Goal: Information Seeking & Learning: Understand process/instructions

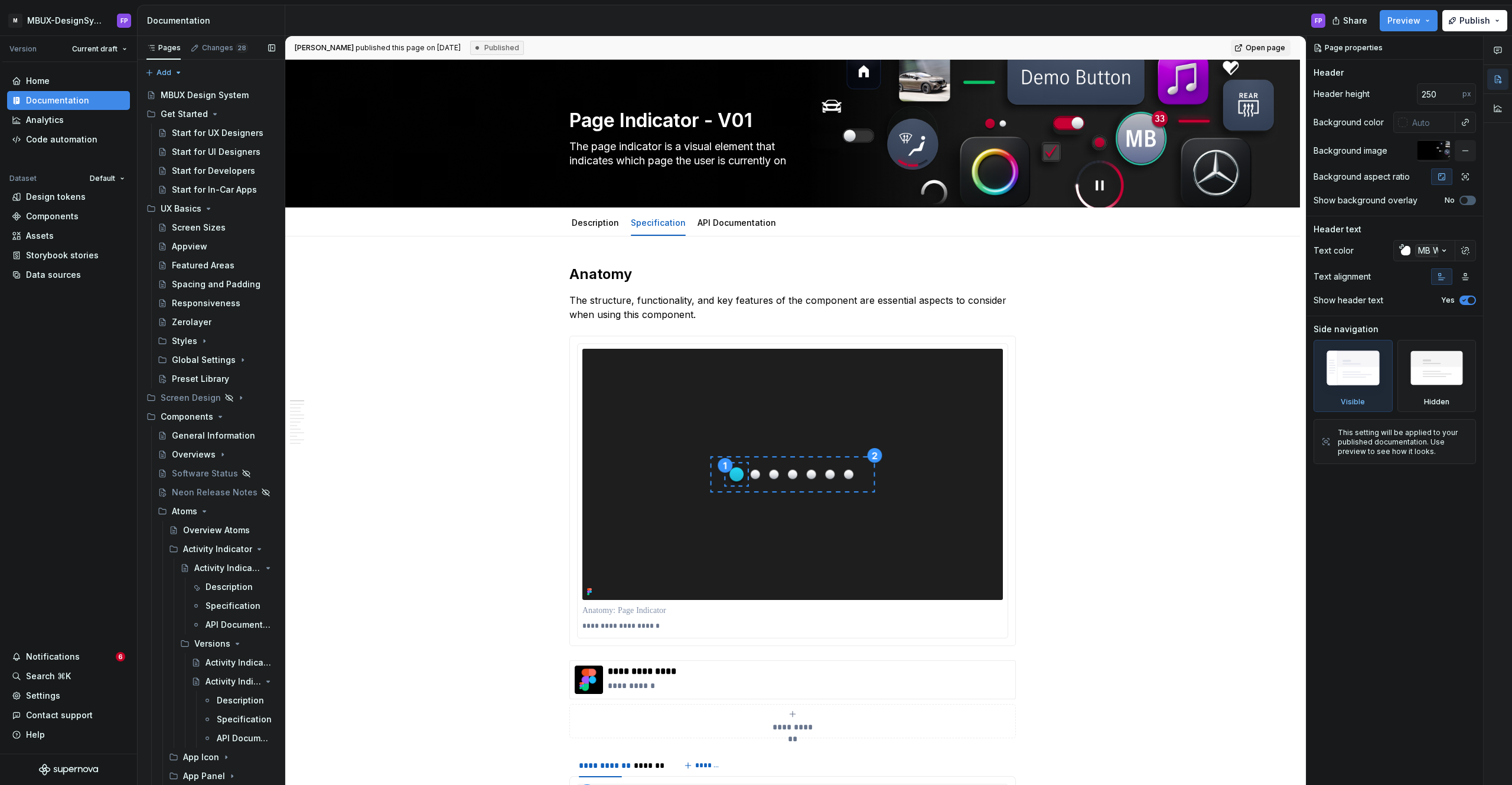
scroll to position [1220, 0]
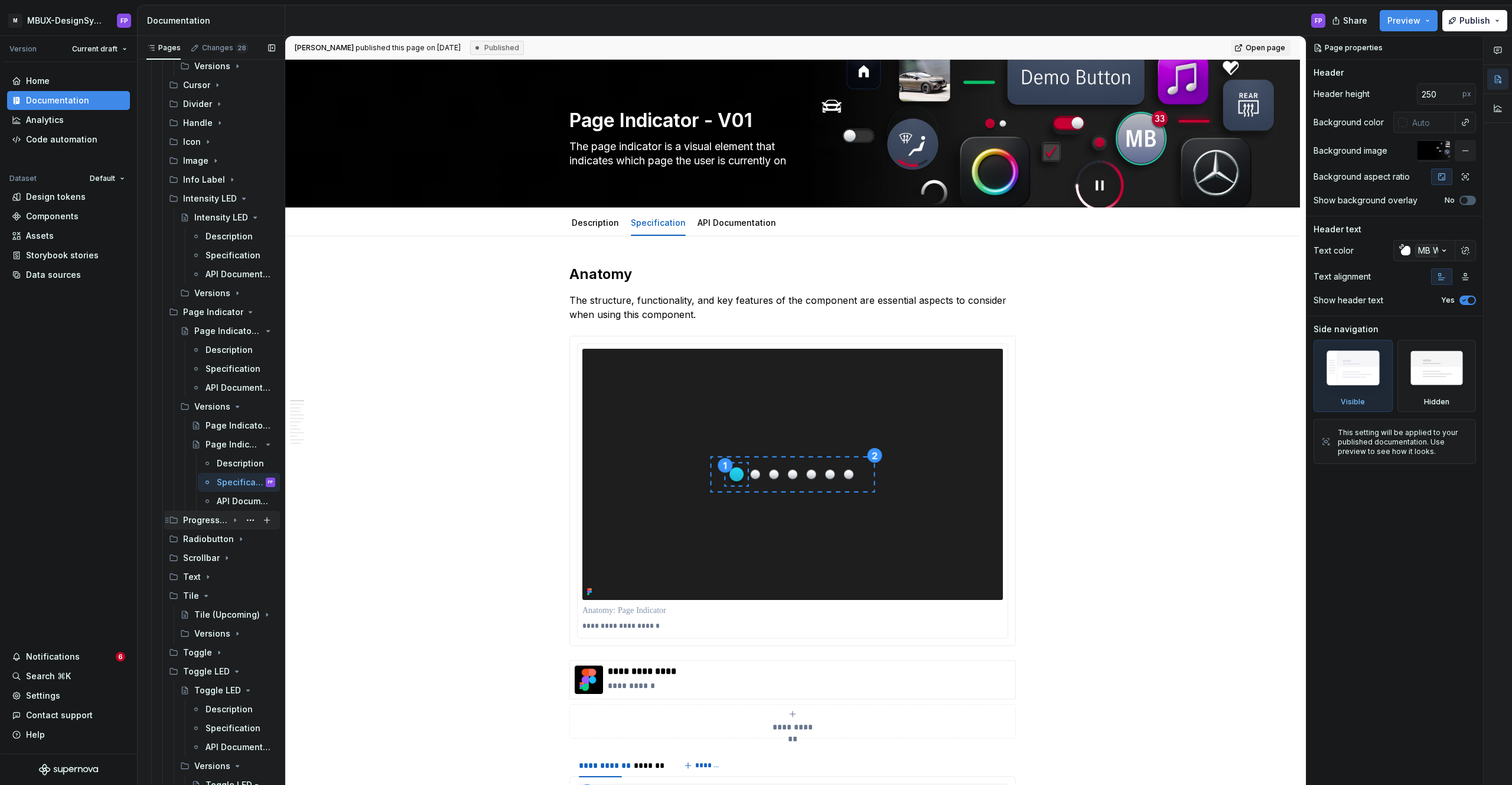
click at [222, 518] on div "Progressbar" at bounding box center [205, 520] width 45 height 12
click at [210, 541] on div "Progressbar" at bounding box center [211, 538] width 34 height 12
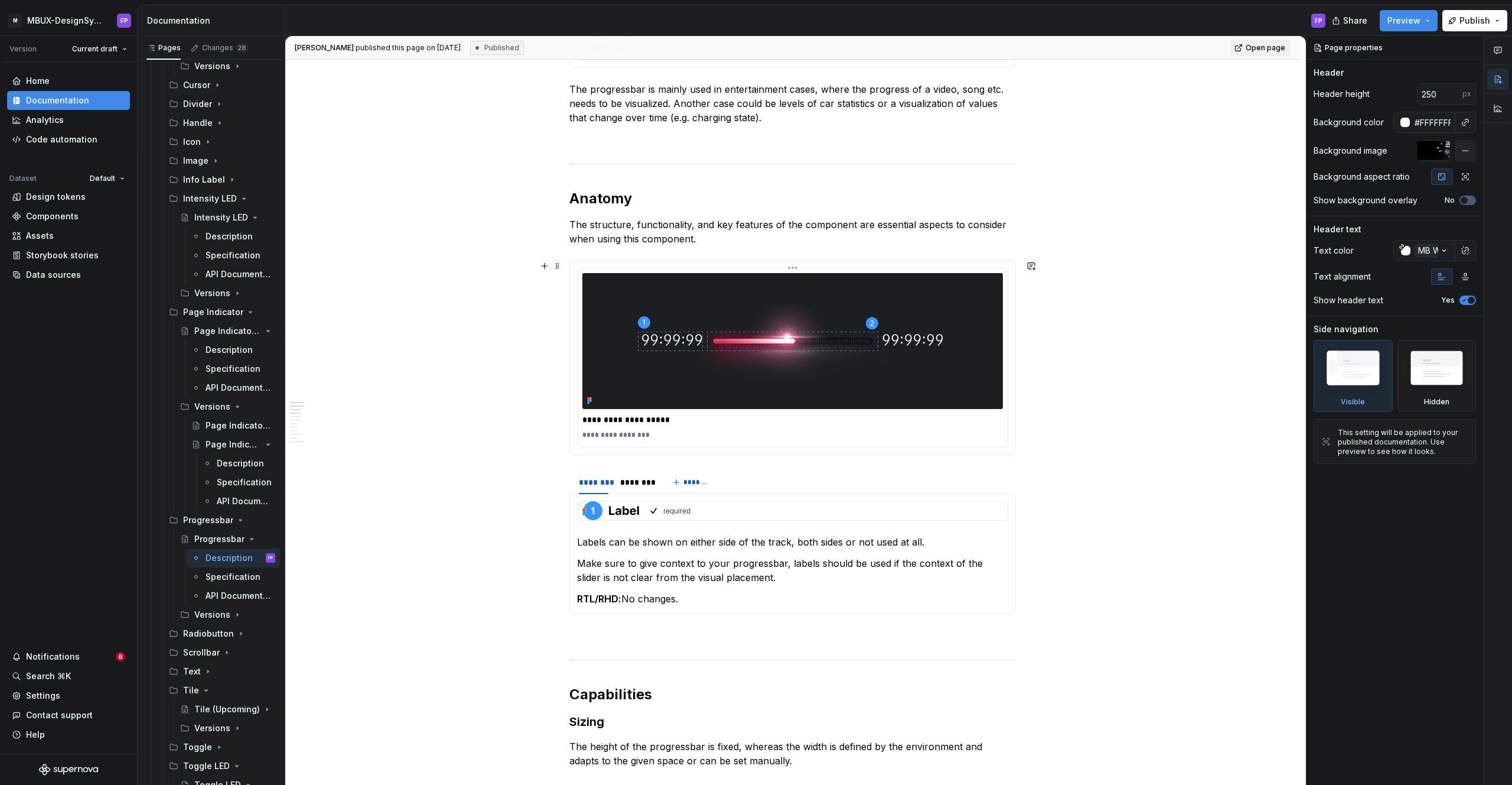
scroll to position [512, 0]
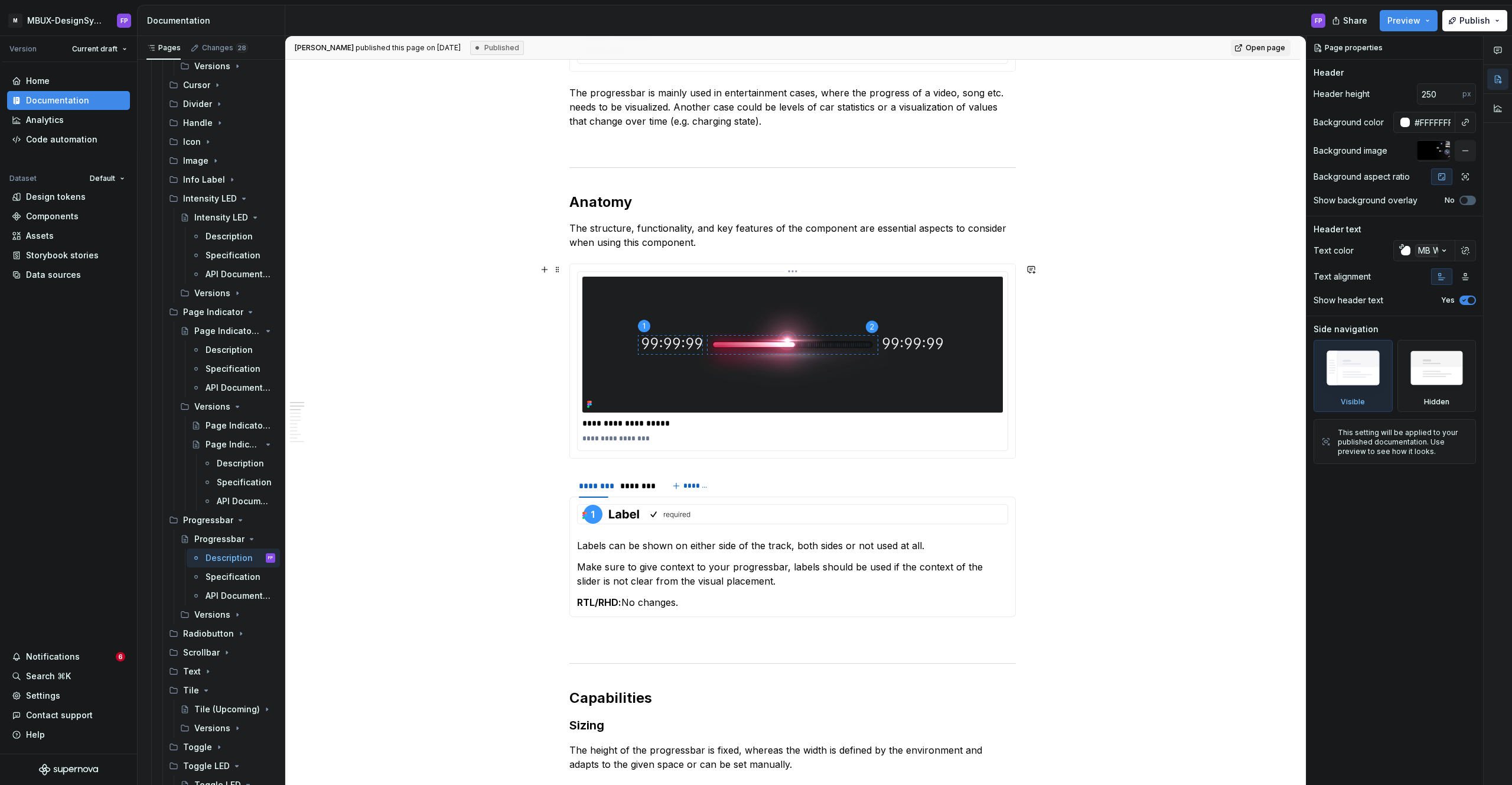
click at [908, 361] on img at bounding box center [793, 344] width 421 height 136
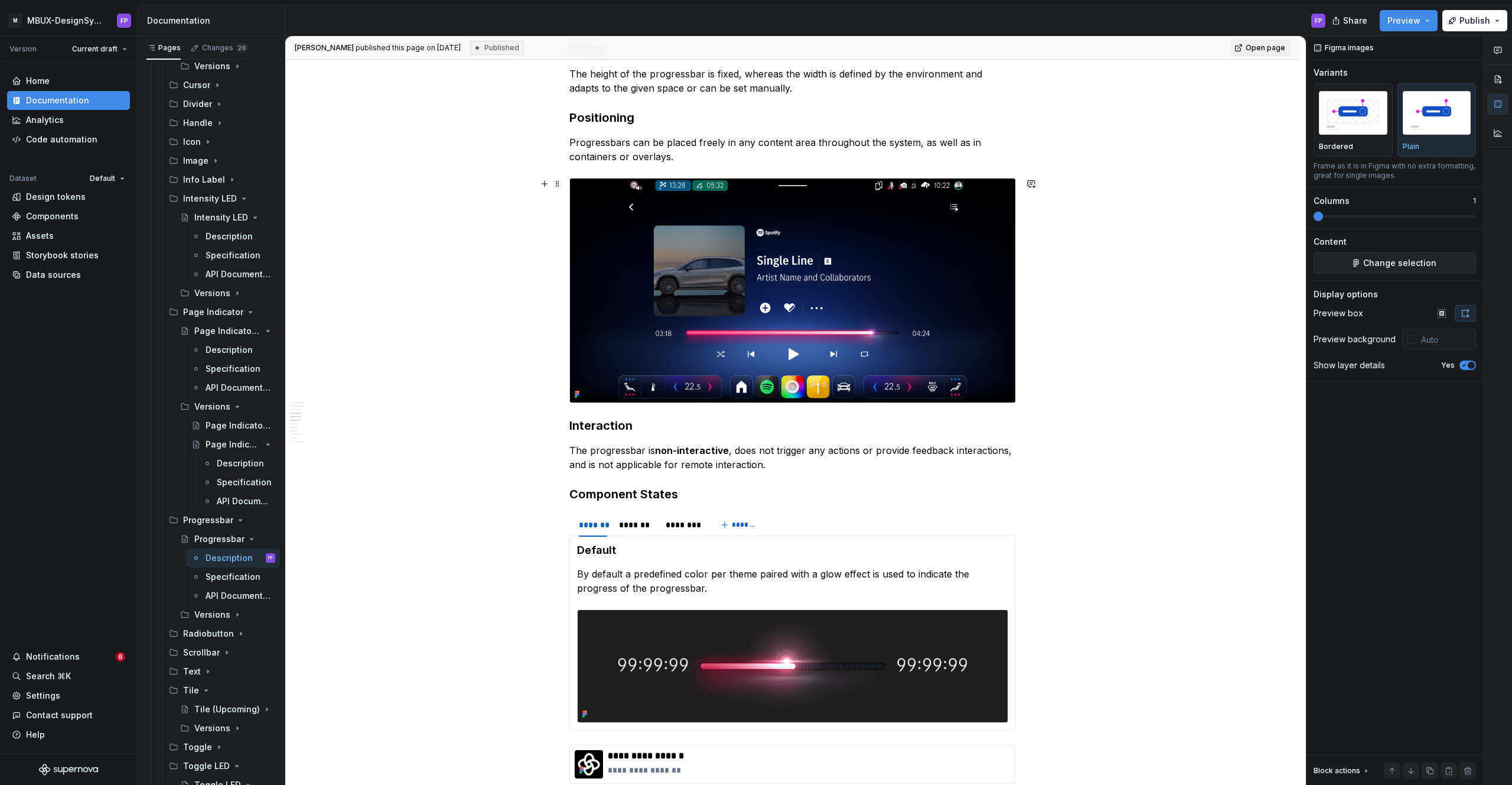
scroll to position [1208, 0]
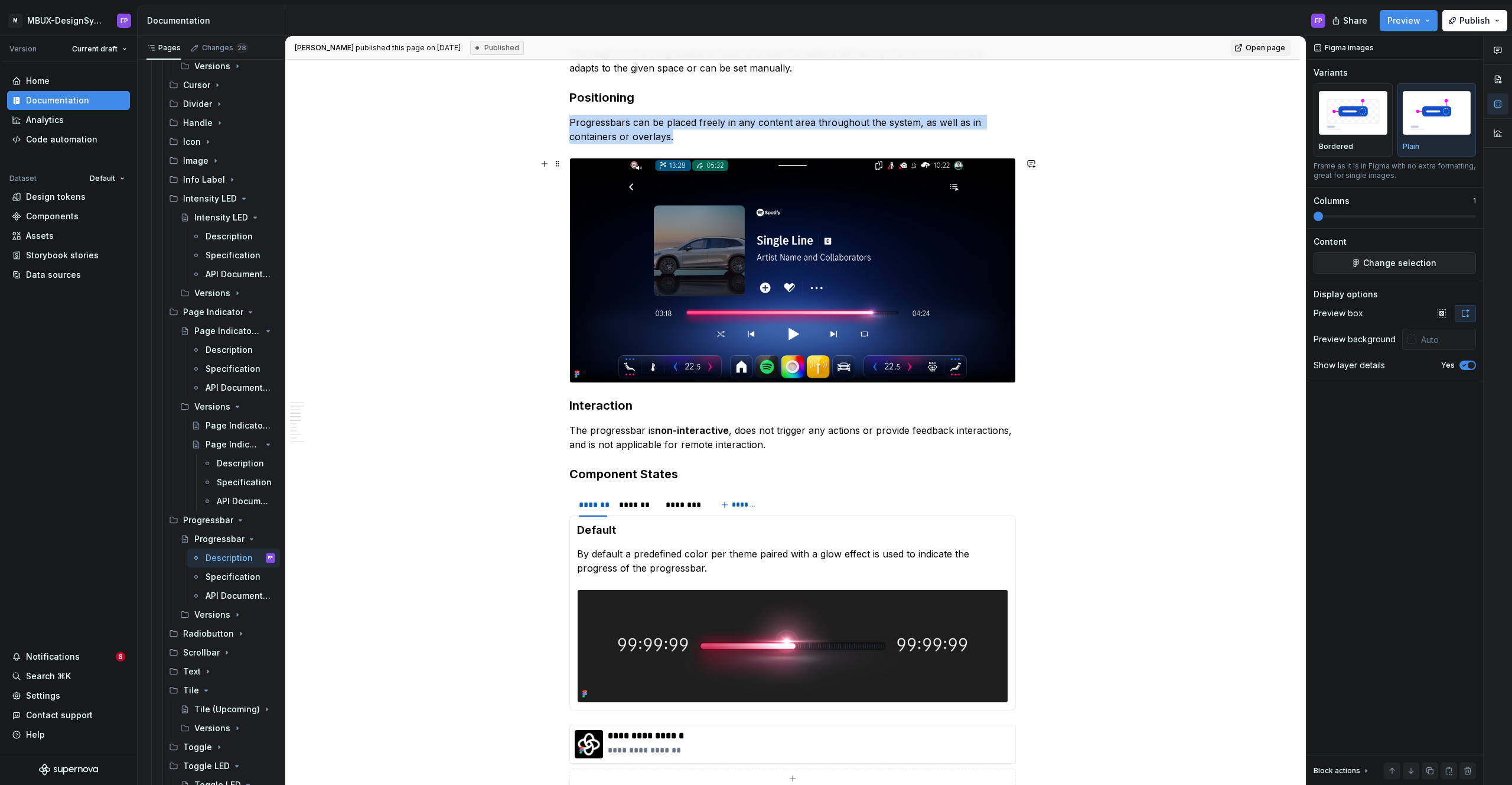
click at [846, 318] on img at bounding box center [793, 270] width 445 height 223
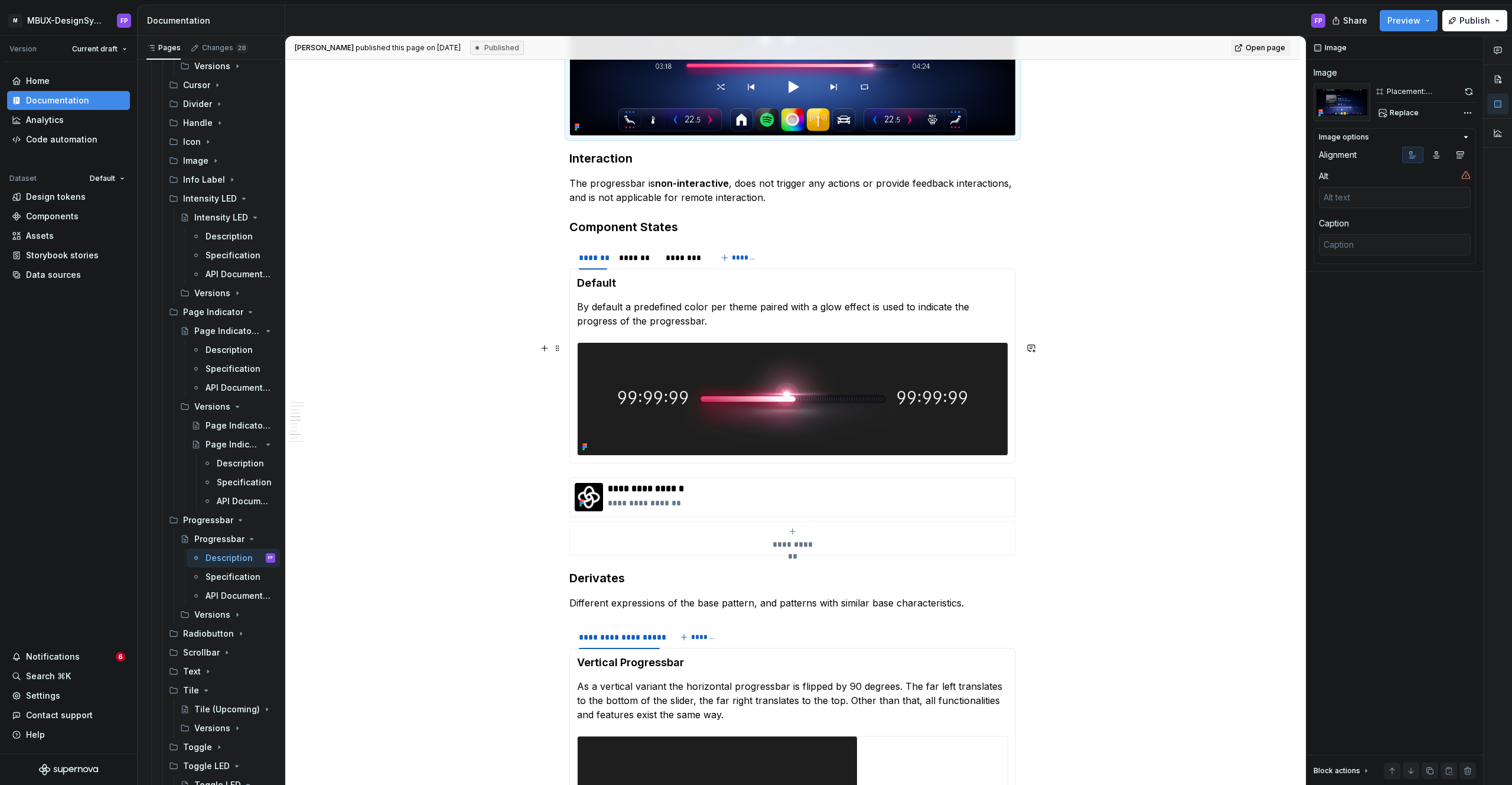
scroll to position [1460, 0]
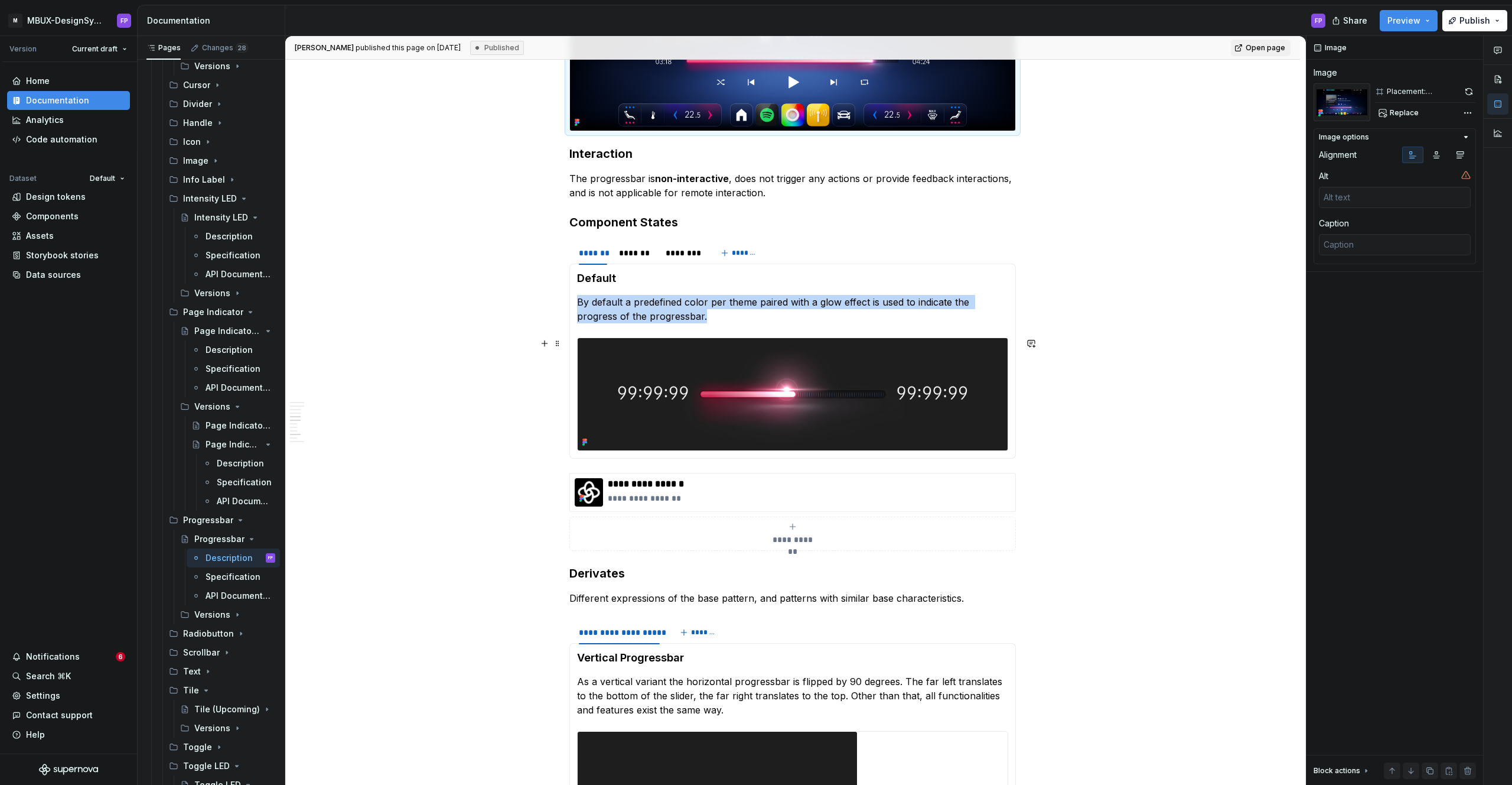
click at [787, 444] on img at bounding box center [793, 394] width 430 height 113
click at [803, 400] on img at bounding box center [793, 394] width 430 height 113
click at [1465, 92] on button "button" at bounding box center [1468, 91] width 16 height 16
click at [231, 610] on icon "Page tree" at bounding box center [235, 615] width 10 height 10
click at [223, 646] on div "Progressbar - V01" at bounding box center [216, 652] width 22 height 12
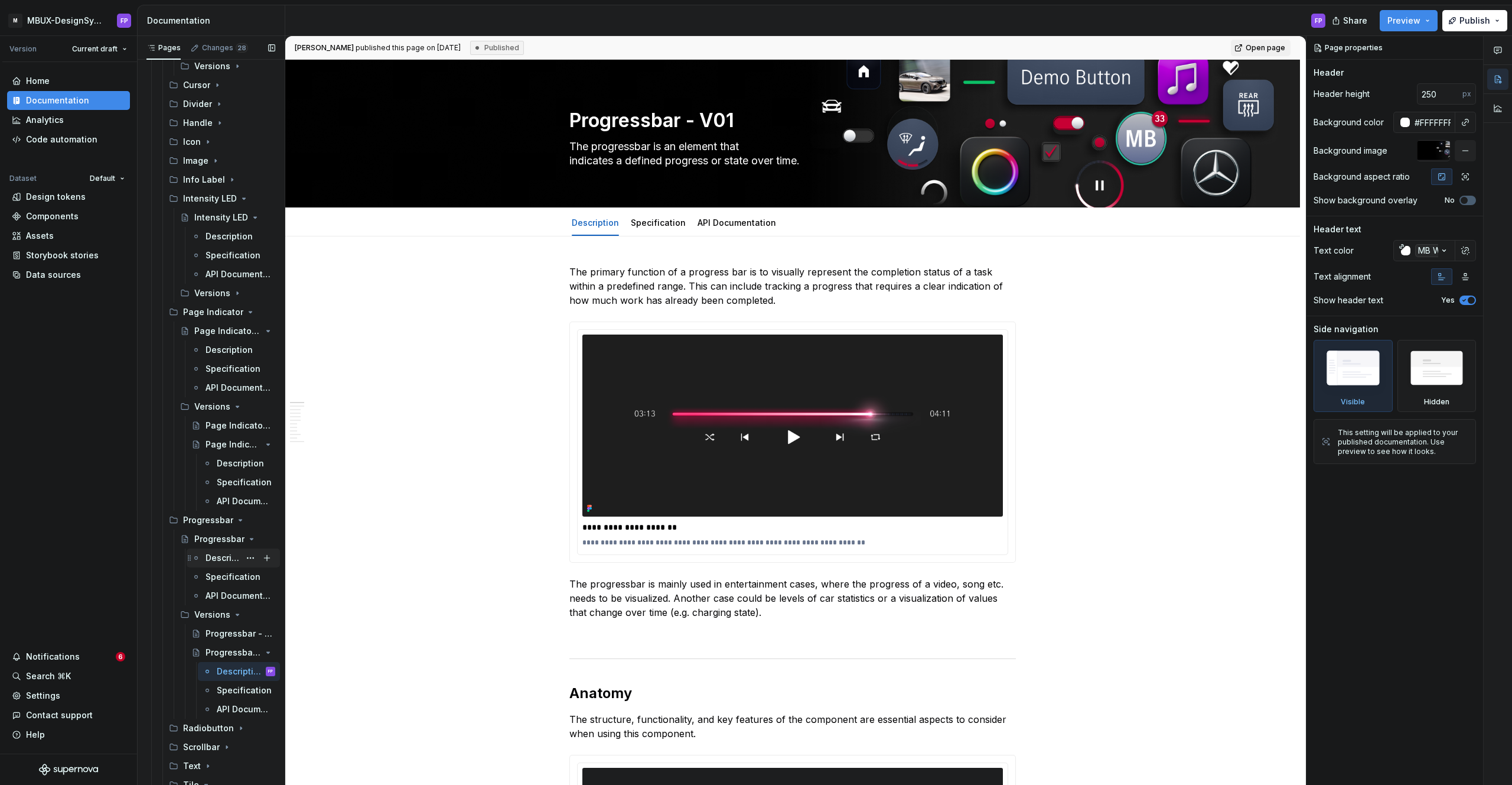
click at [217, 552] on div "Description" at bounding box center [222, 558] width 35 height 12
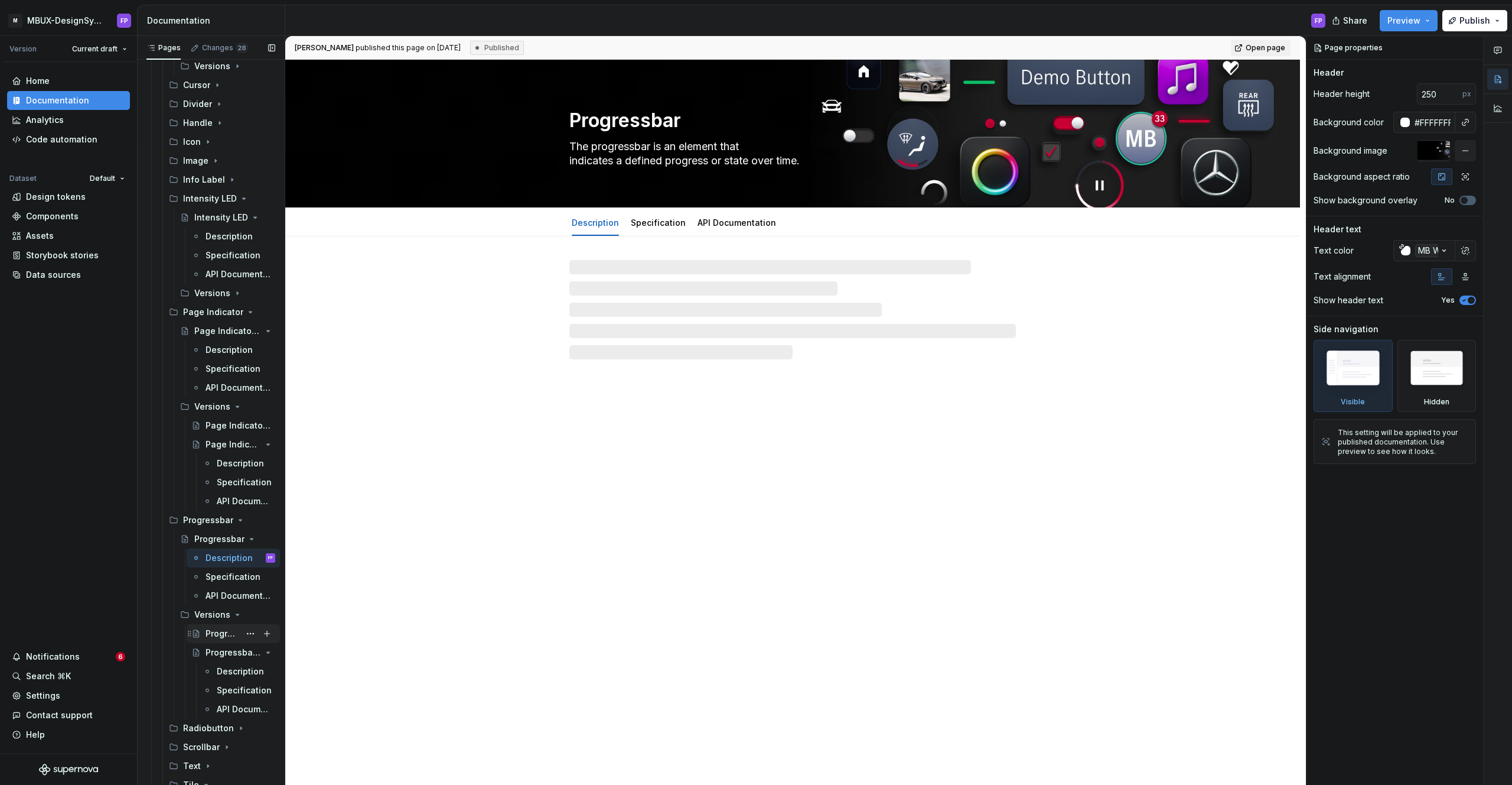
click at [215, 632] on div "Progressbar - Versions" at bounding box center [222, 633] width 35 height 12
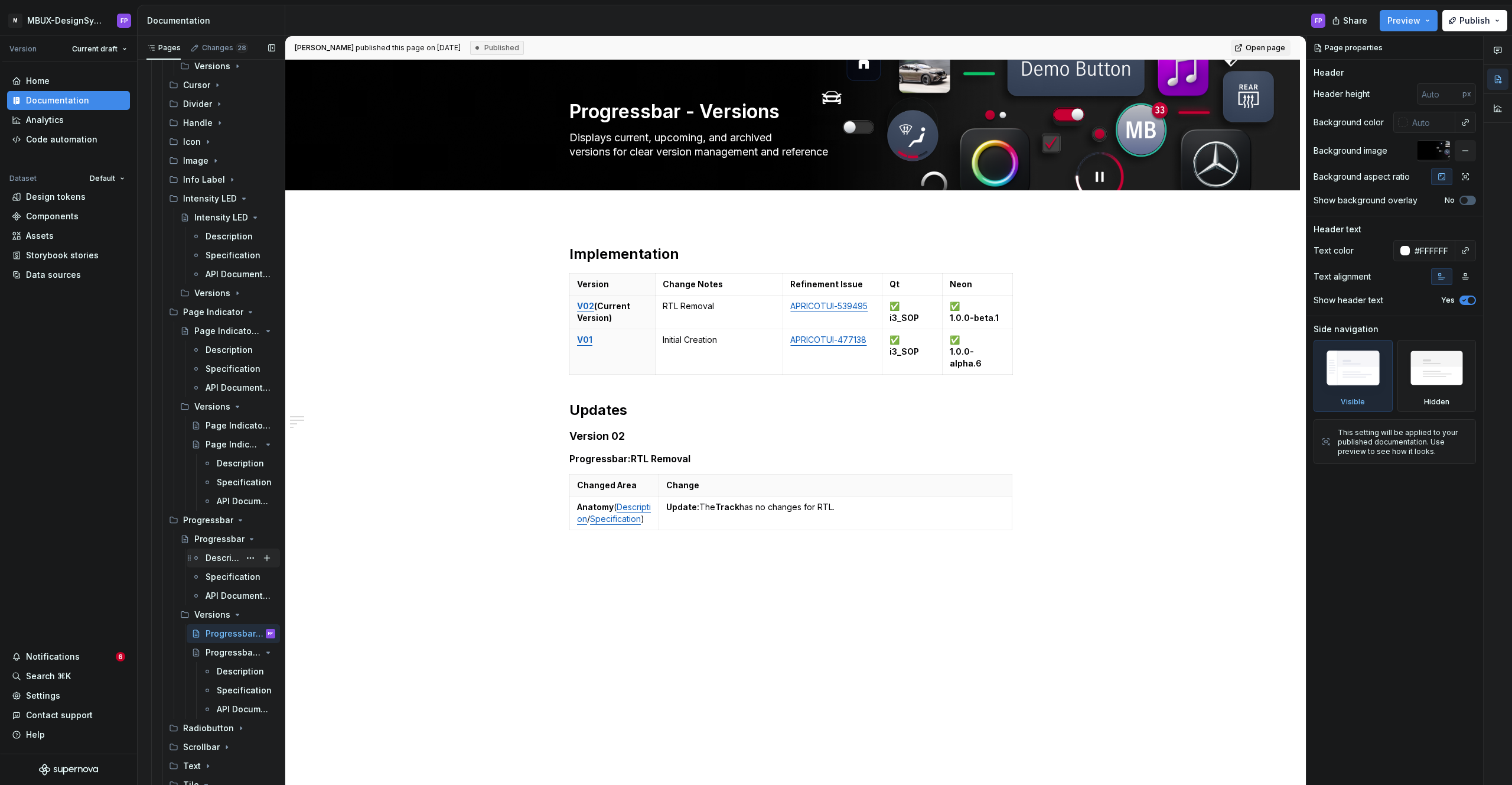
click at [224, 558] on div "Description" at bounding box center [222, 558] width 35 height 12
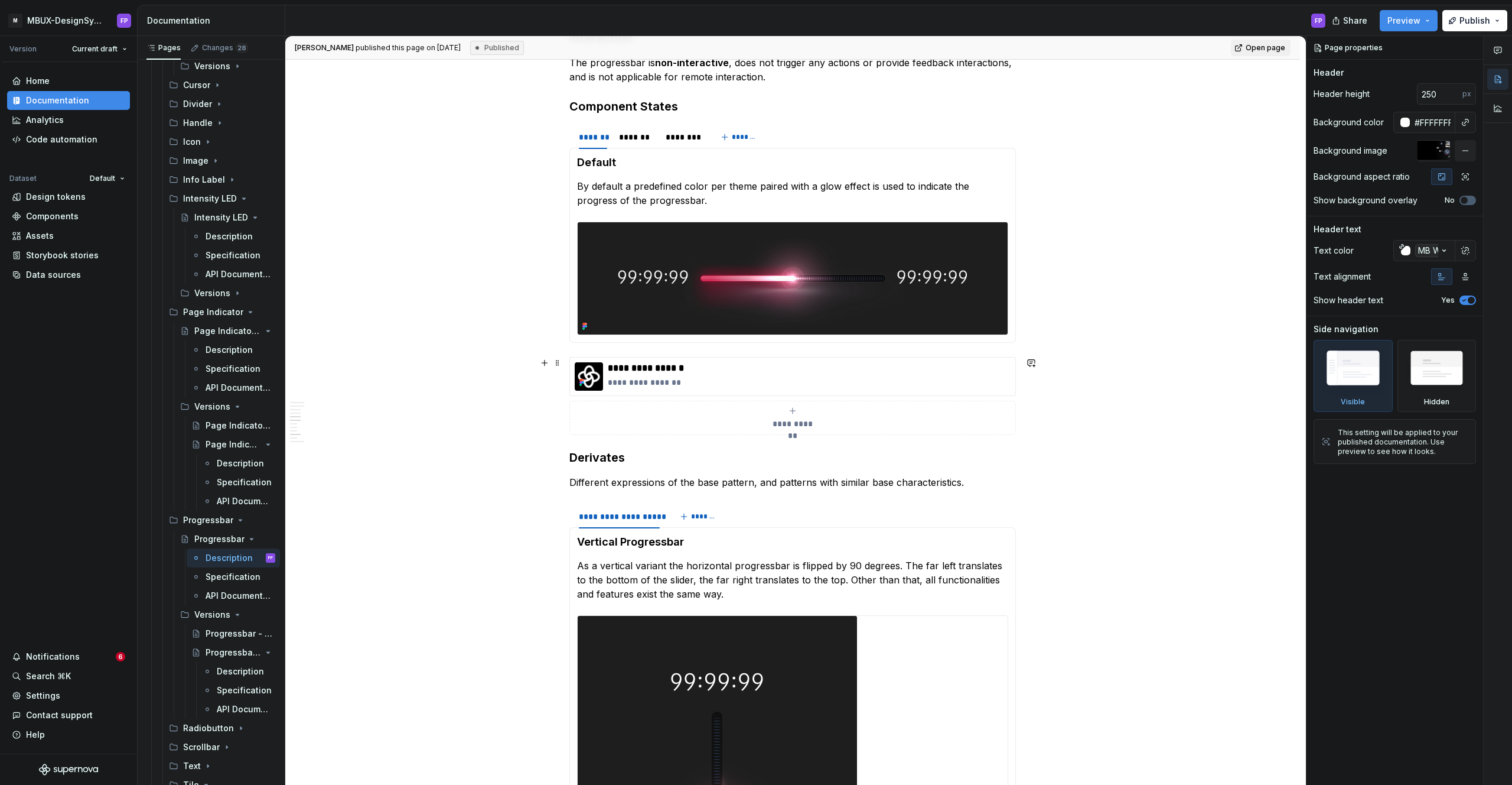
scroll to position [1955, 0]
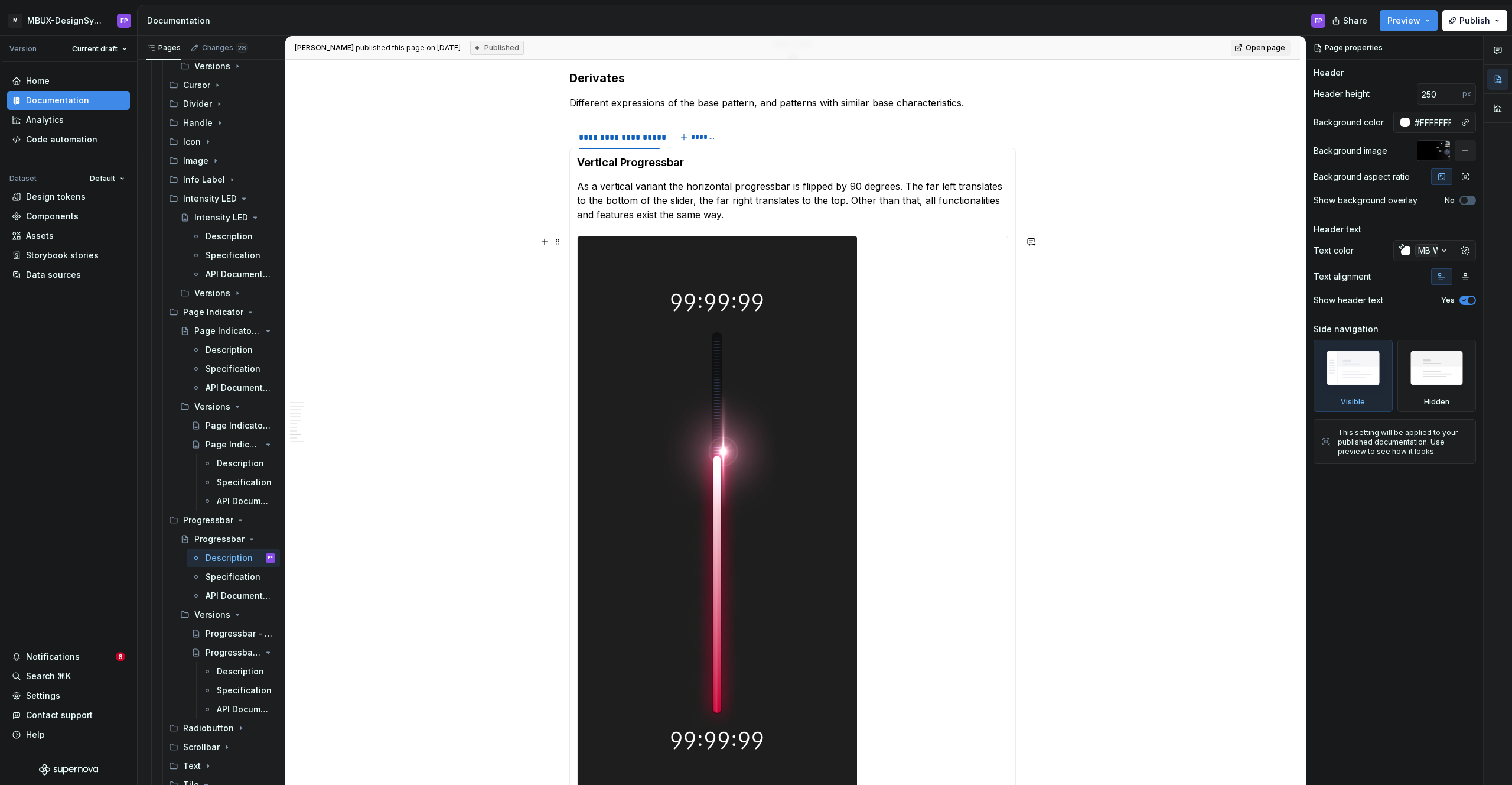
drag, startPoint x: 717, startPoint y: 420, endPoint x: 1056, endPoint y: 298, distance: 360.3
click at [717, 420] on img at bounding box center [717, 526] width 279 height 580
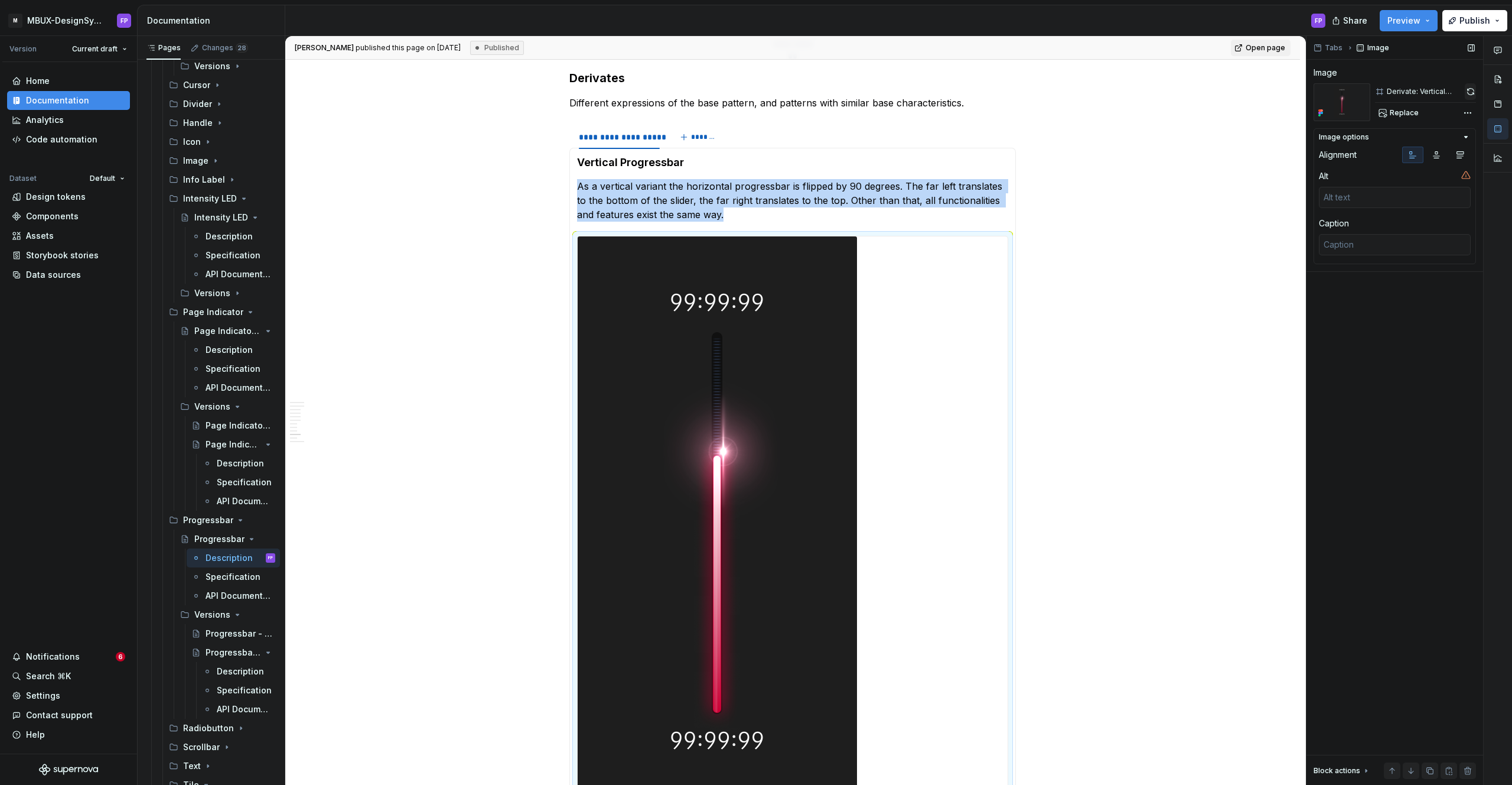
type textarea "*"
click at [1465, 91] on button "button" at bounding box center [1471, 91] width 12 height 16
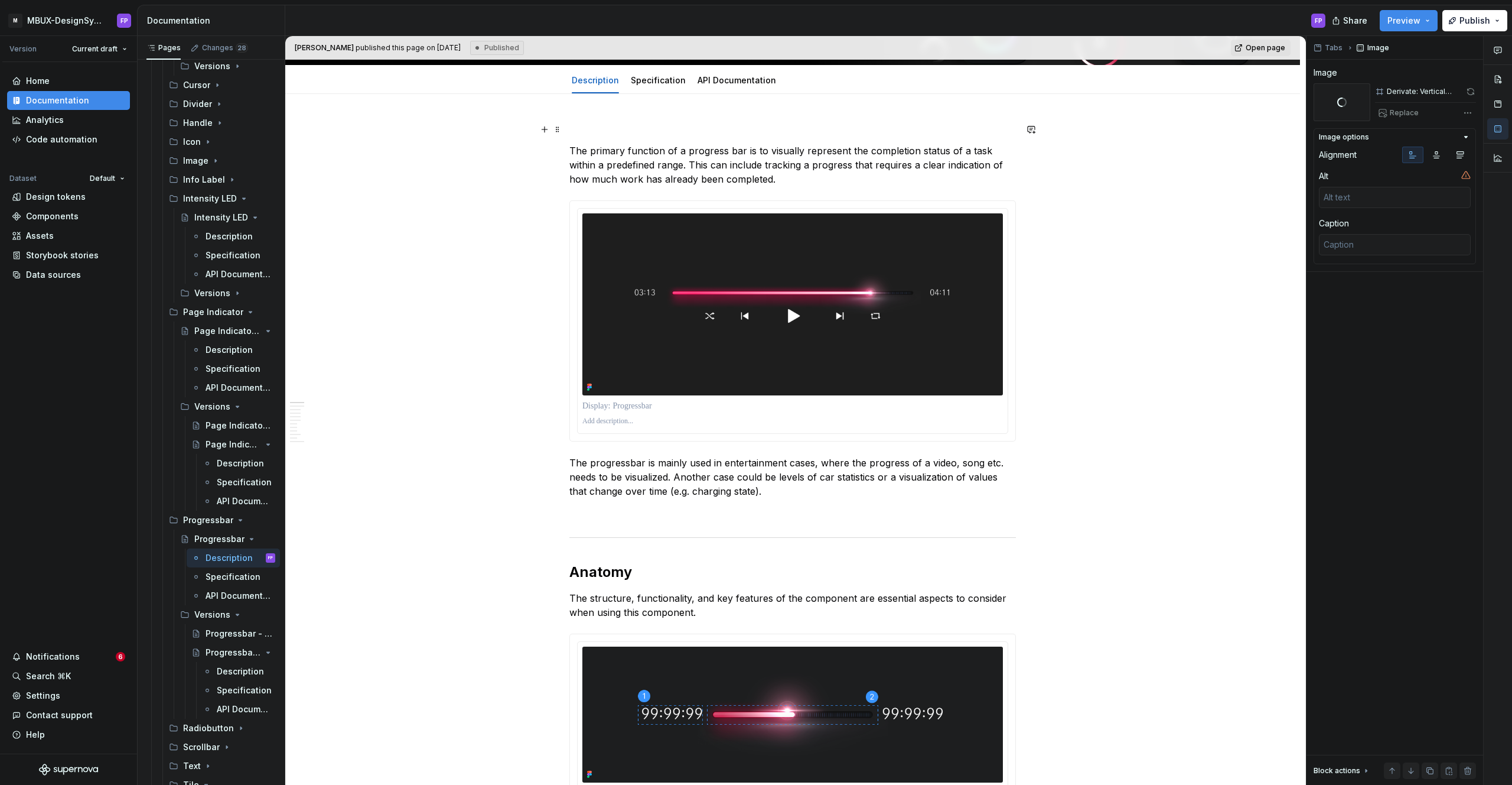
scroll to position [0, 0]
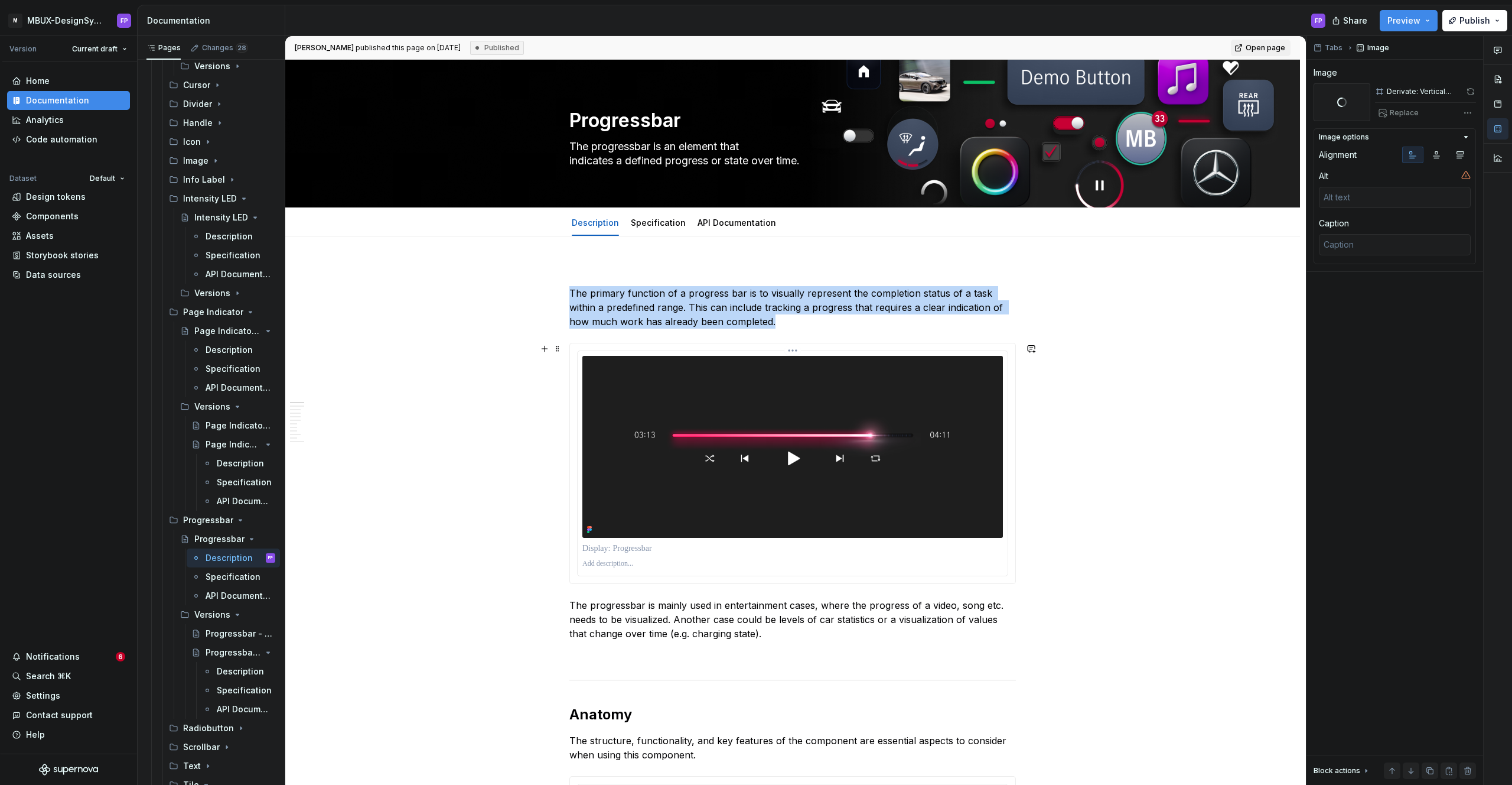
click at [713, 474] on img at bounding box center [793, 446] width 421 height 182
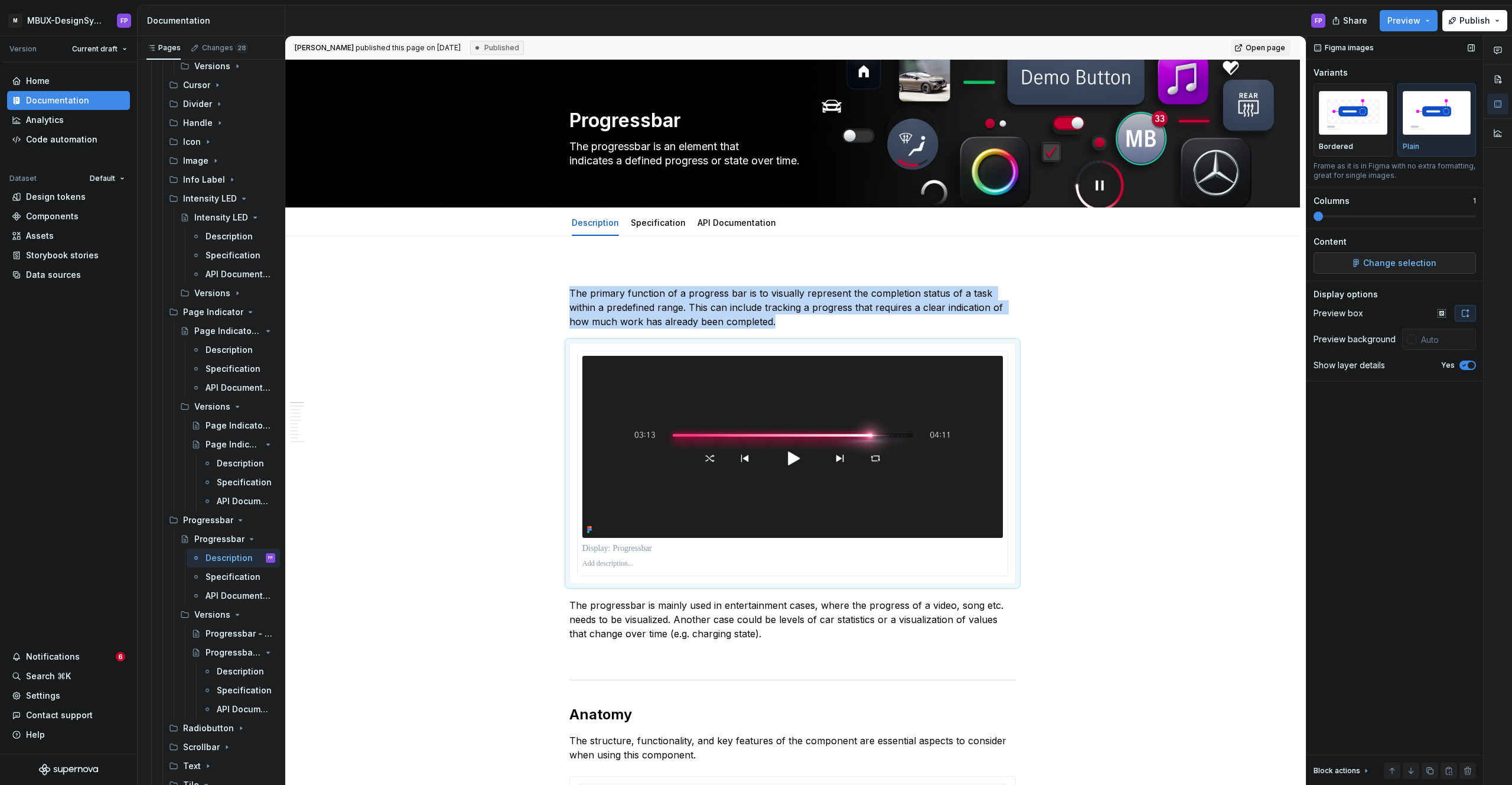
click at [1384, 262] on span "Change selection" at bounding box center [1400, 263] width 73 height 12
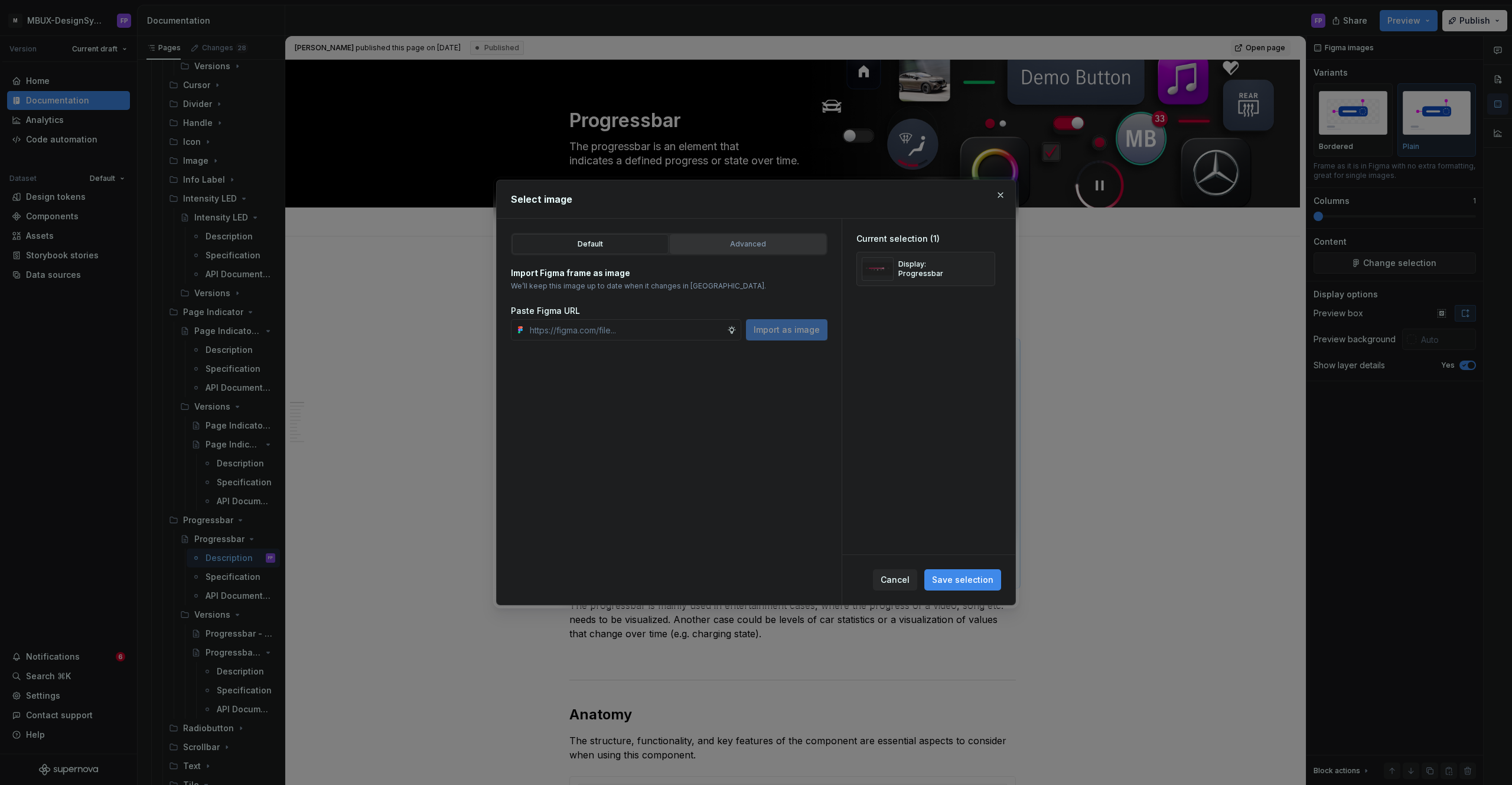
click at [768, 251] on button "Advanced" at bounding box center [748, 244] width 157 height 20
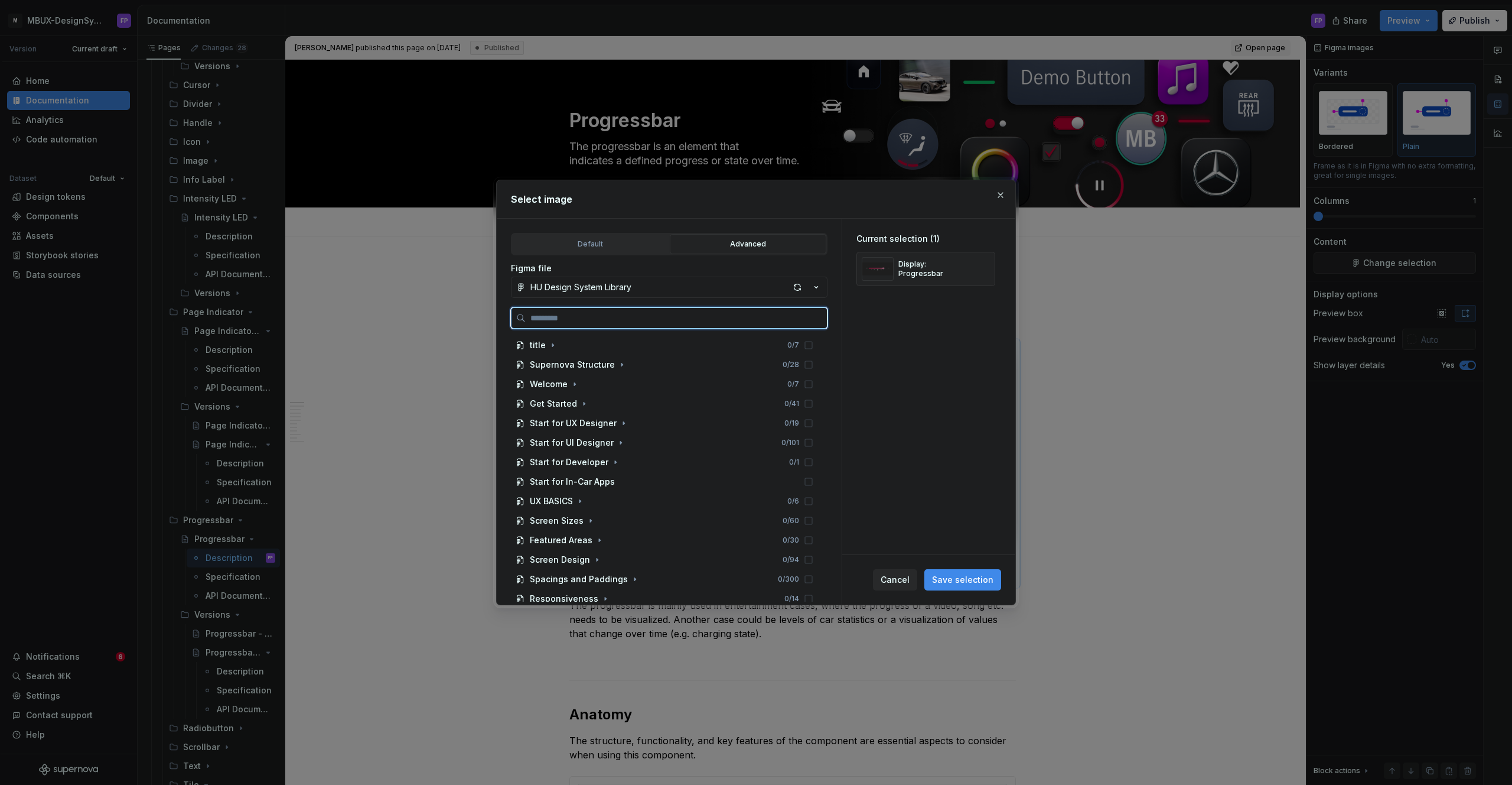
click at [629, 317] on input "search" at bounding box center [676, 318] width 301 height 12
paste input "**********"
type input "**********"
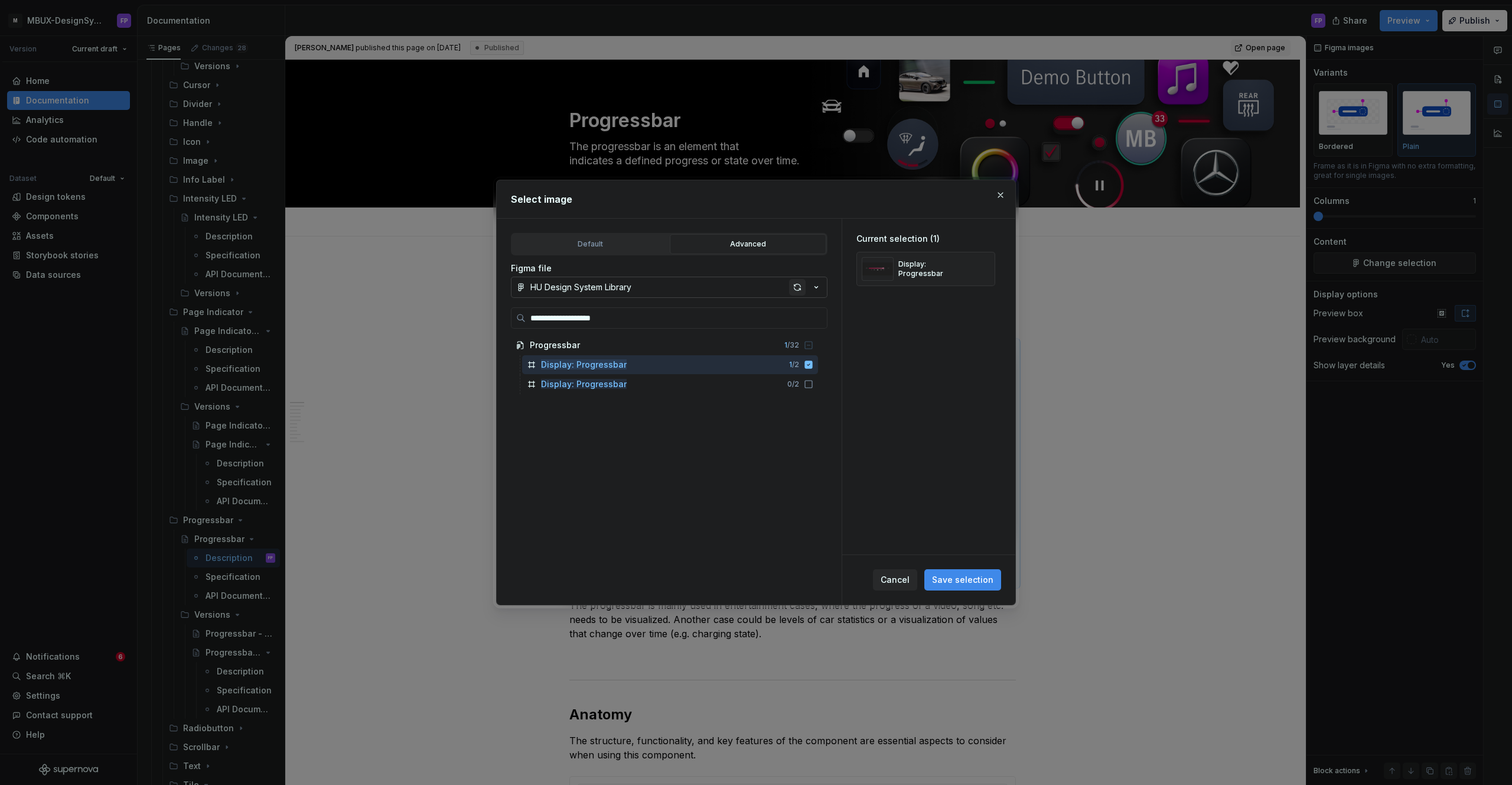
click at [798, 288] on div "button" at bounding box center [796, 286] width 16 height 16
click at [1007, 196] on button "button" at bounding box center [1000, 195] width 16 height 16
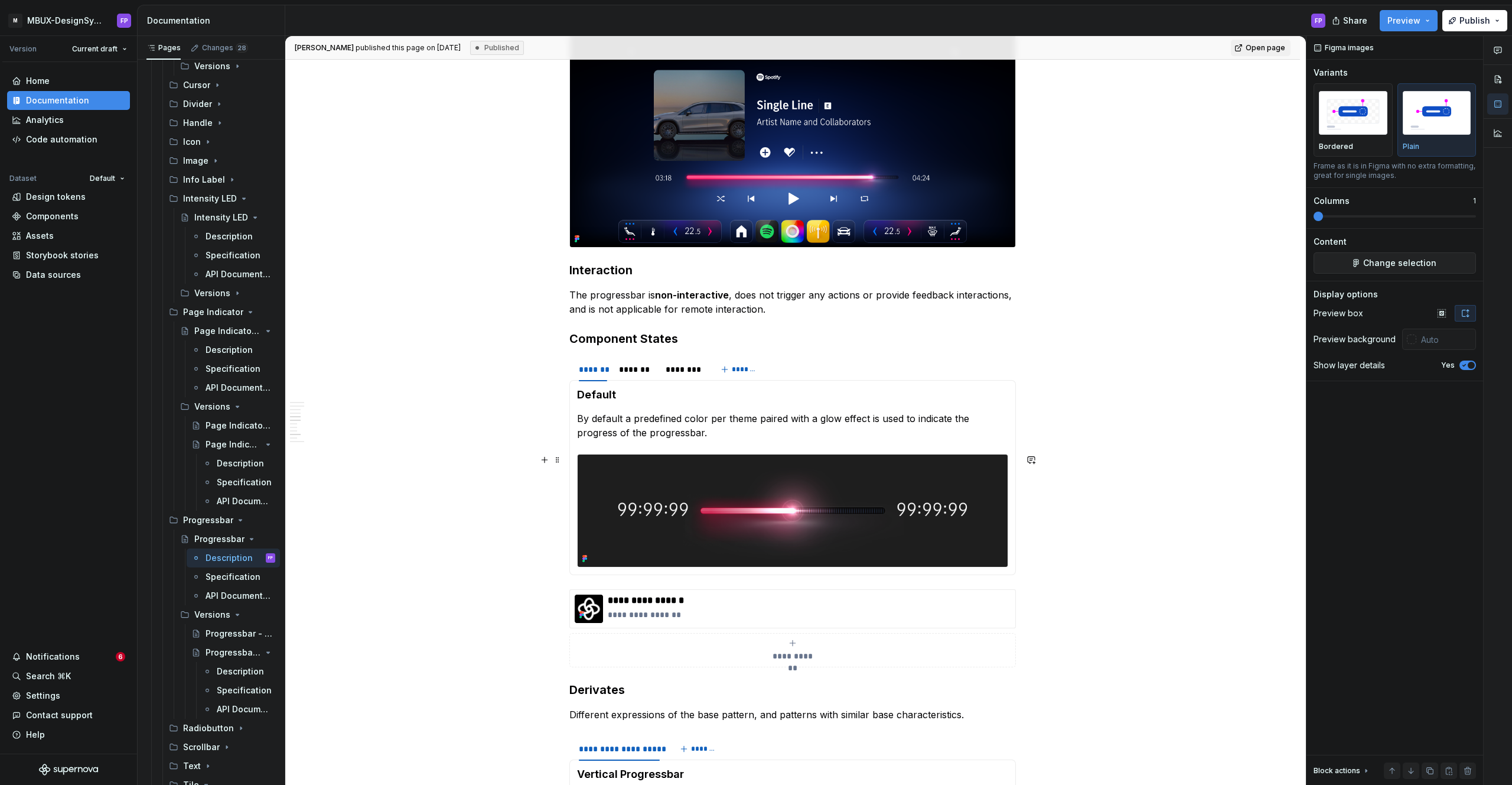
scroll to position [1280, 0]
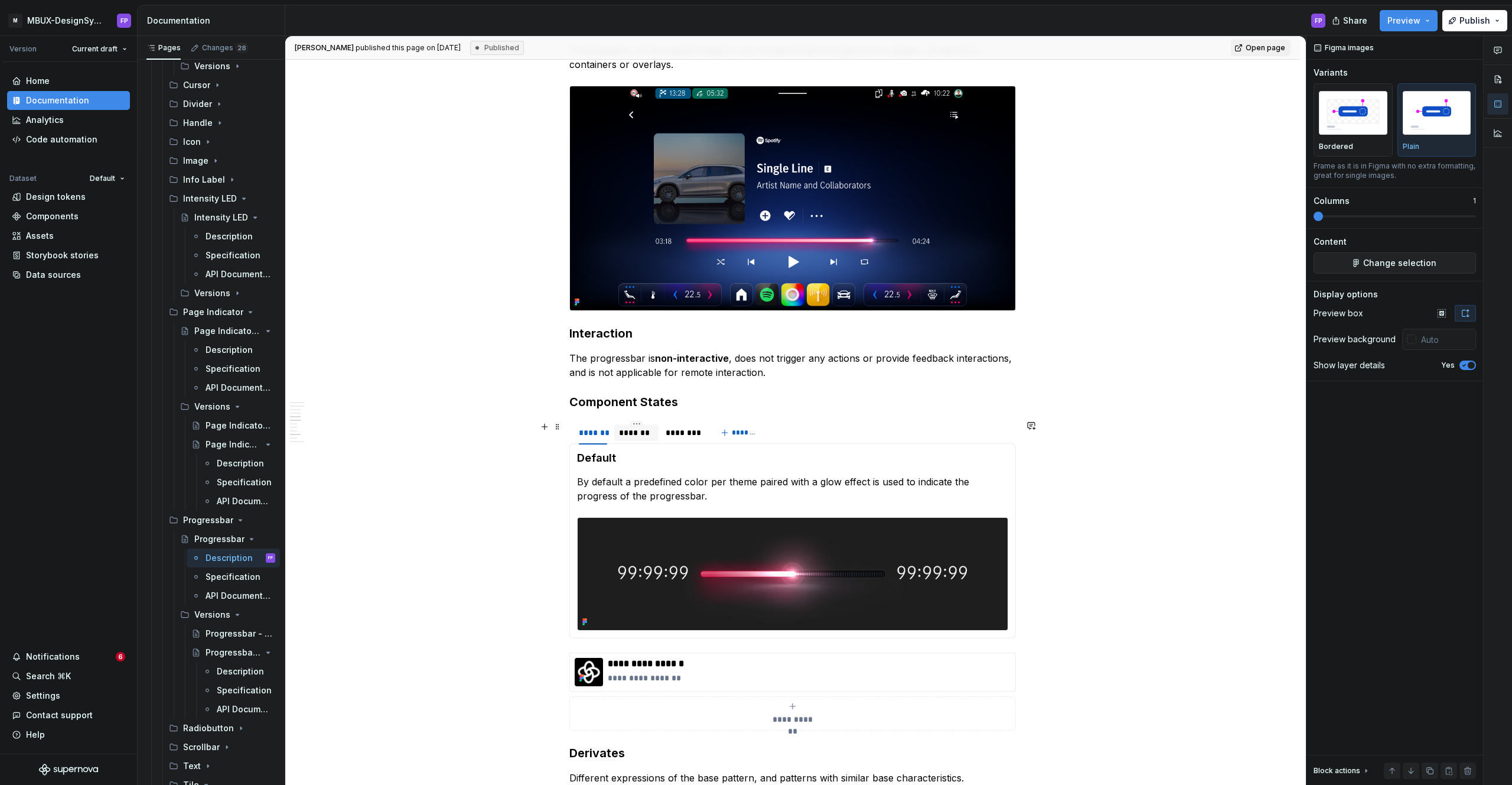
click at [642, 427] on div "*******" at bounding box center [637, 432] width 35 height 12
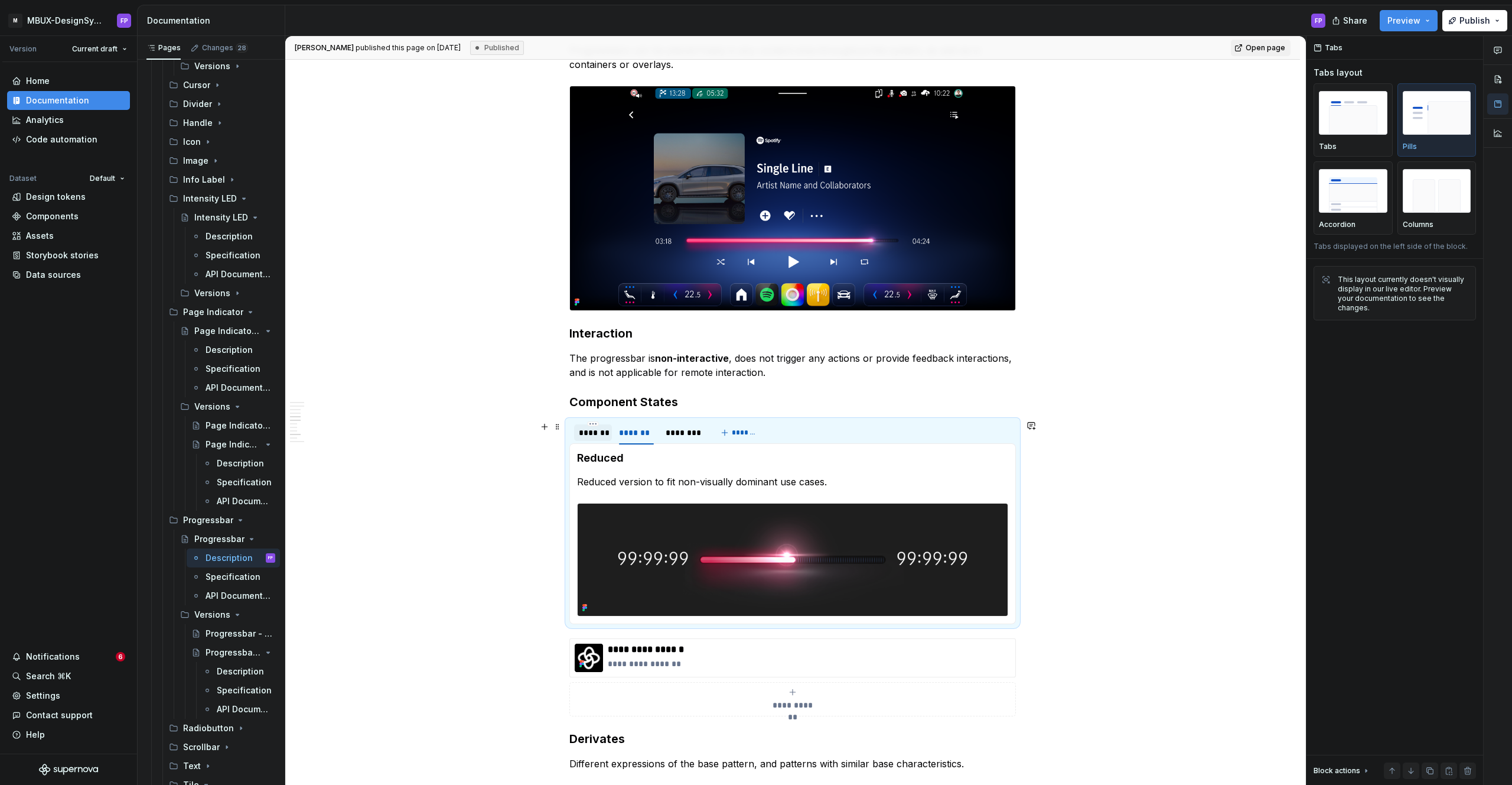
click at [603, 429] on div "*******" at bounding box center [592, 432] width 28 height 12
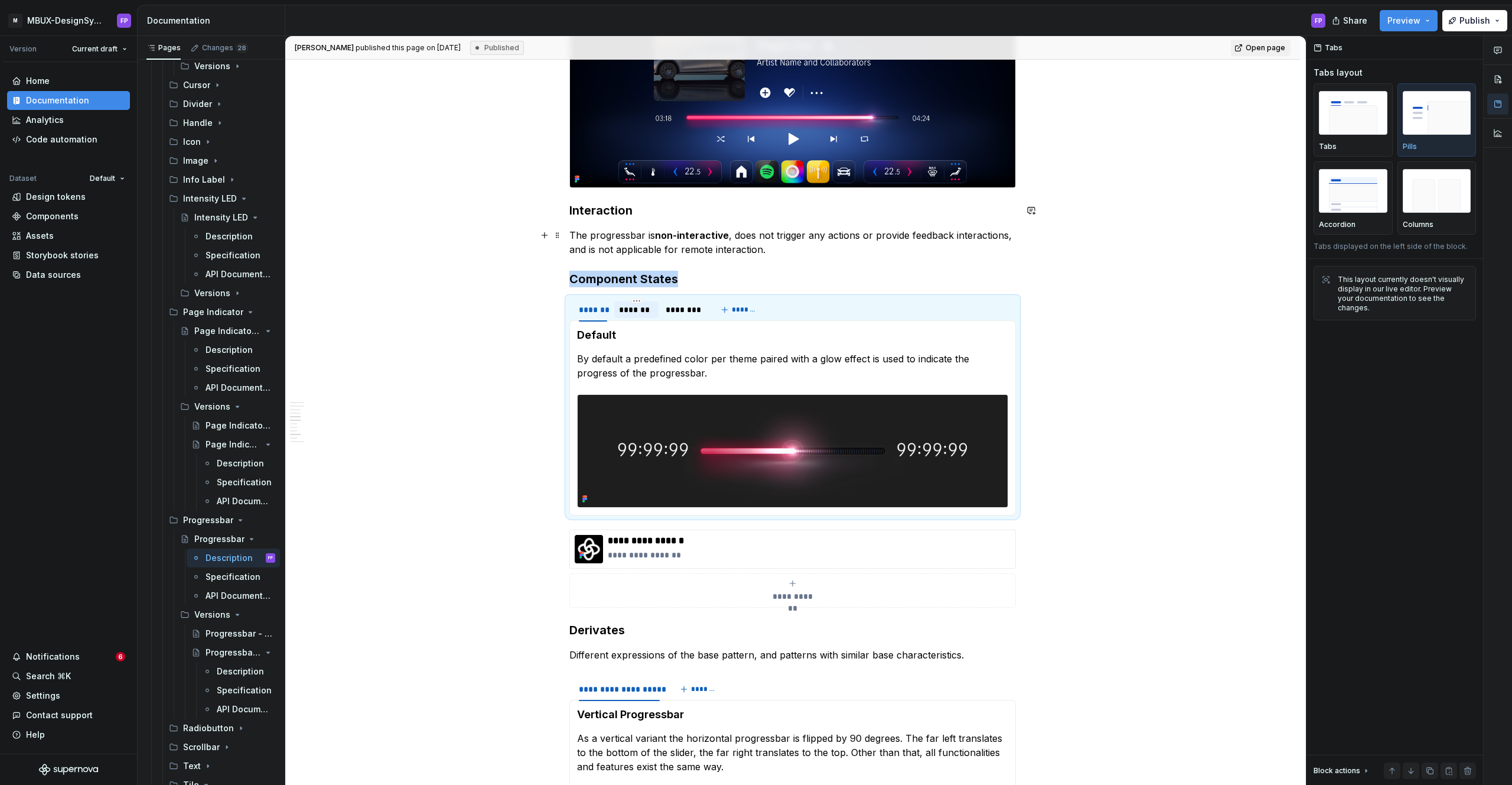
scroll to position [1436, 0]
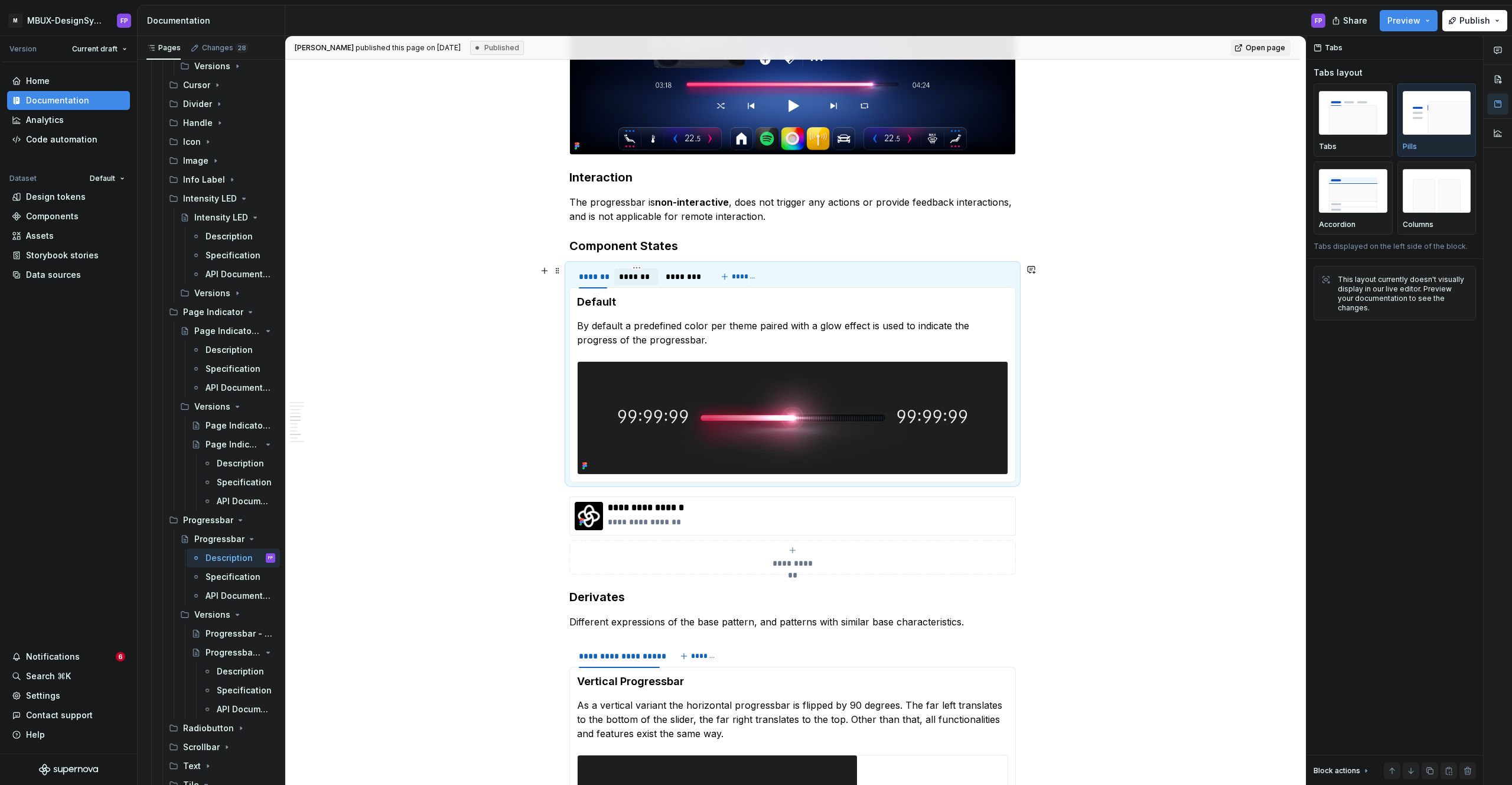
click at [637, 277] on div "*******" at bounding box center [637, 276] width 35 height 12
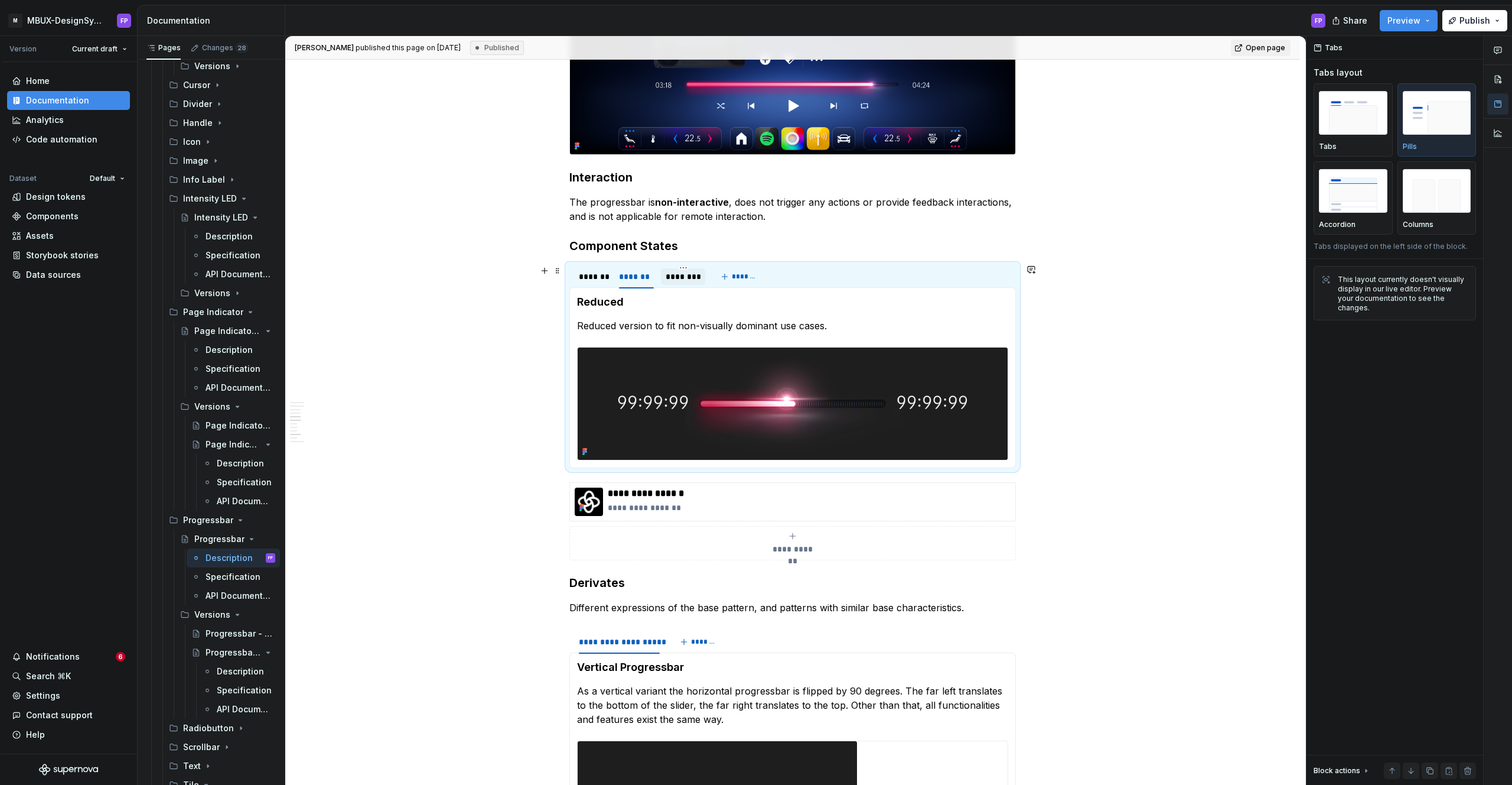
click at [688, 278] on div "********" at bounding box center [683, 276] width 35 height 12
click at [649, 284] on div "*******" at bounding box center [637, 275] width 44 height 16
click at [793, 432] on img at bounding box center [793, 404] width 430 height 113
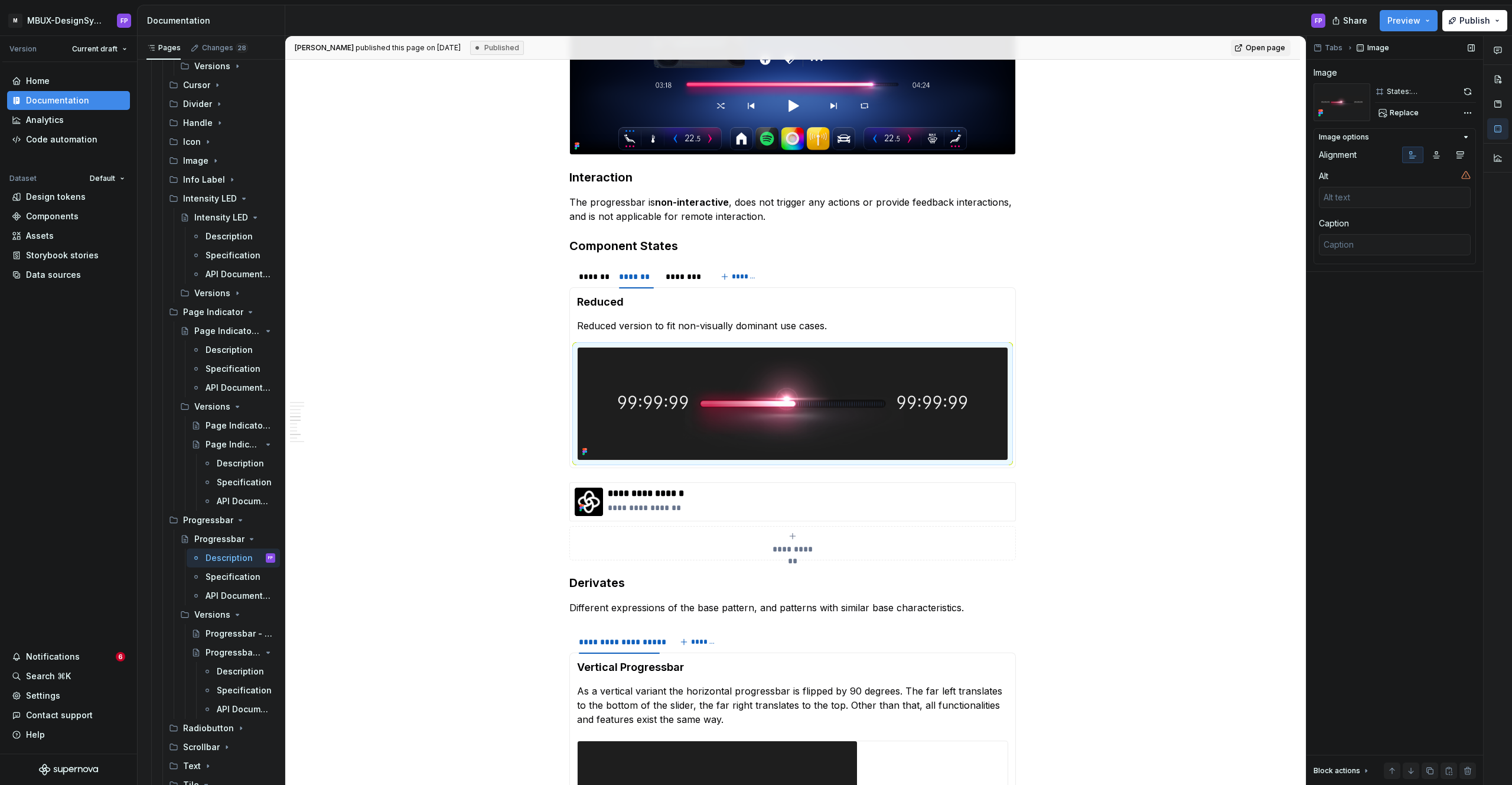
click at [1436, 91] on div "States: Reduced_v02" at bounding box center [1422, 92] width 71 height 10
click at [1395, 114] on span "Replace" at bounding box center [1404, 113] width 29 height 10
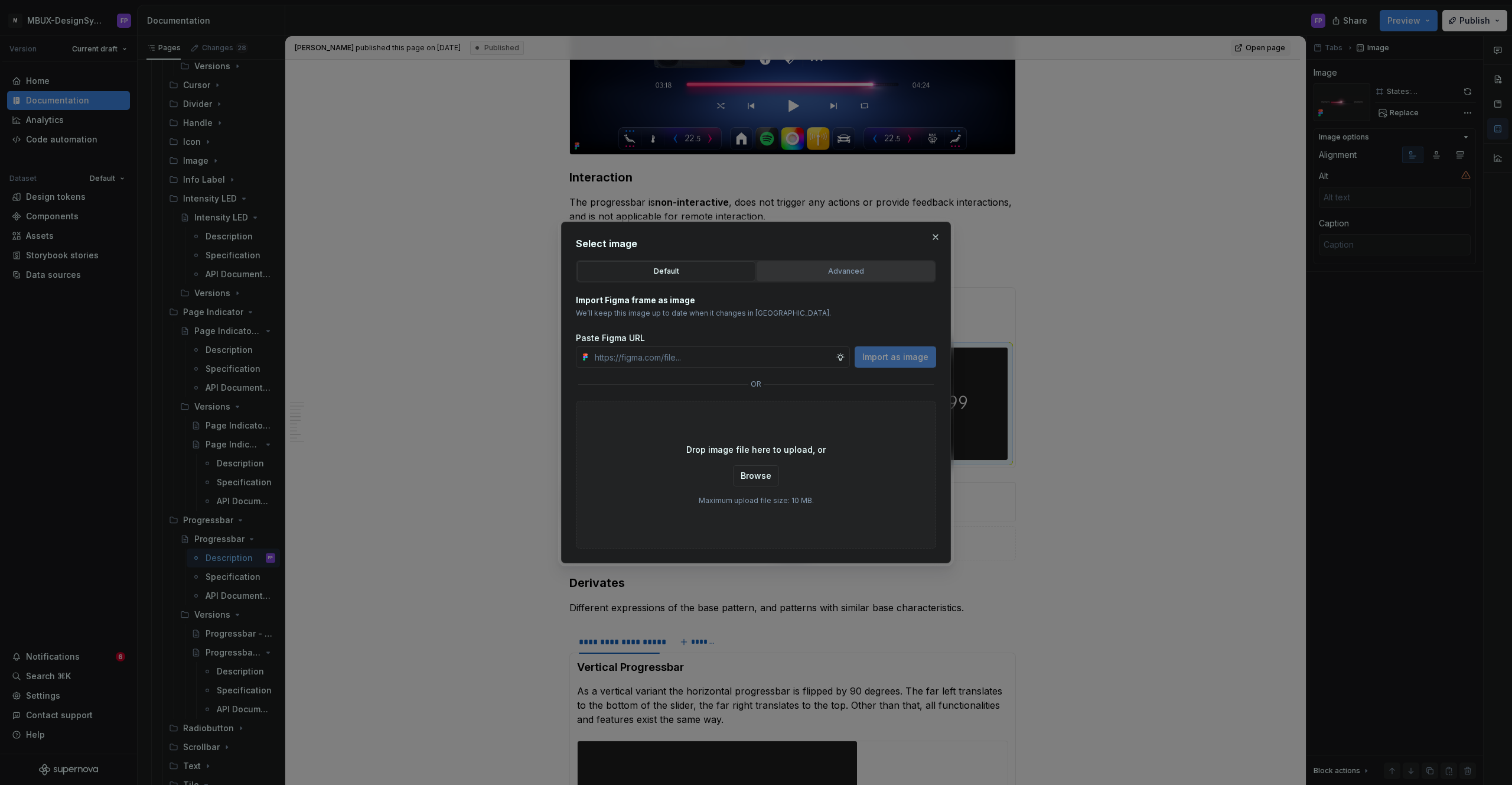
click at [843, 262] on button "Advanced" at bounding box center [846, 271] width 178 height 20
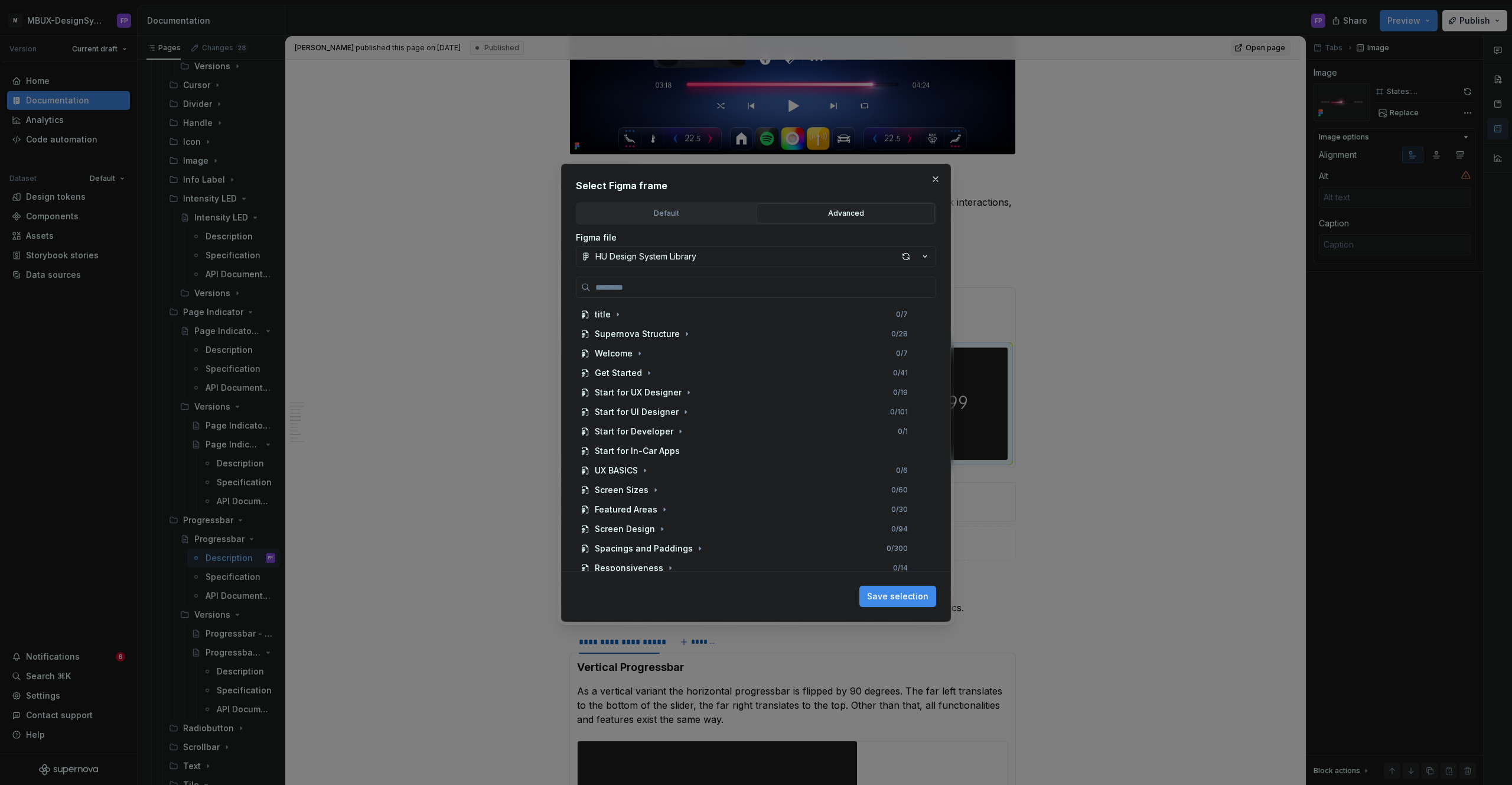
drag, startPoint x: 940, startPoint y: 181, endPoint x: 894, endPoint y: 255, distance: 87.1
click at [939, 182] on button "button" at bounding box center [935, 178] width 16 height 16
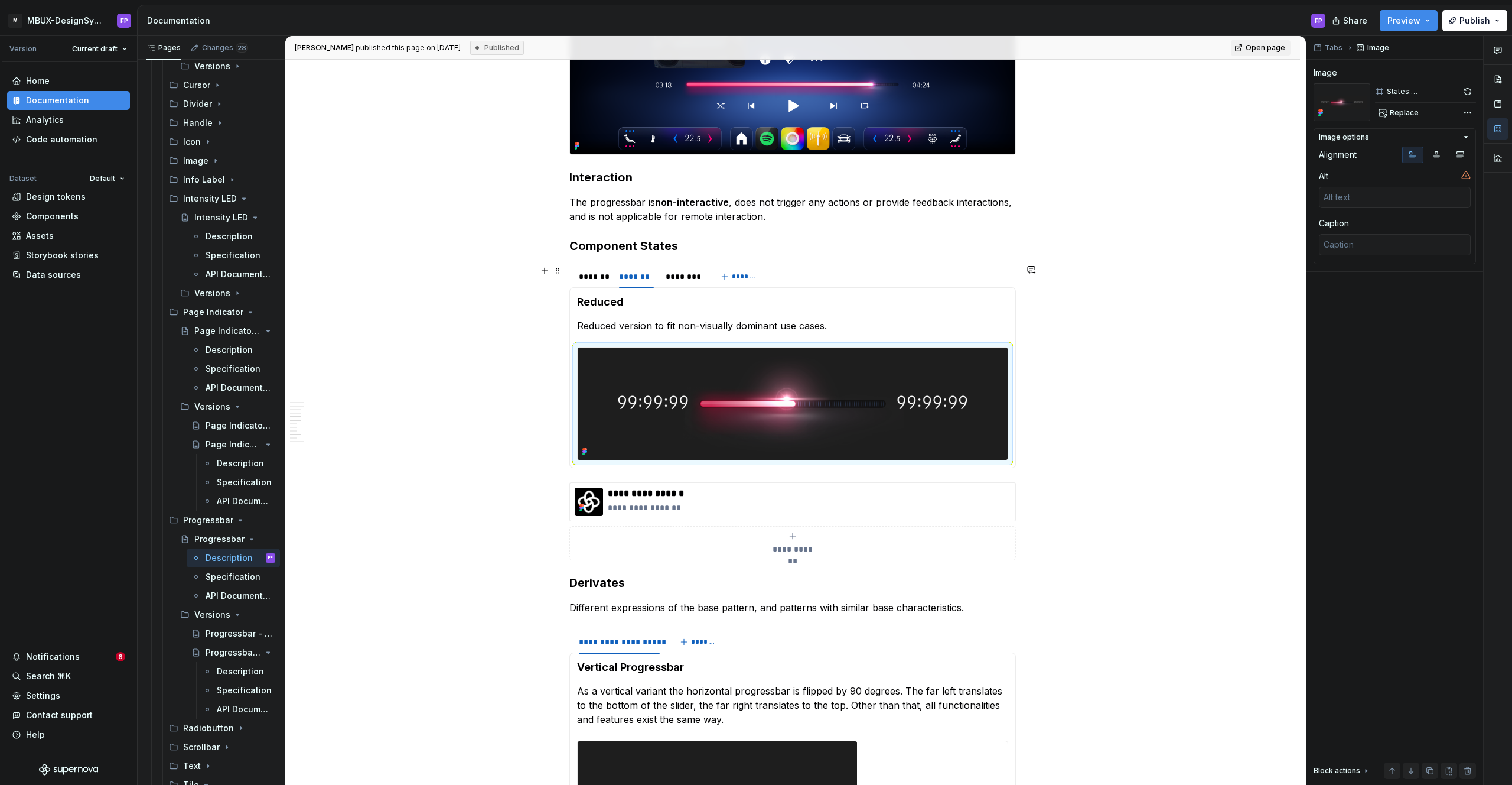
drag, startPoint x: 606, startPoint y: 281, endPoint x: 692, endPoint y: 356, distance: 114.1
click at [607, 282] on div "*******" at bounding box center [592, 276] width 28 height 12
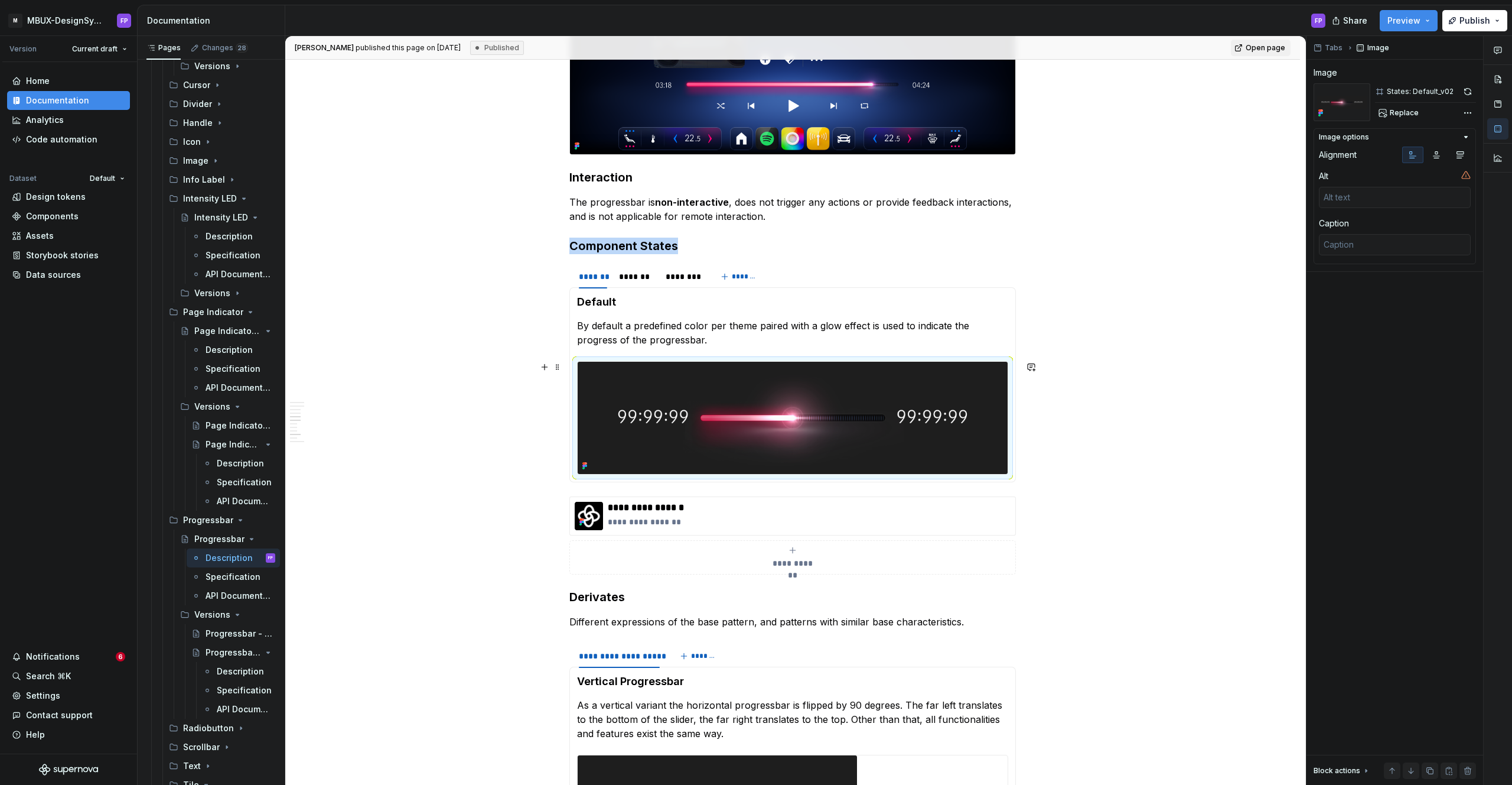
click at [719, 389] on img at bounding box center [793, 417] width 430 height 113
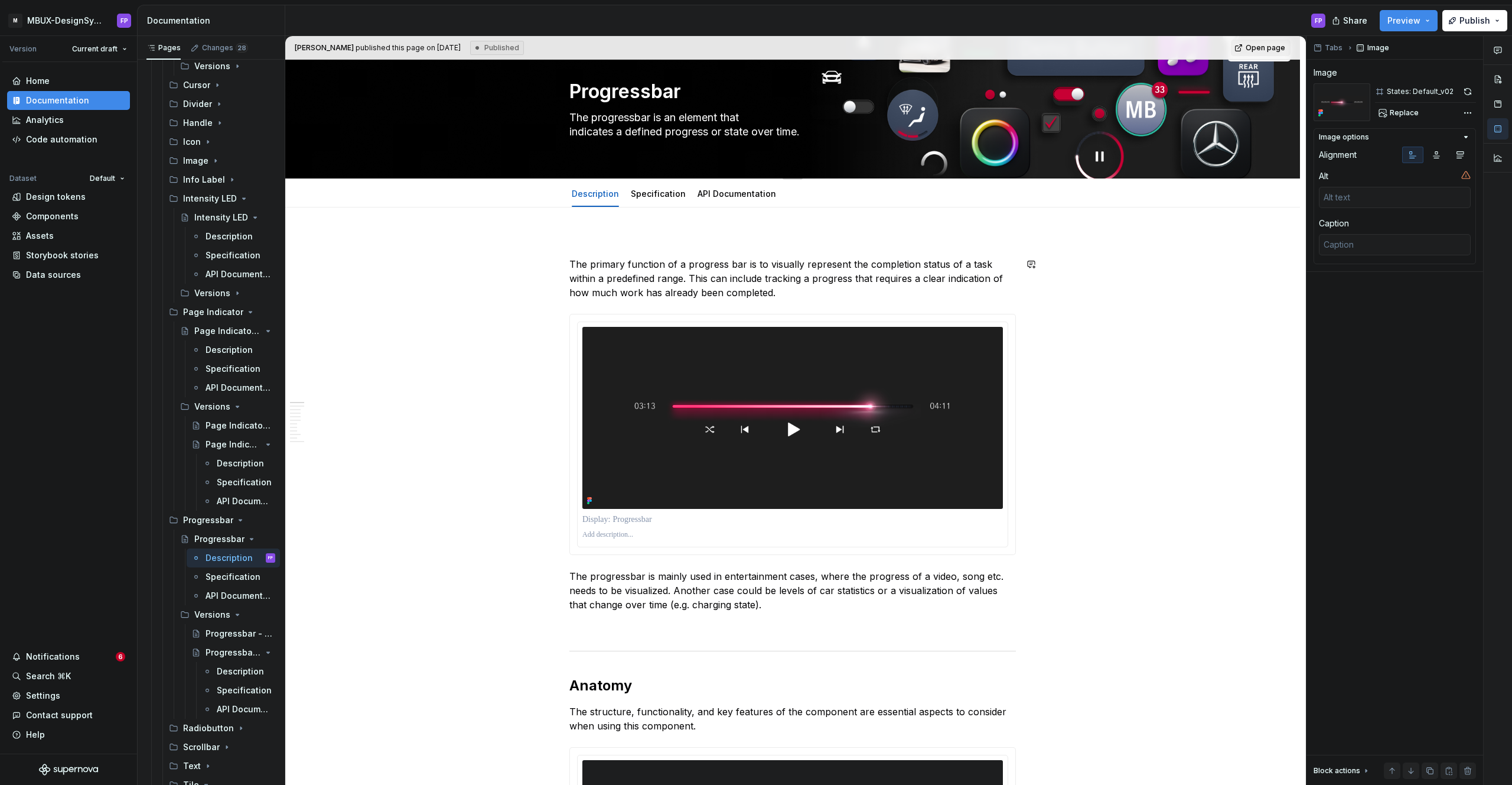
scroll to position [0, 0]
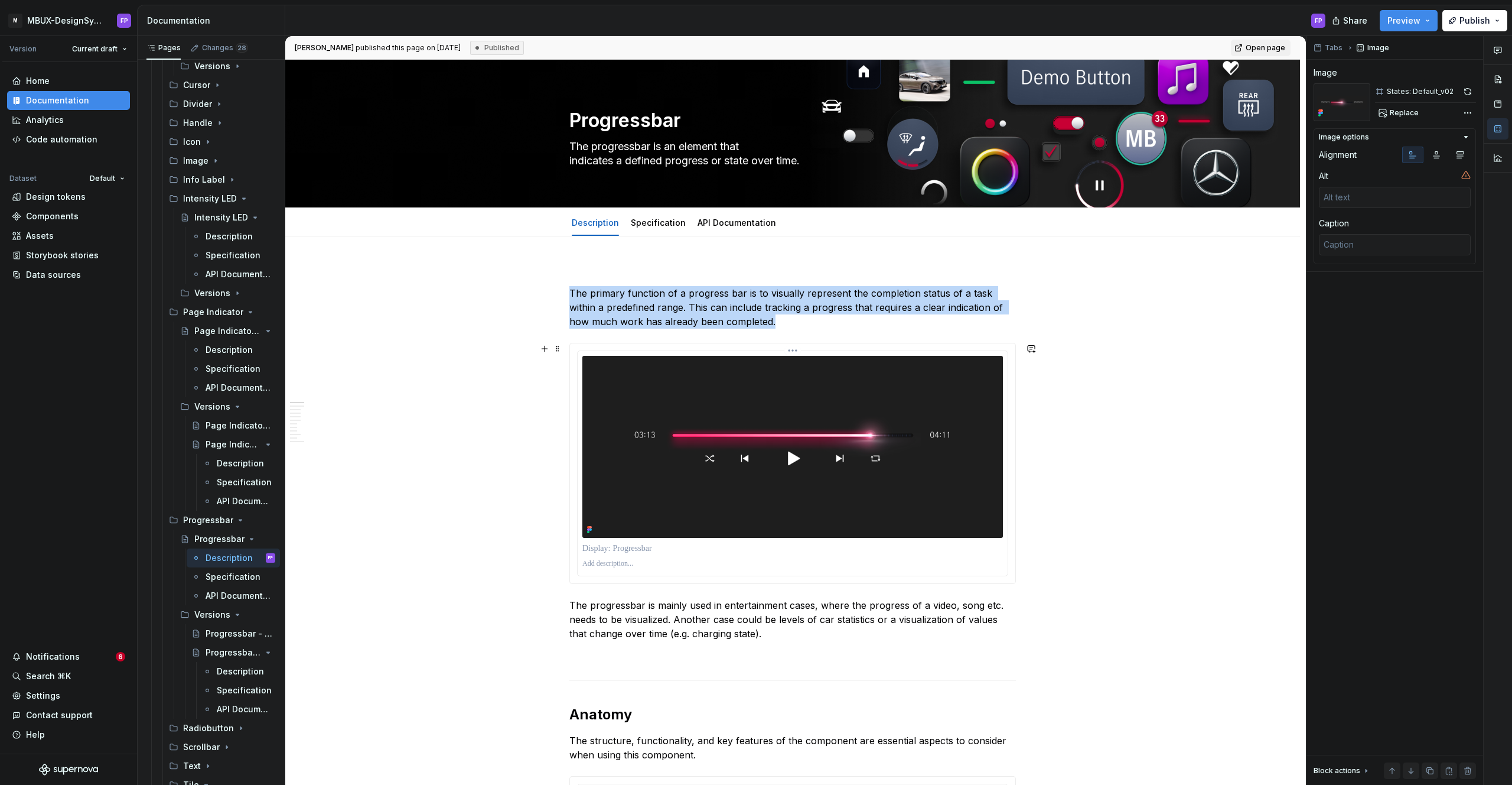
click at [869, 430] on img at bounding box center [793, 446] width 421 height 182
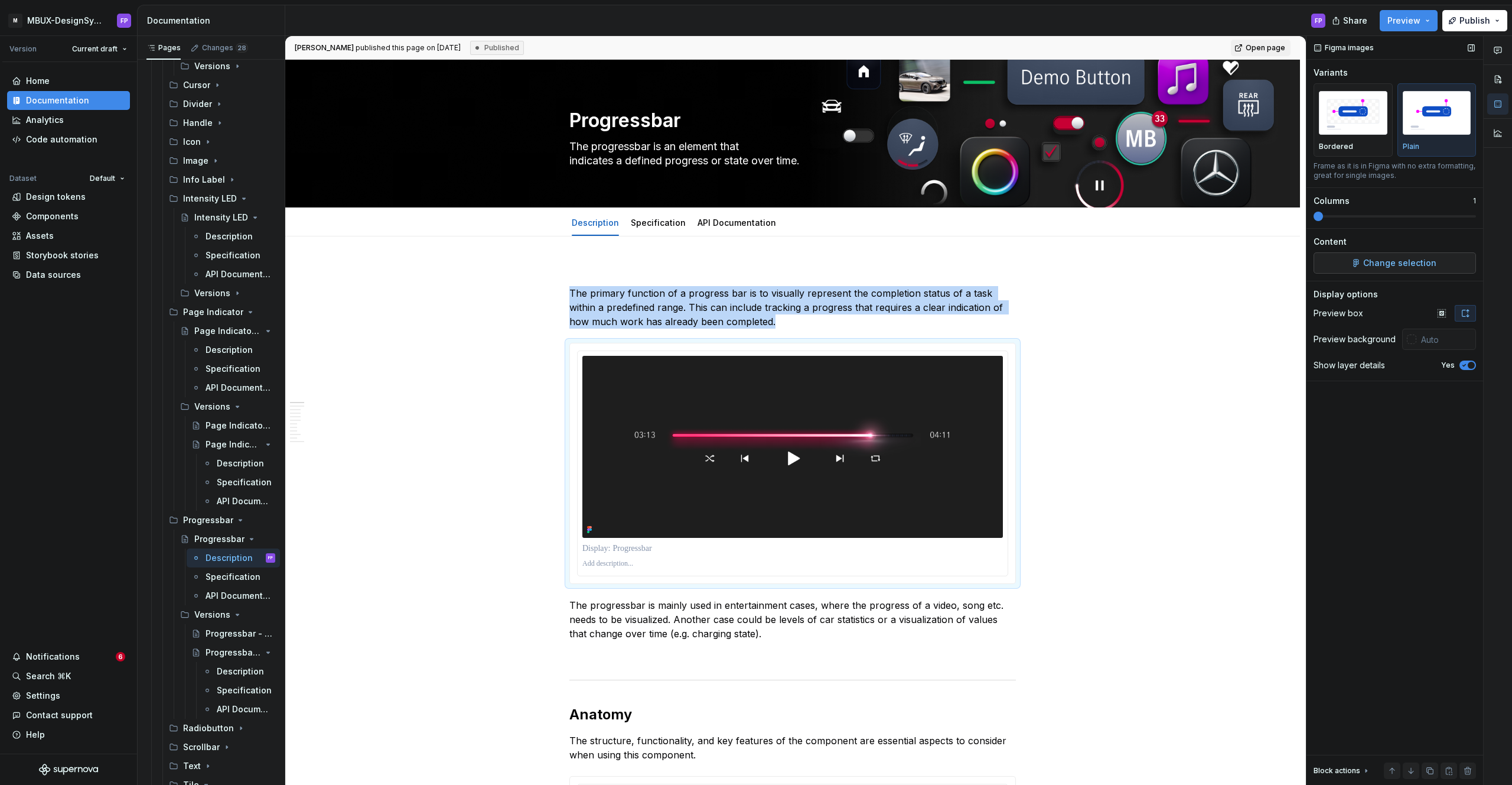
click at [1394, 267] on span "Change selection" at bounding box center [1400, 263] width 73 height 12
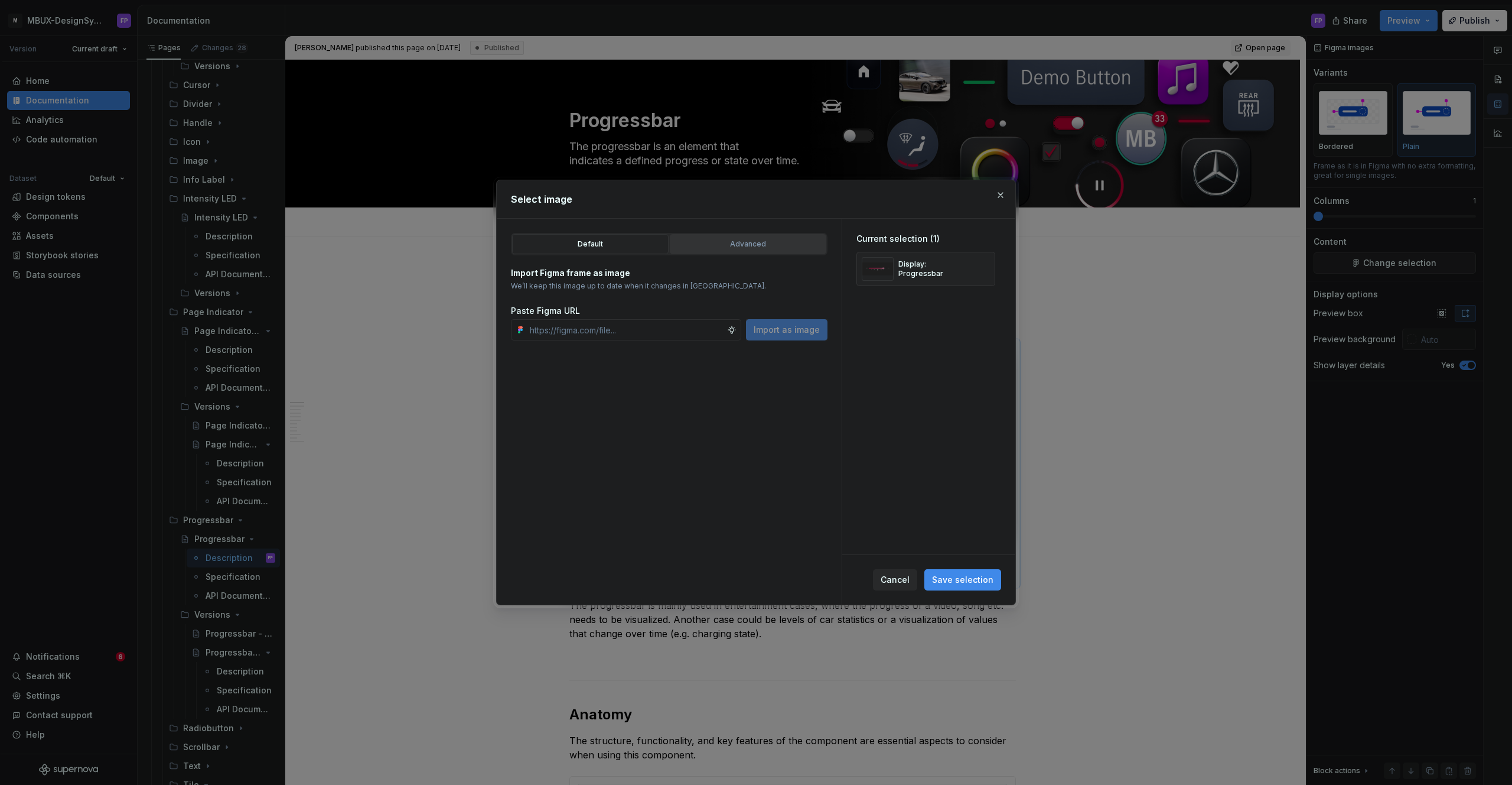
click at [708, 246] on div "Advanced" at bounding box center [748, 244] width 148 height 12
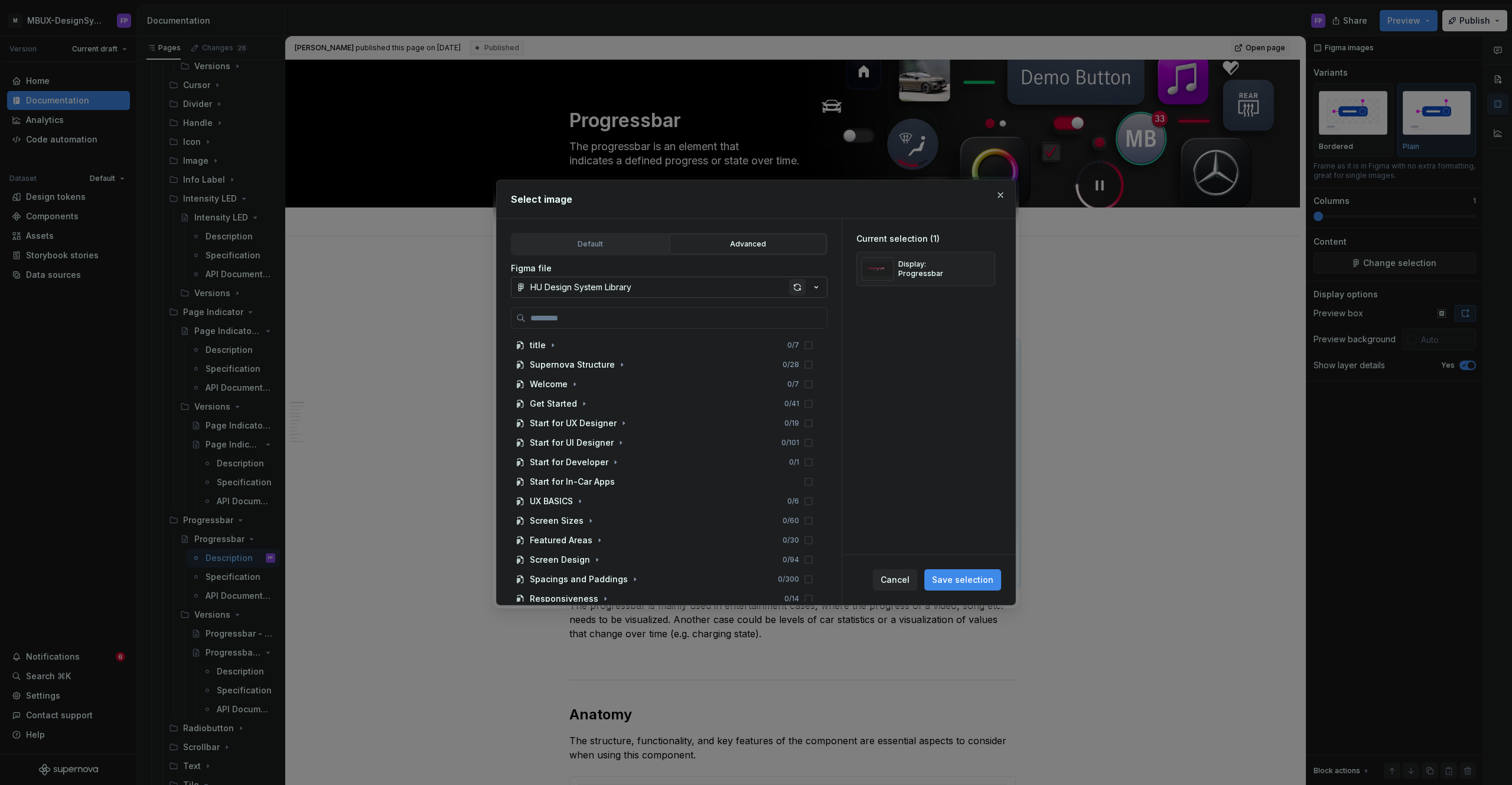
click at [803, 285] on div "button" at bounding box center [796, 286] width 16 height 16
click at [996, 198] on button "button" at bounding box center [1000, 195] width 16 height 16
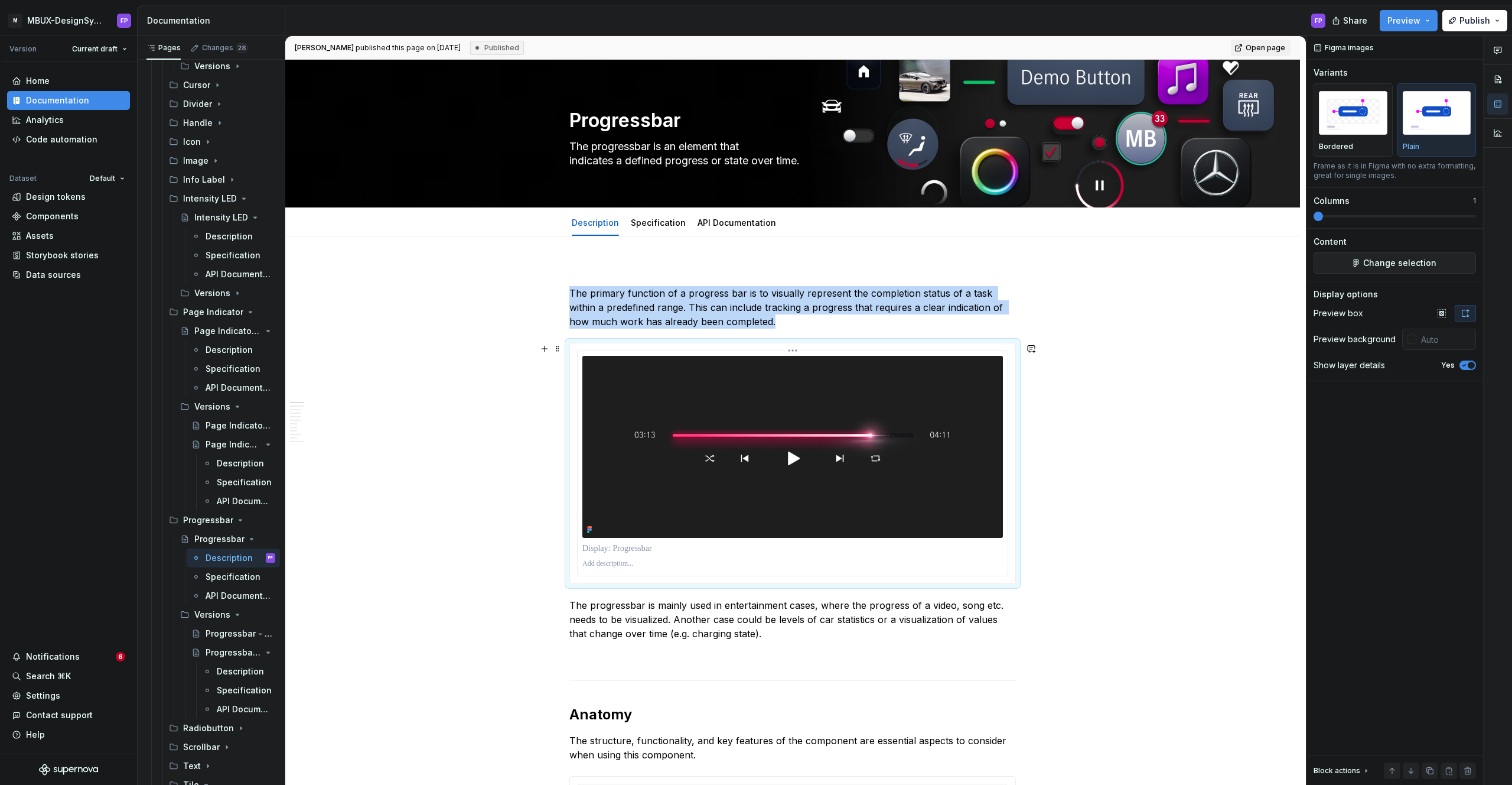
click at [870, 375] on img at bounding box center [793, 446] width 421 height 182
click at [1391, 267] on span "Change selection" at bounding box center [1400, 263] width 73 height 12
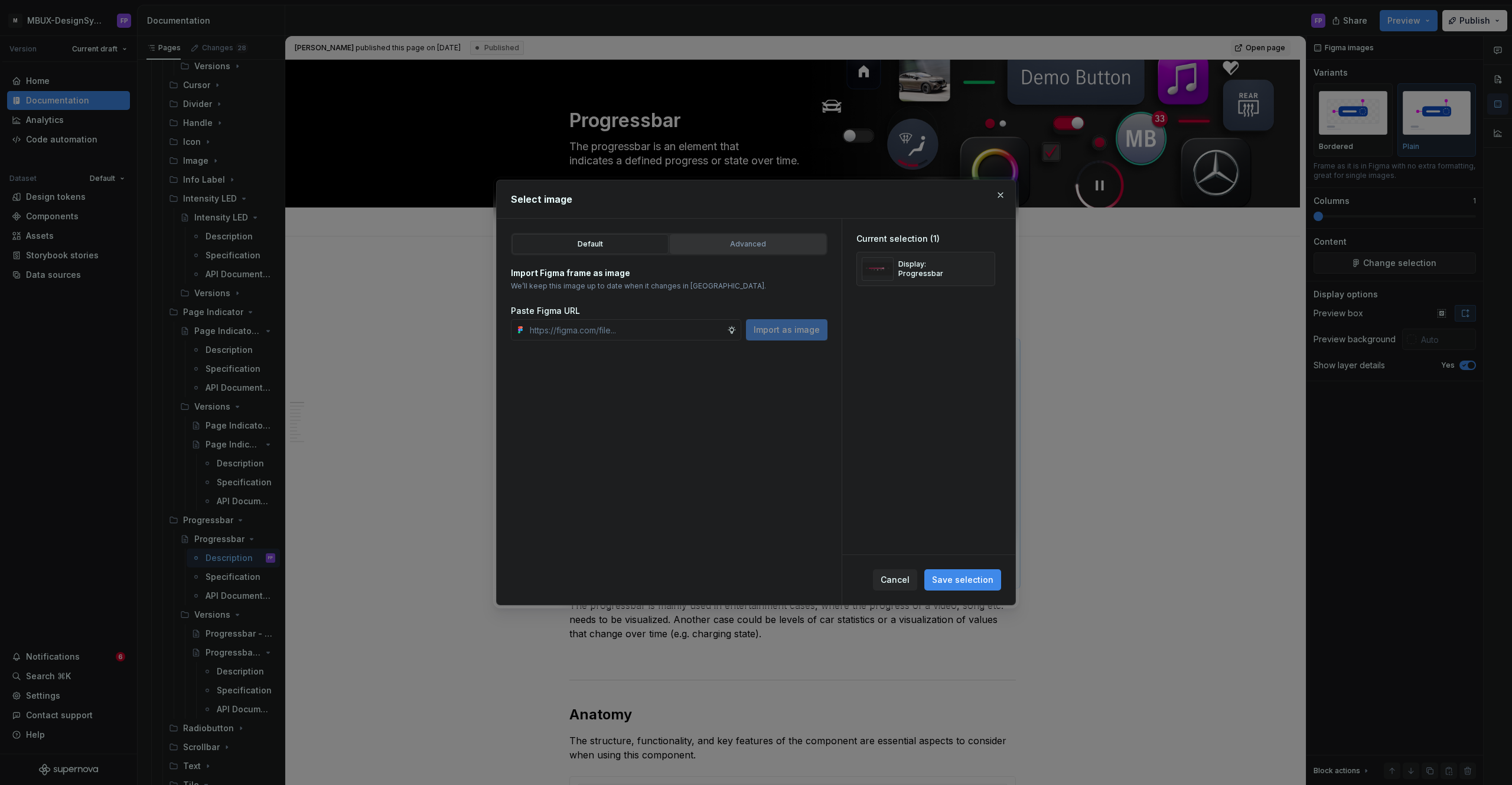
click at [733, 249] on div "Advanced" at bounding box center [748, 244] width 148 height 12
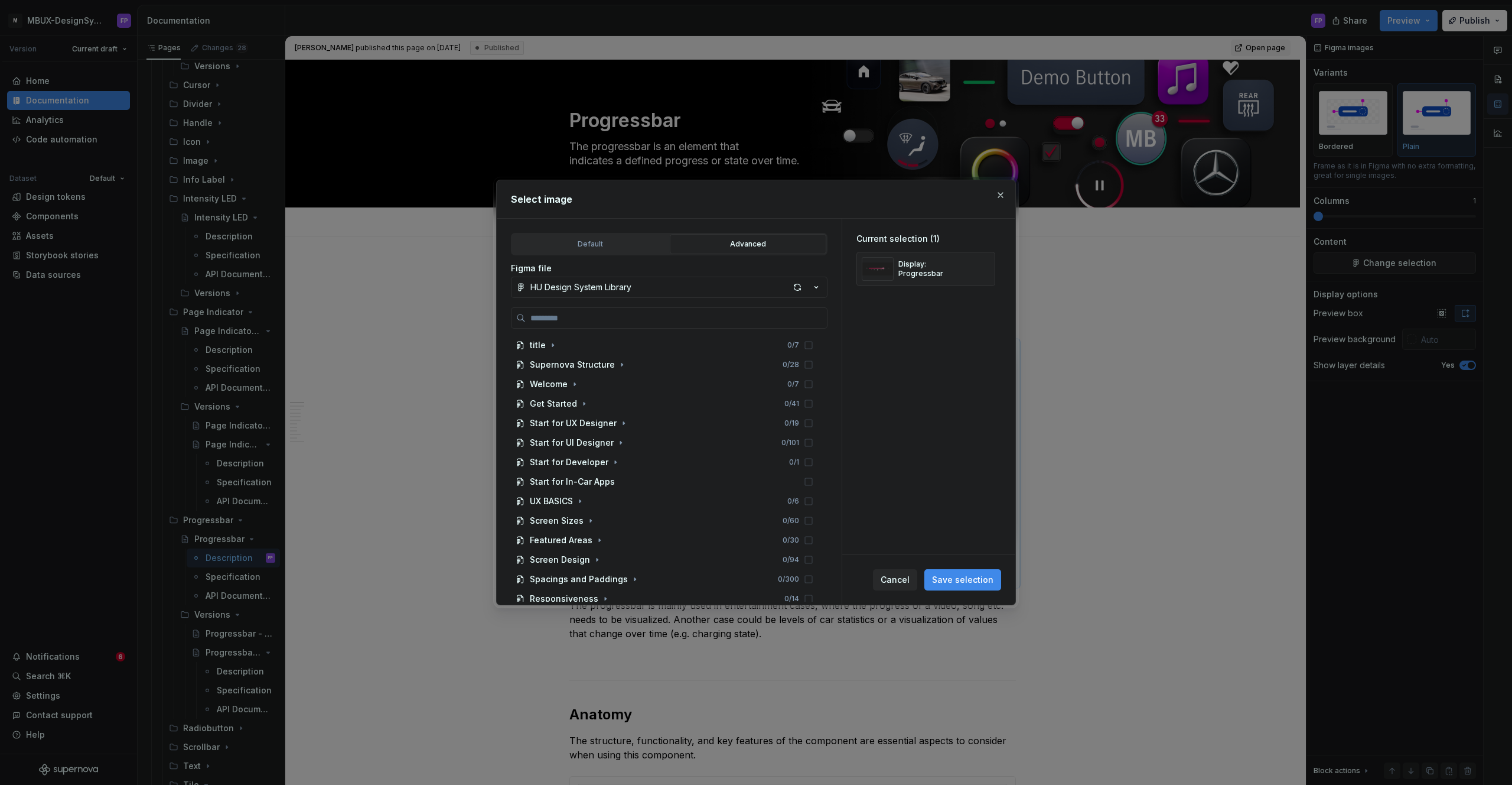
drag, startPoint x: 997, startPoint y: 194, endPoint x: 940, endPoint y: 299, distance: 119.5
click at [997, 195] on button "button" at bounding box center [1000, 195] width 16 height 16
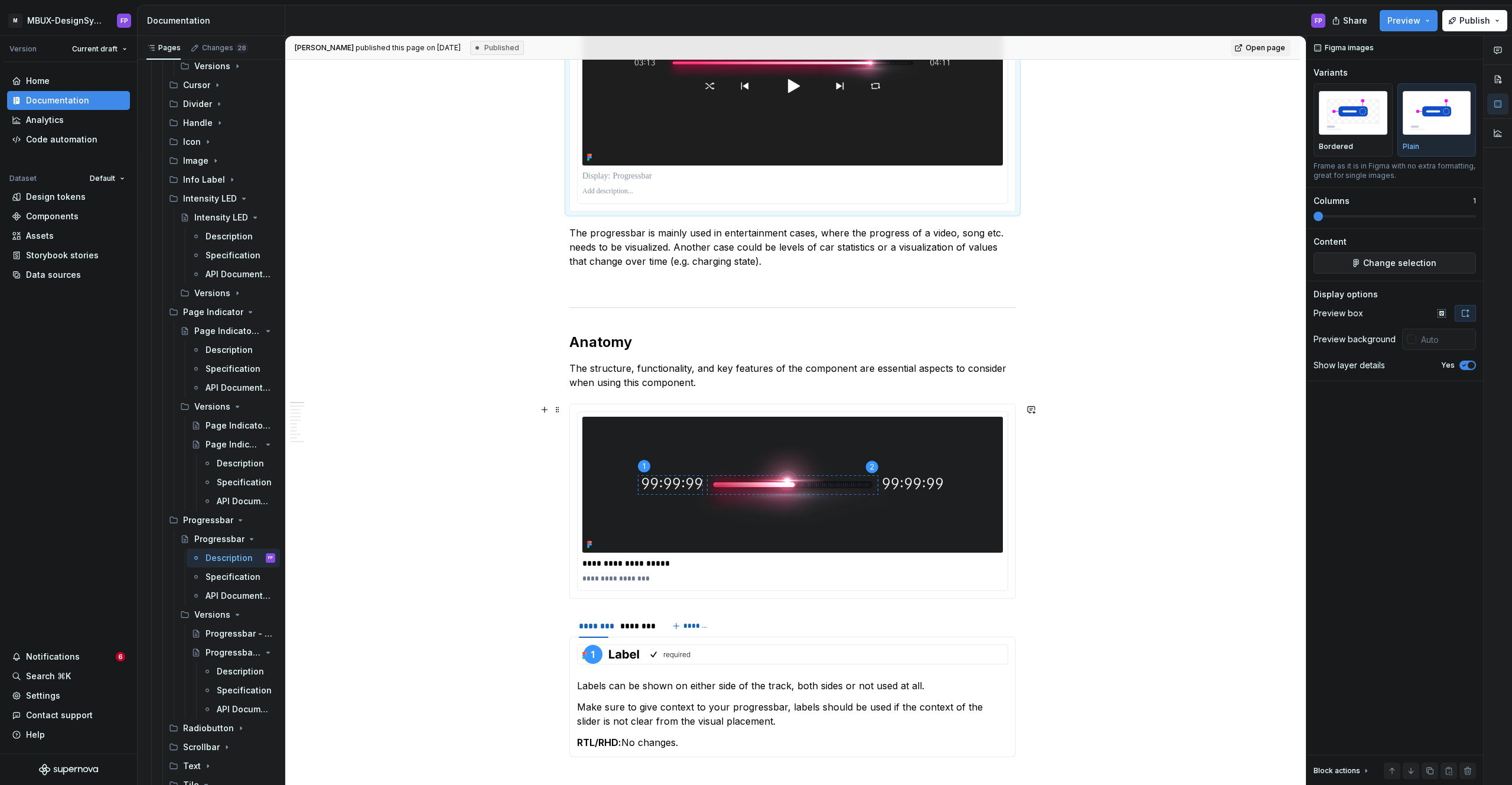
scroll to position [430, 0]
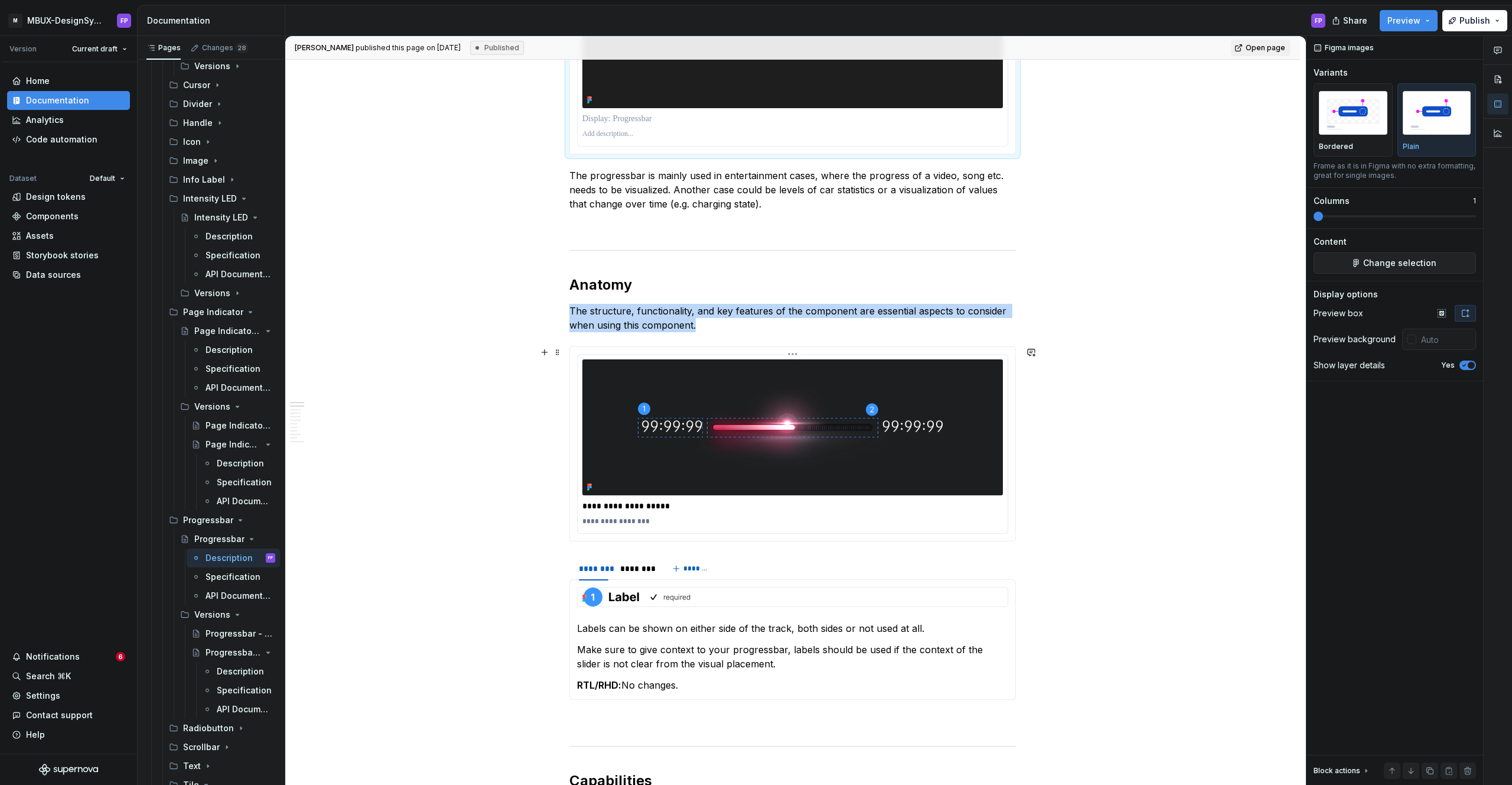
click at [825, 396] on img at bounding box center [793, 427] width 421 height 136
click at [1374, 261] on span "Change selection" at bounding box center [1400, 263] width 73 height 12
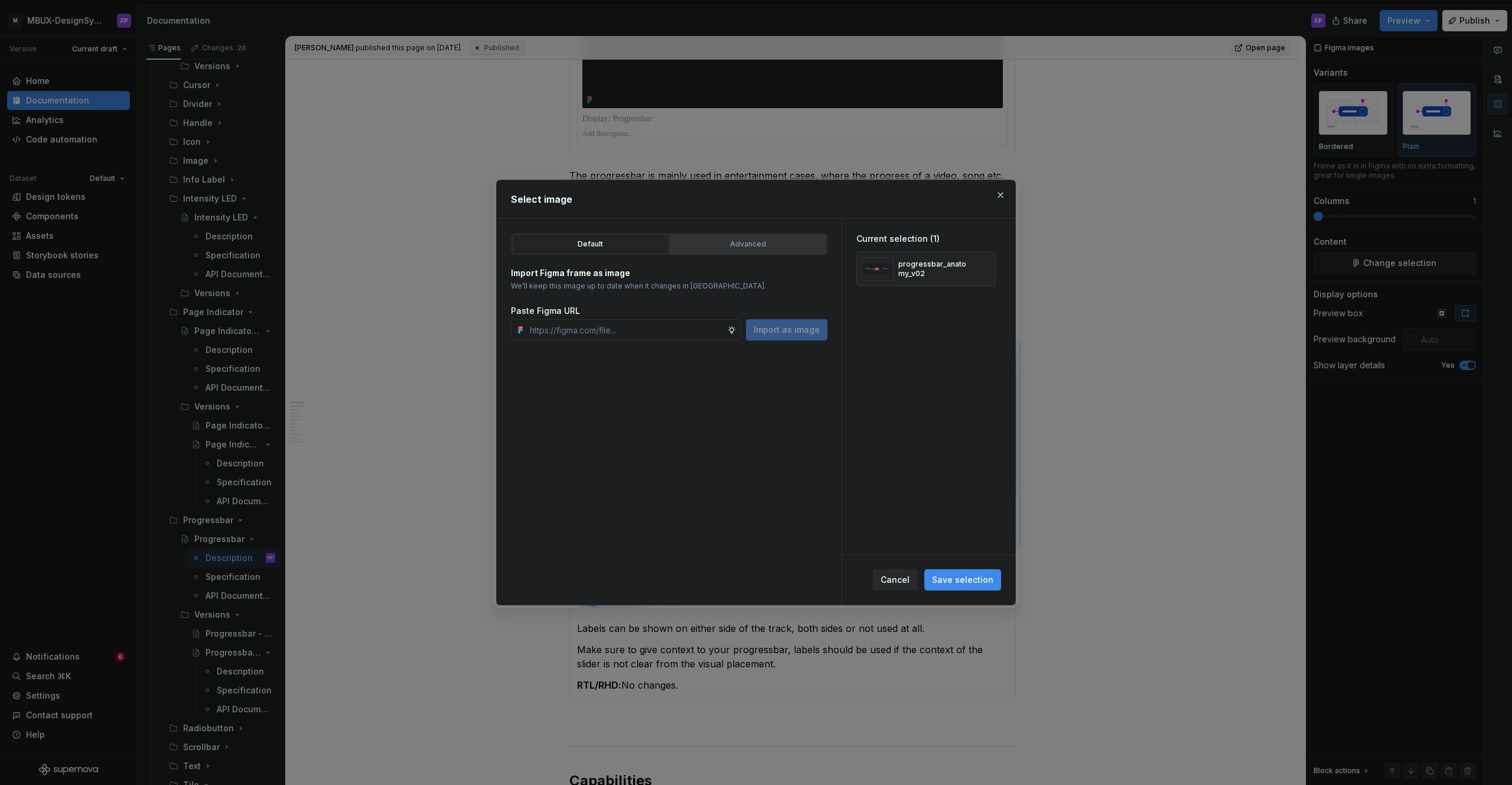
click at [767, 246] on div "Advanced" at bounding box center [748, 244] width 148 height 12
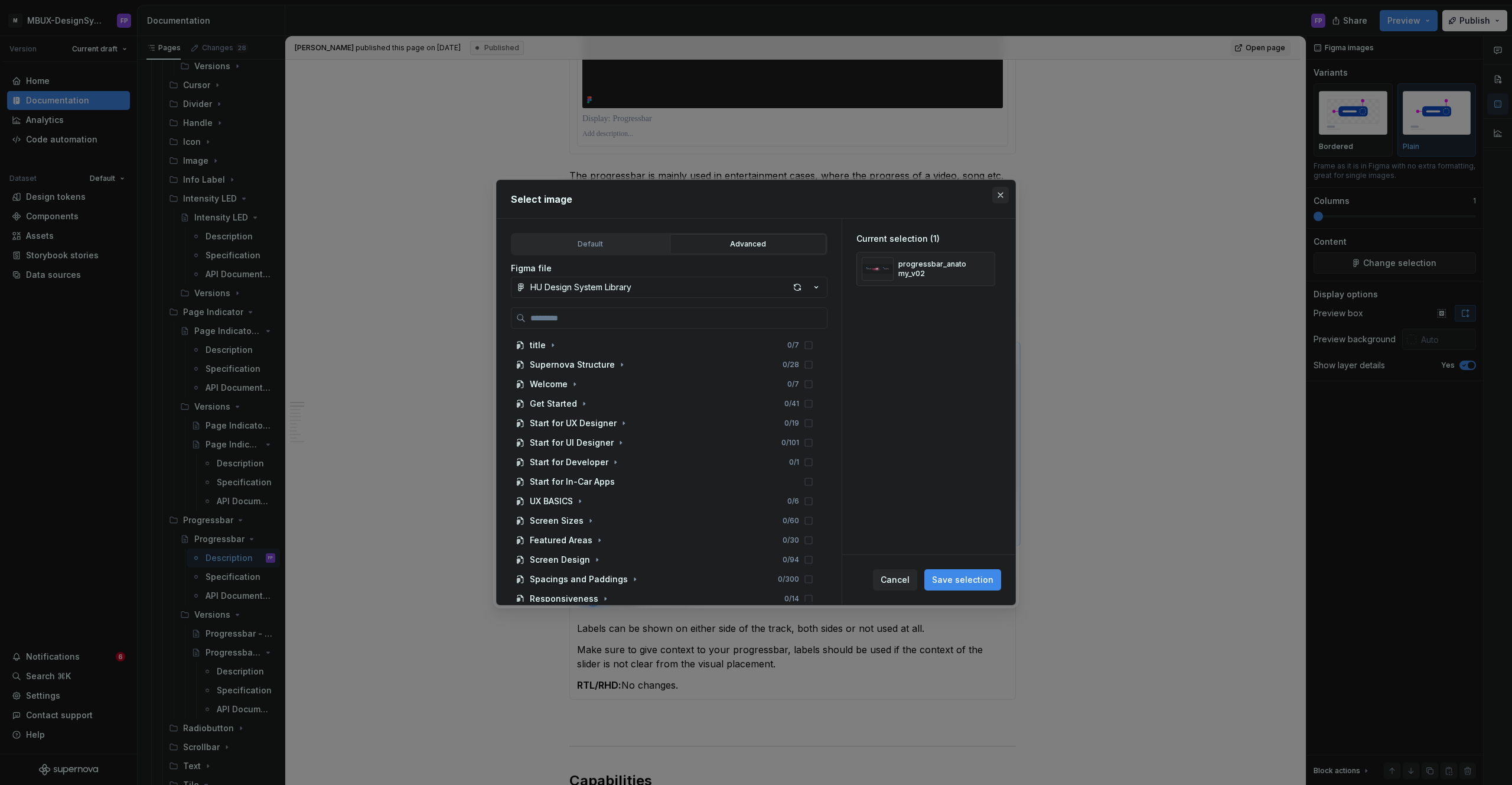
click at [997, 195] on button "button" at bounding box center [1000, 195] width 16 height 16
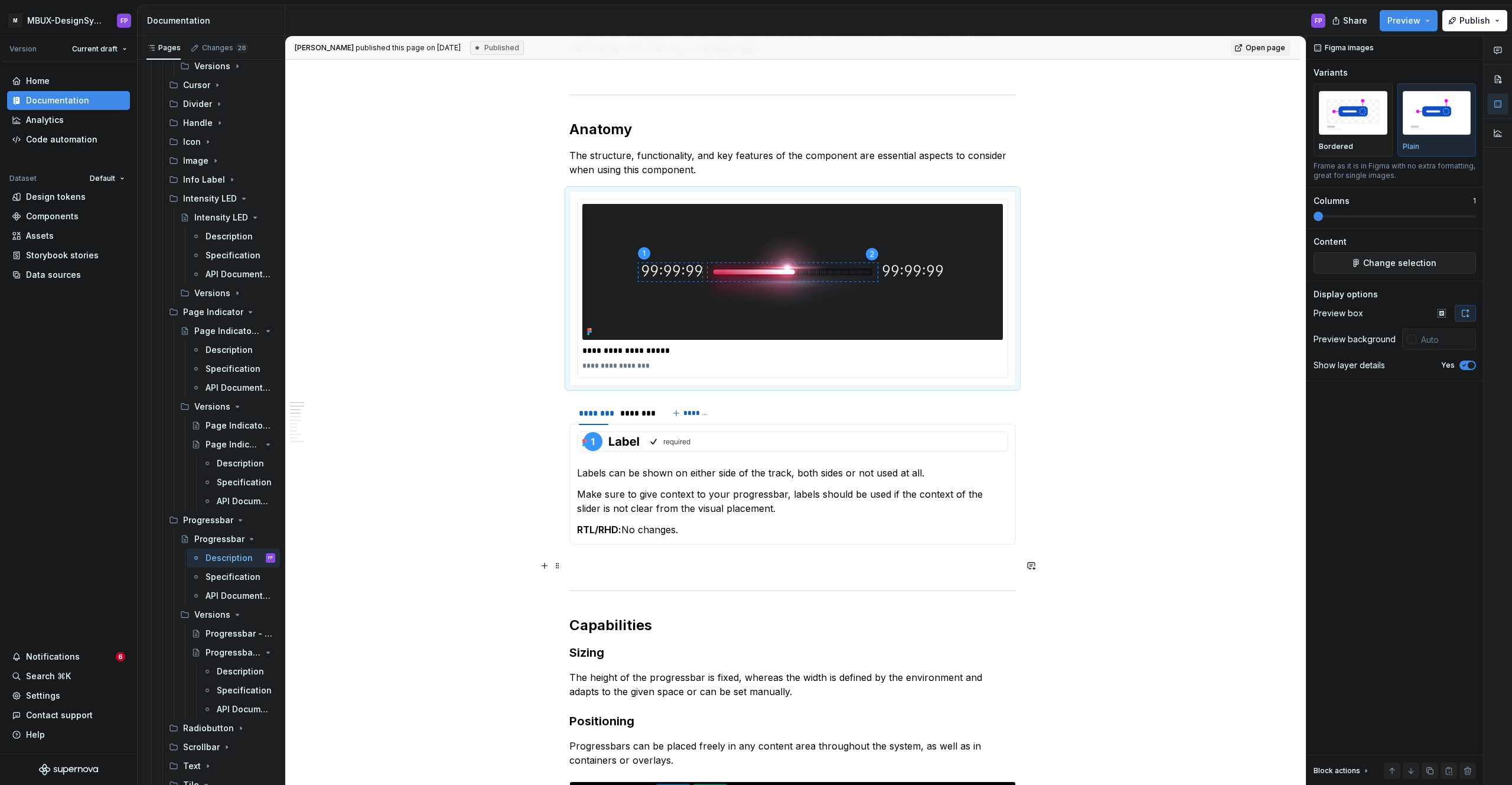
scroll to position [601, 0]
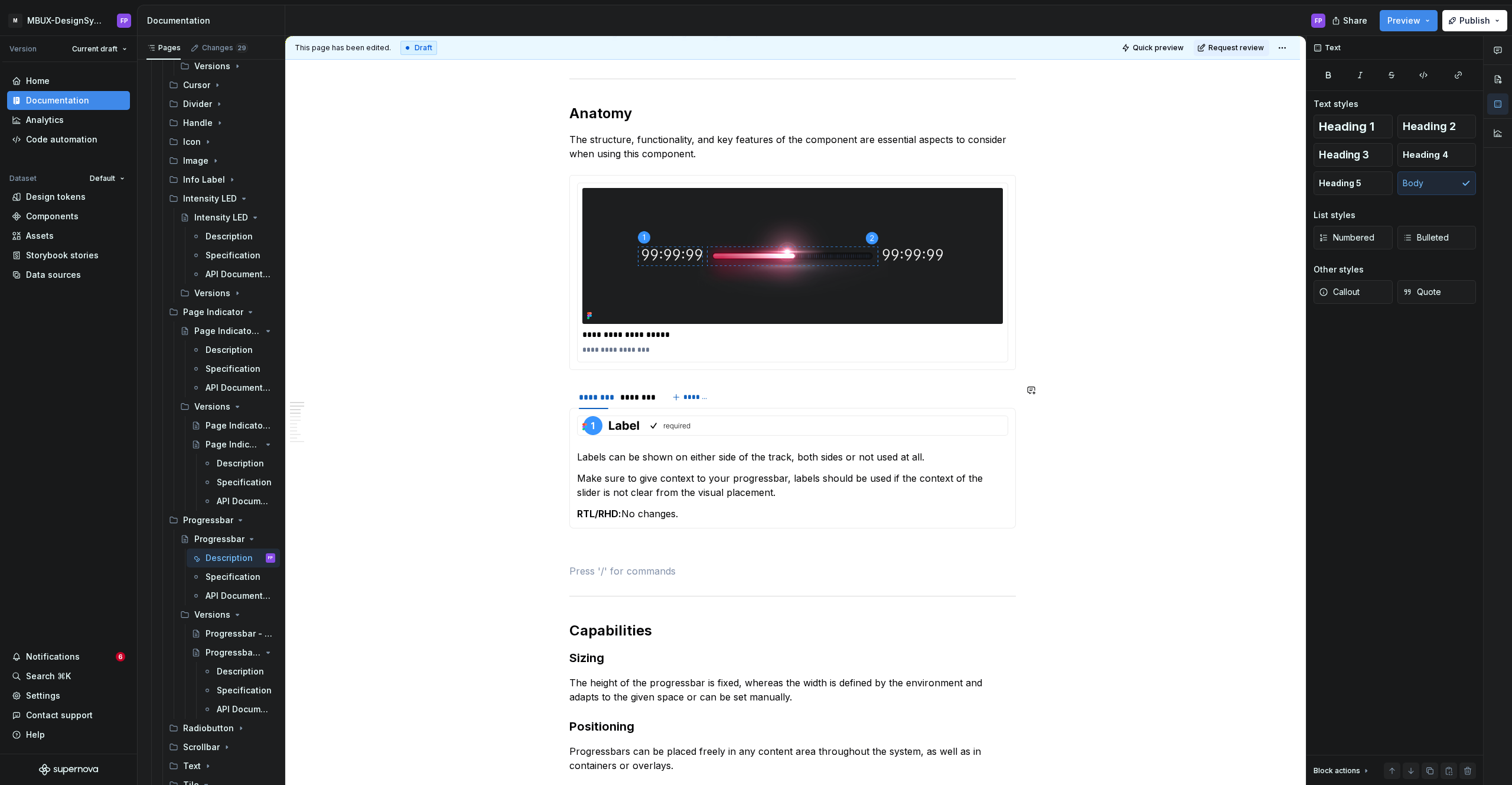
type textarea "*"
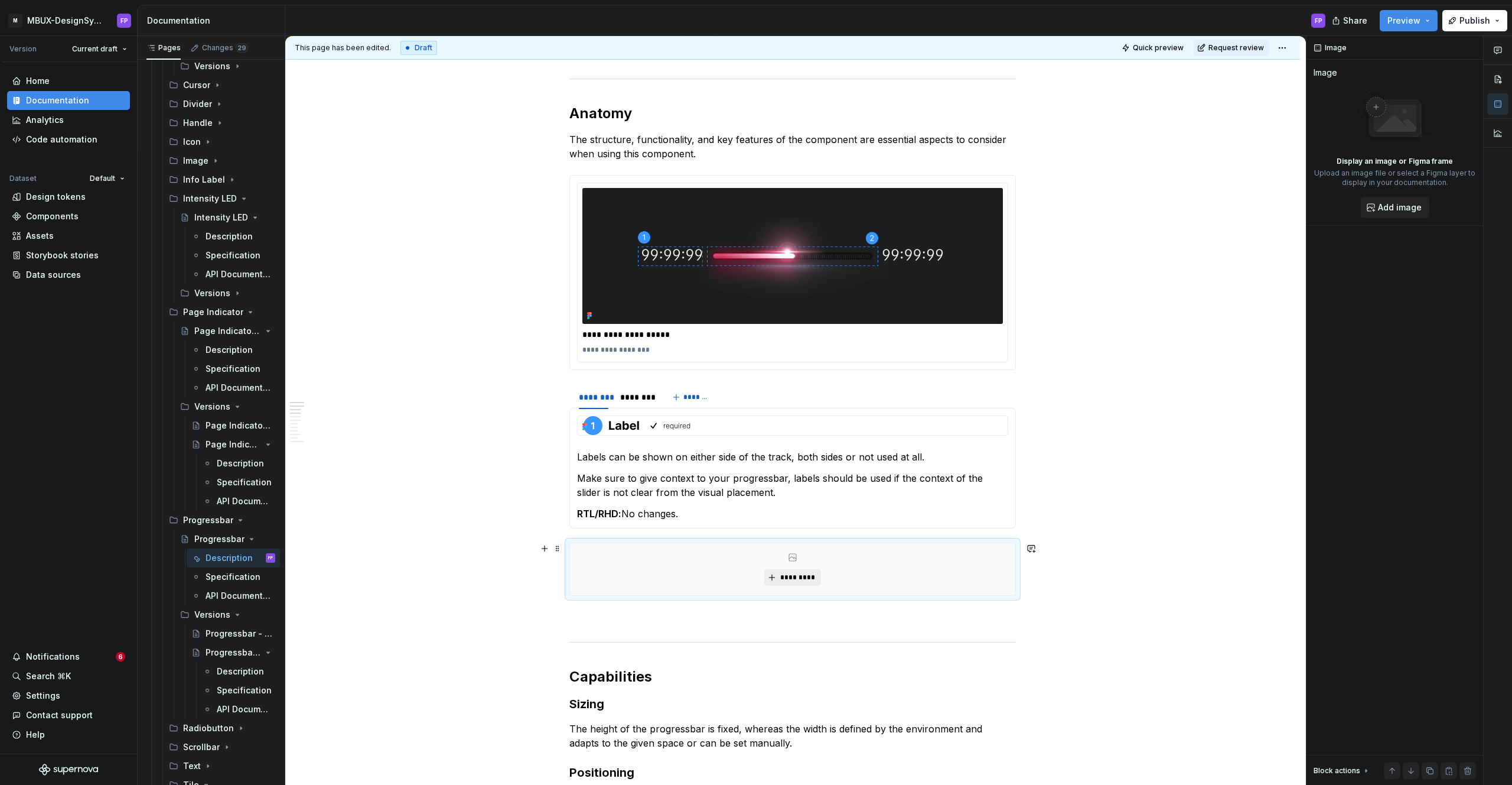
click at [796, 578] on span "*********" at bounding box center [796, 577] width 36 height 10
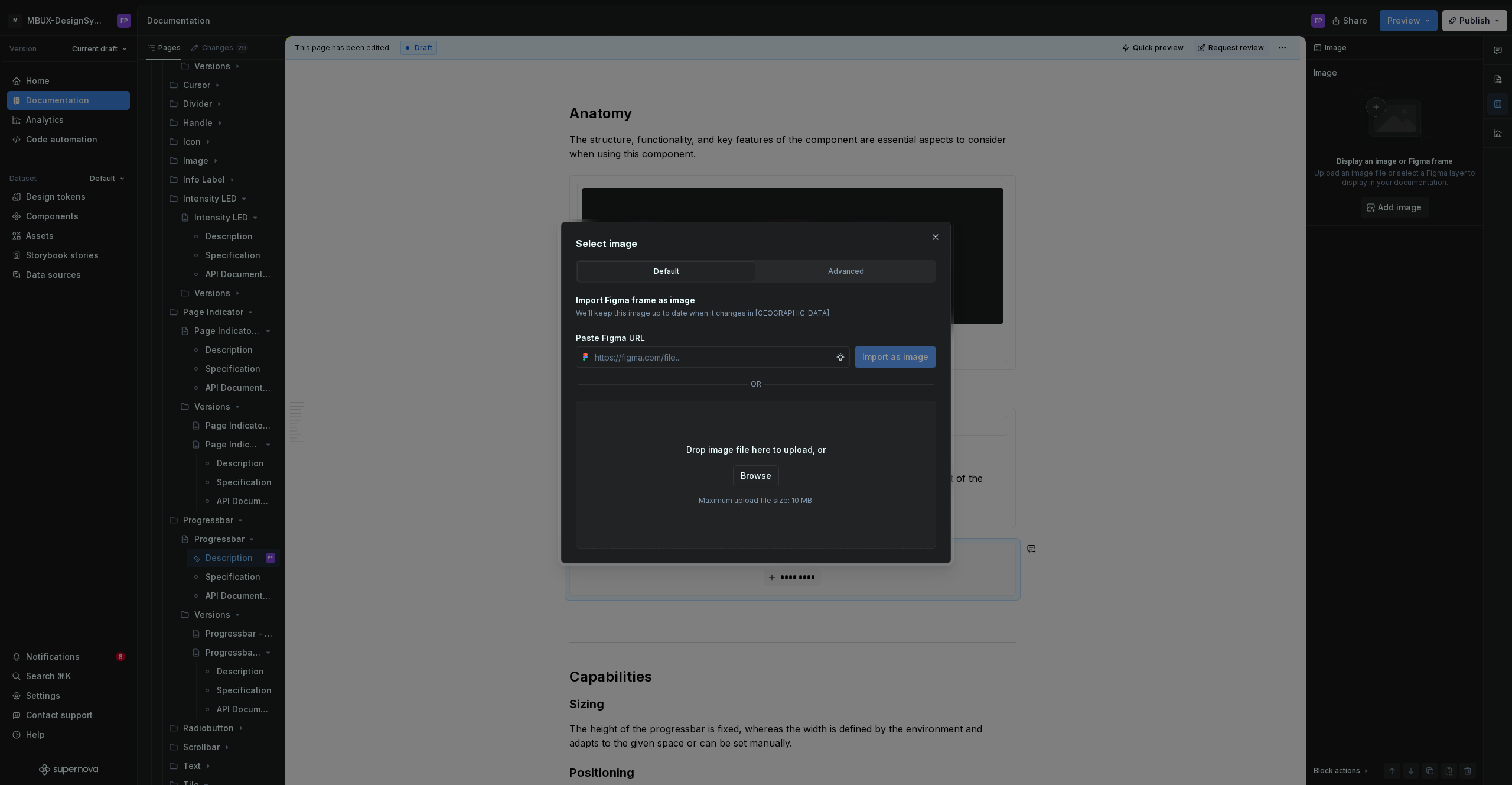
drag, startPoint x: 856, startPoint y: 274, endPoint x: 835, endPoint y: 281, distance: 22.1
click at [851, 275] on div "Advanced" at bounding box center [846, 271] width 170 height 12
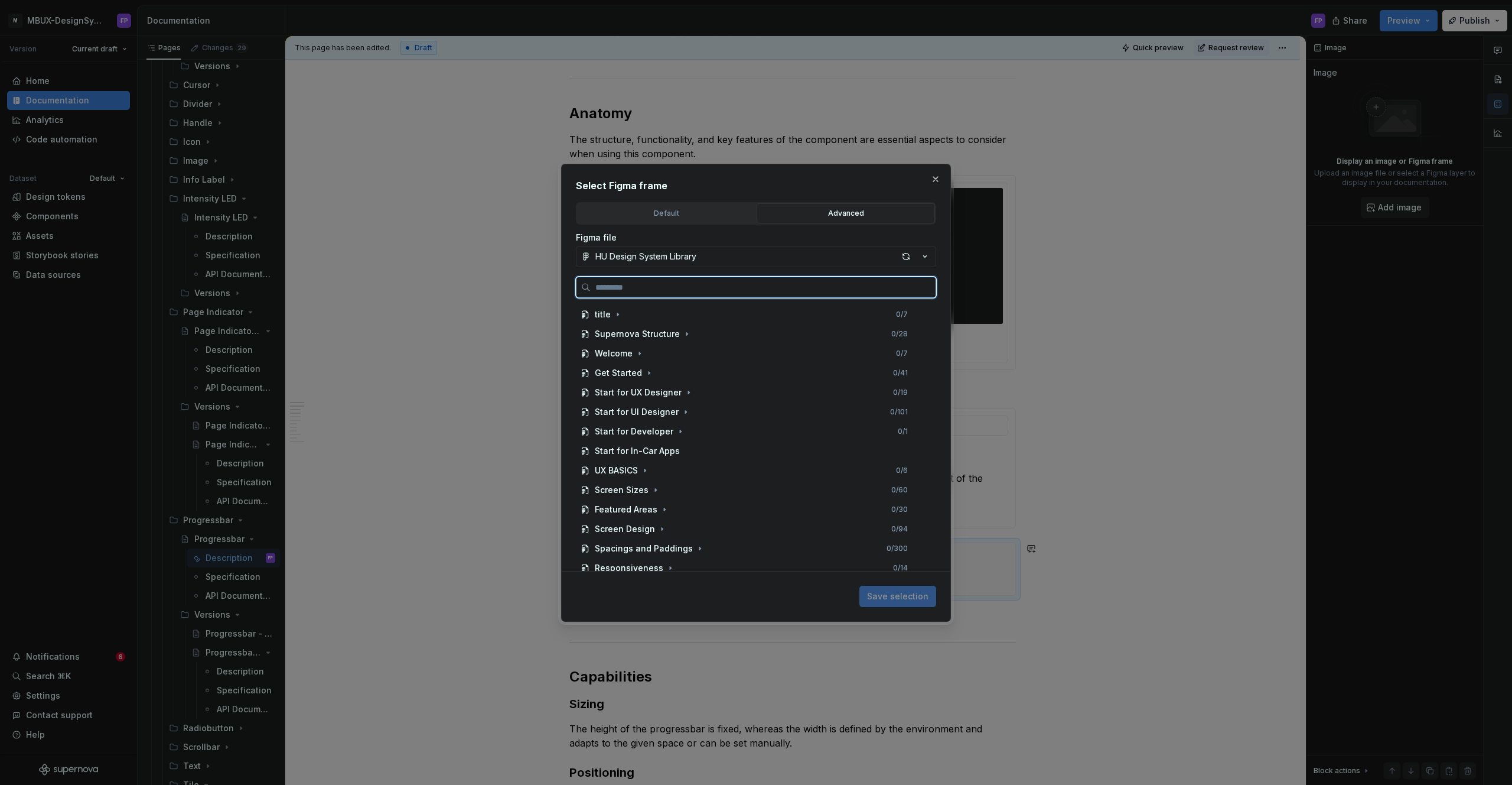
paste input "**********"
type input "**********"
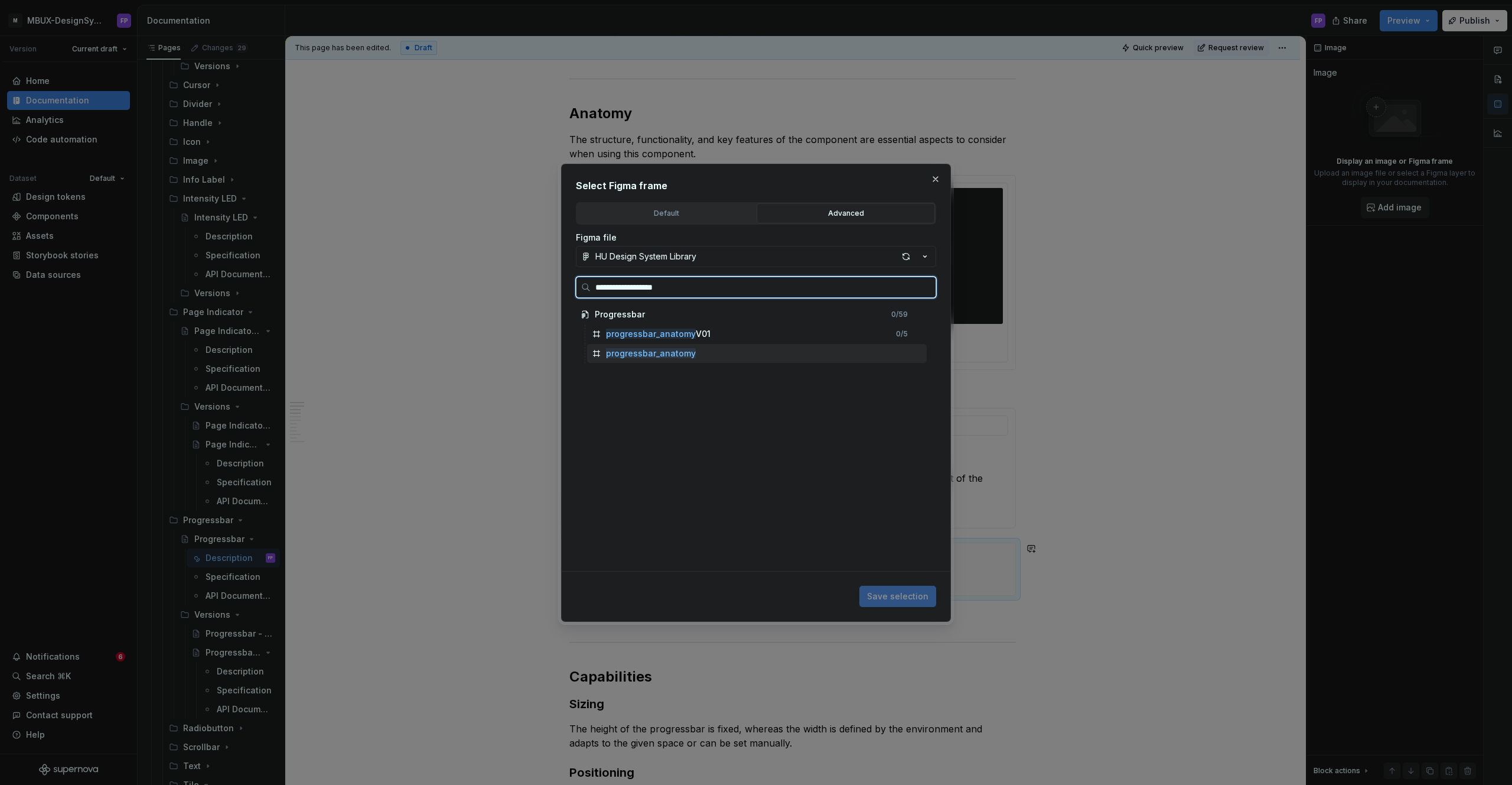
drag, startPoint x: 684, startPoint y: 348, endPoint x: 699, endPoint y: 353, distance: 15.8
click at [684, 348] on mark "progressbar_anatomy" at bounding box center [650, 353] width 90 height 10
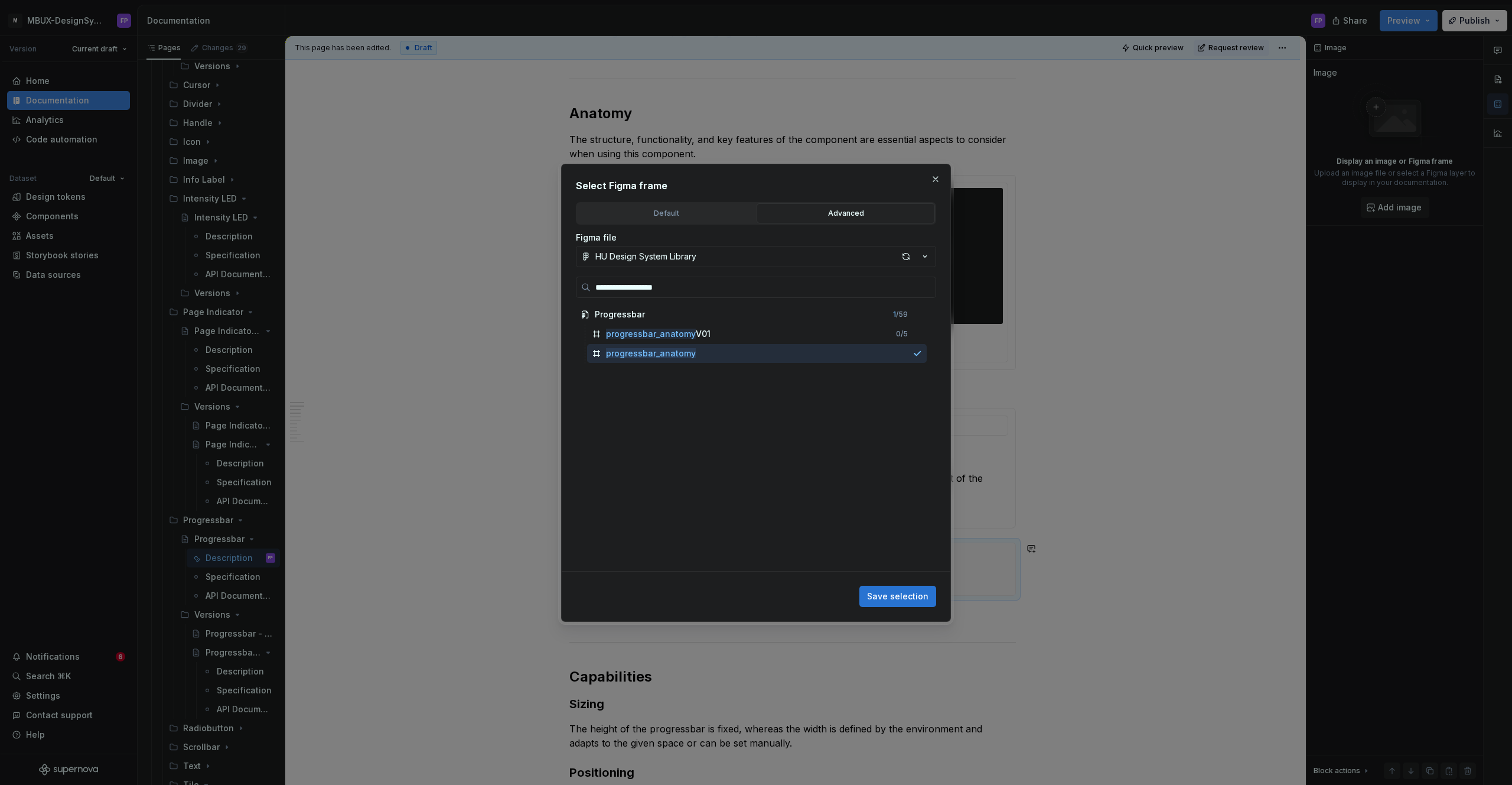
click at [884, 593] on span "Save selection" at bounding box center [898, 596] width 62 height 12
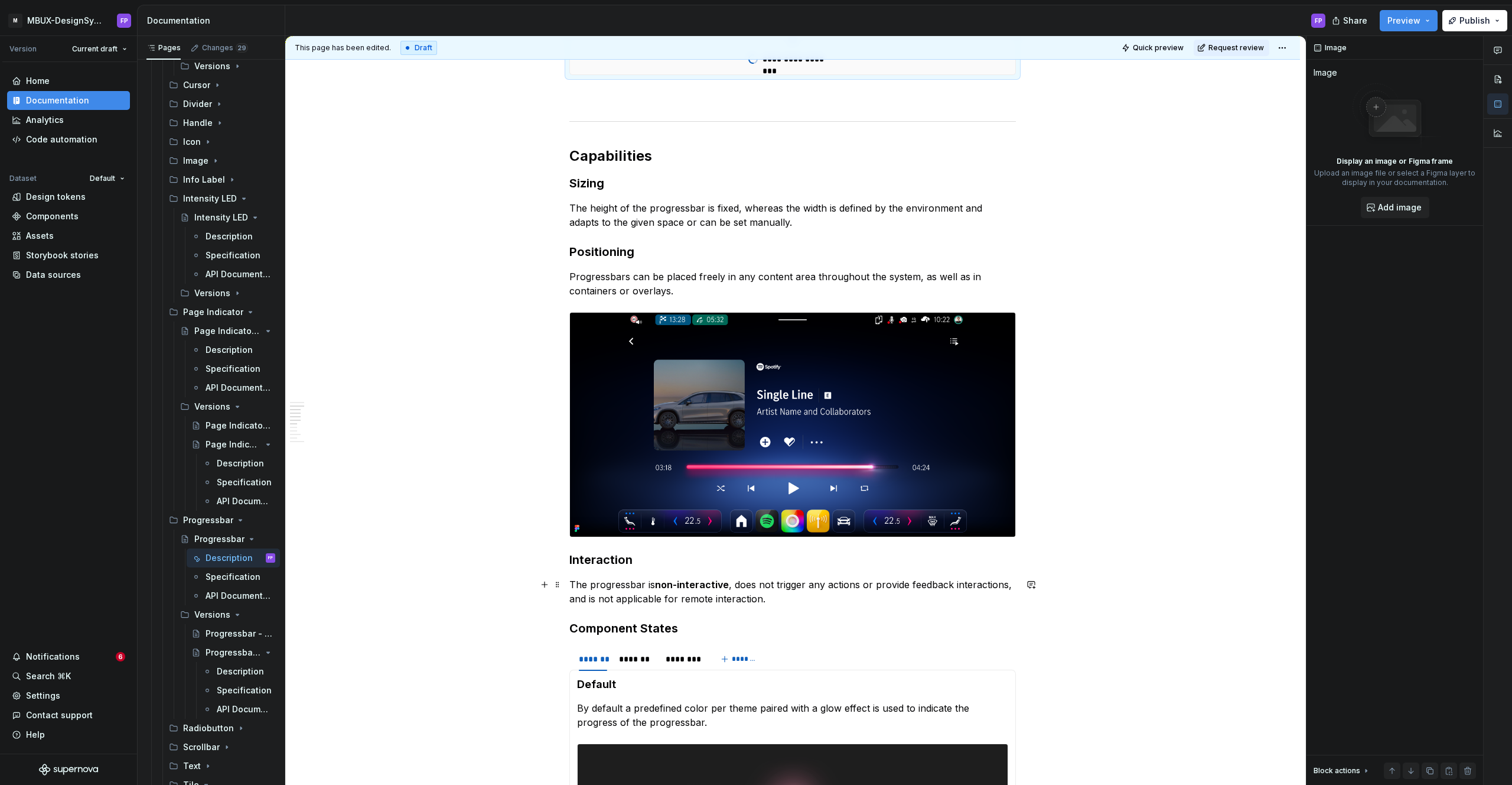
scroll to position [1044, 0]
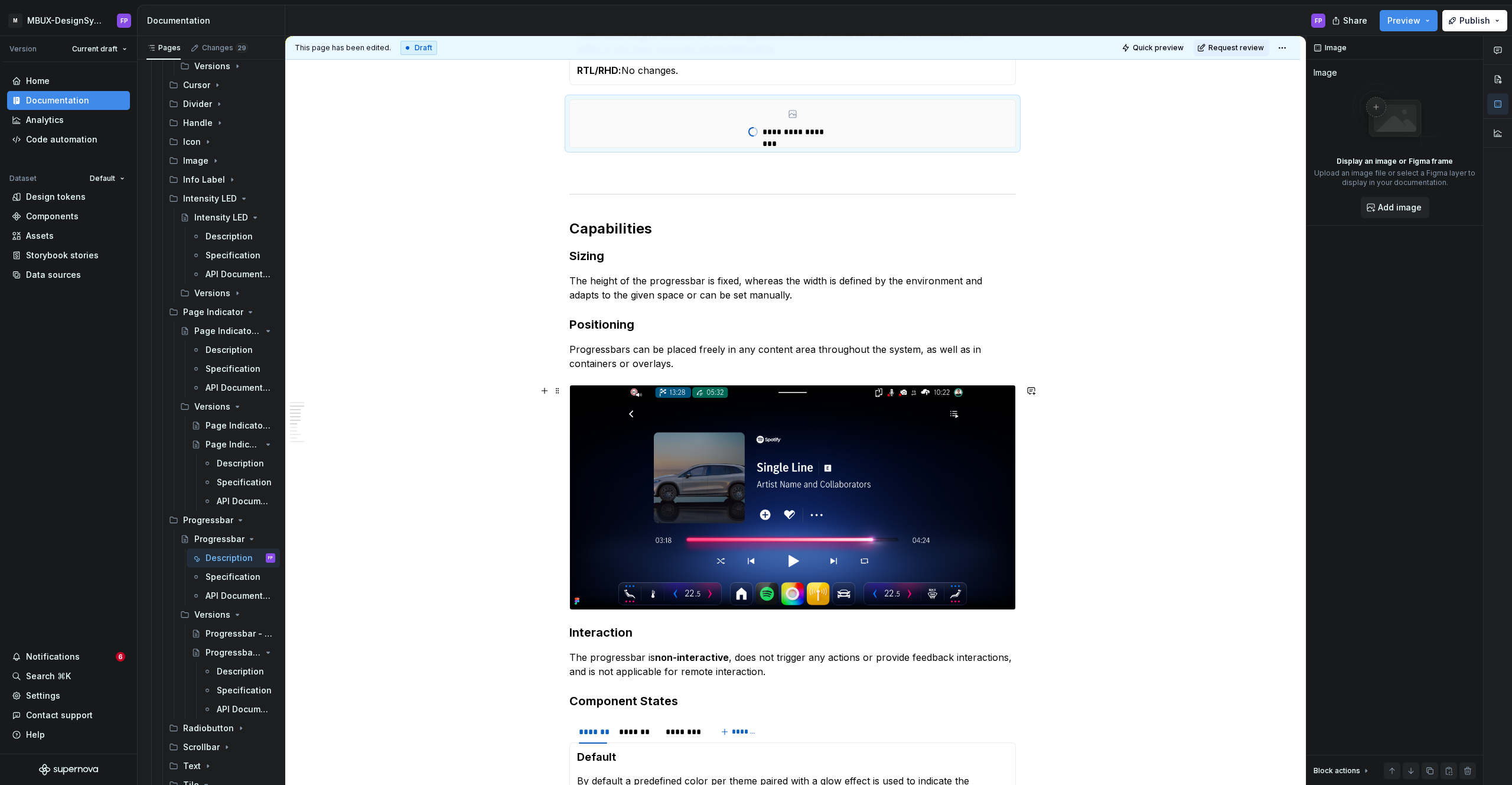
click at [869, 507] on img at bounding box center [793, 497] width 445 height 223
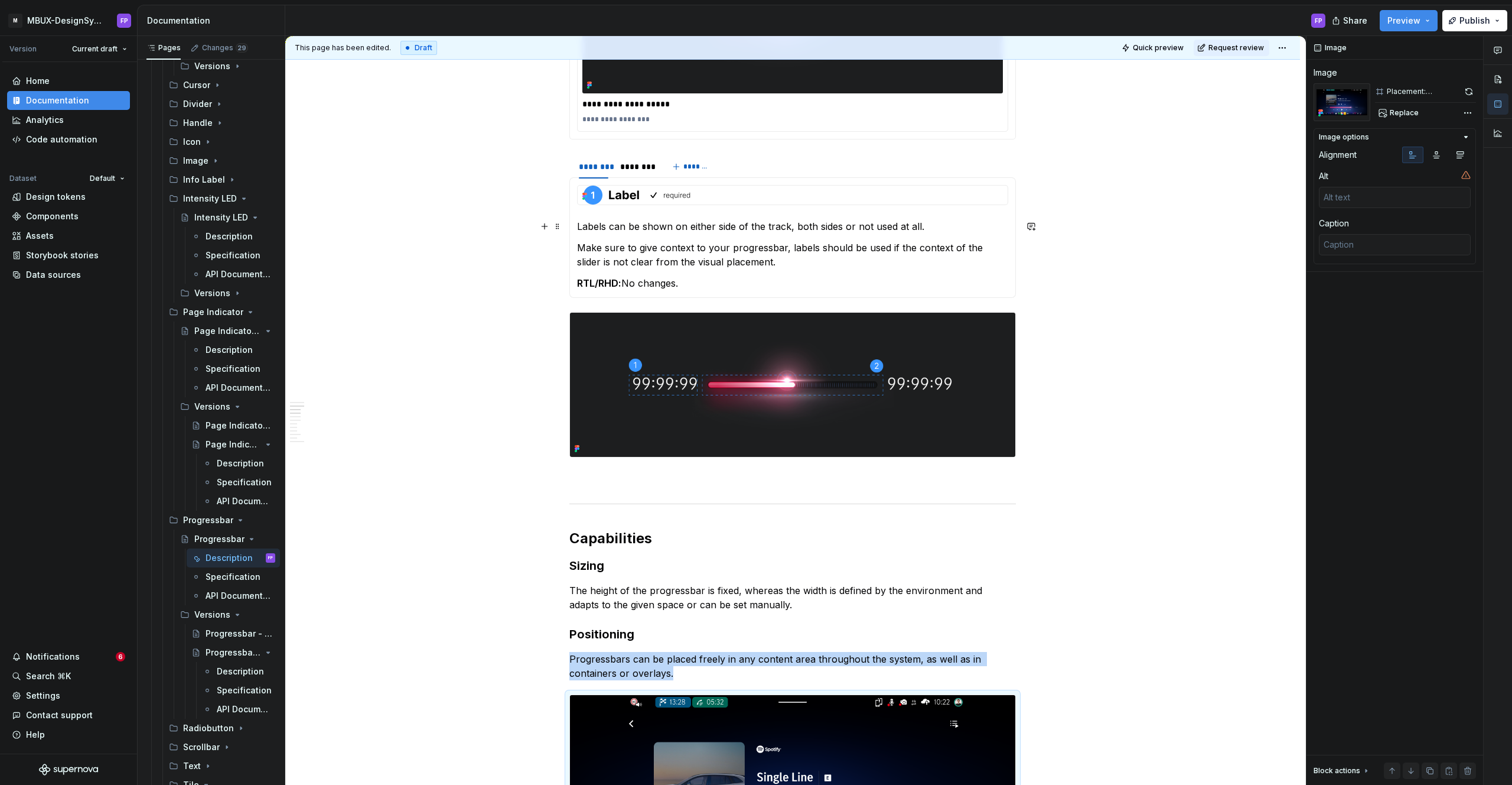
scroll to position [851, 0]
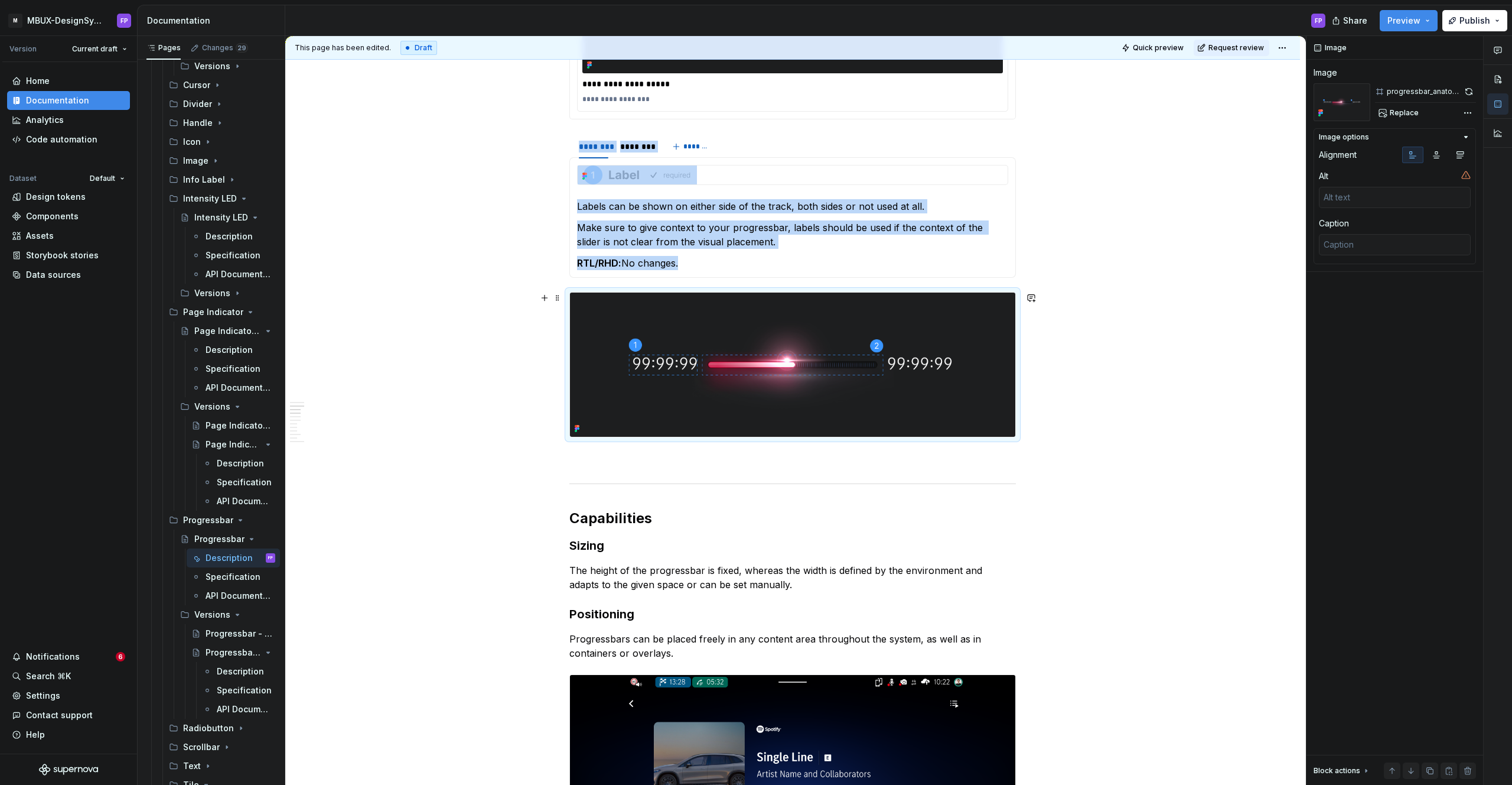
click at [795, 328] on img at bounding box center [793, 365] width 445 height 144
click at [1473, 90] on button "button" at bounding box center [1470, 91] width 13 height 16
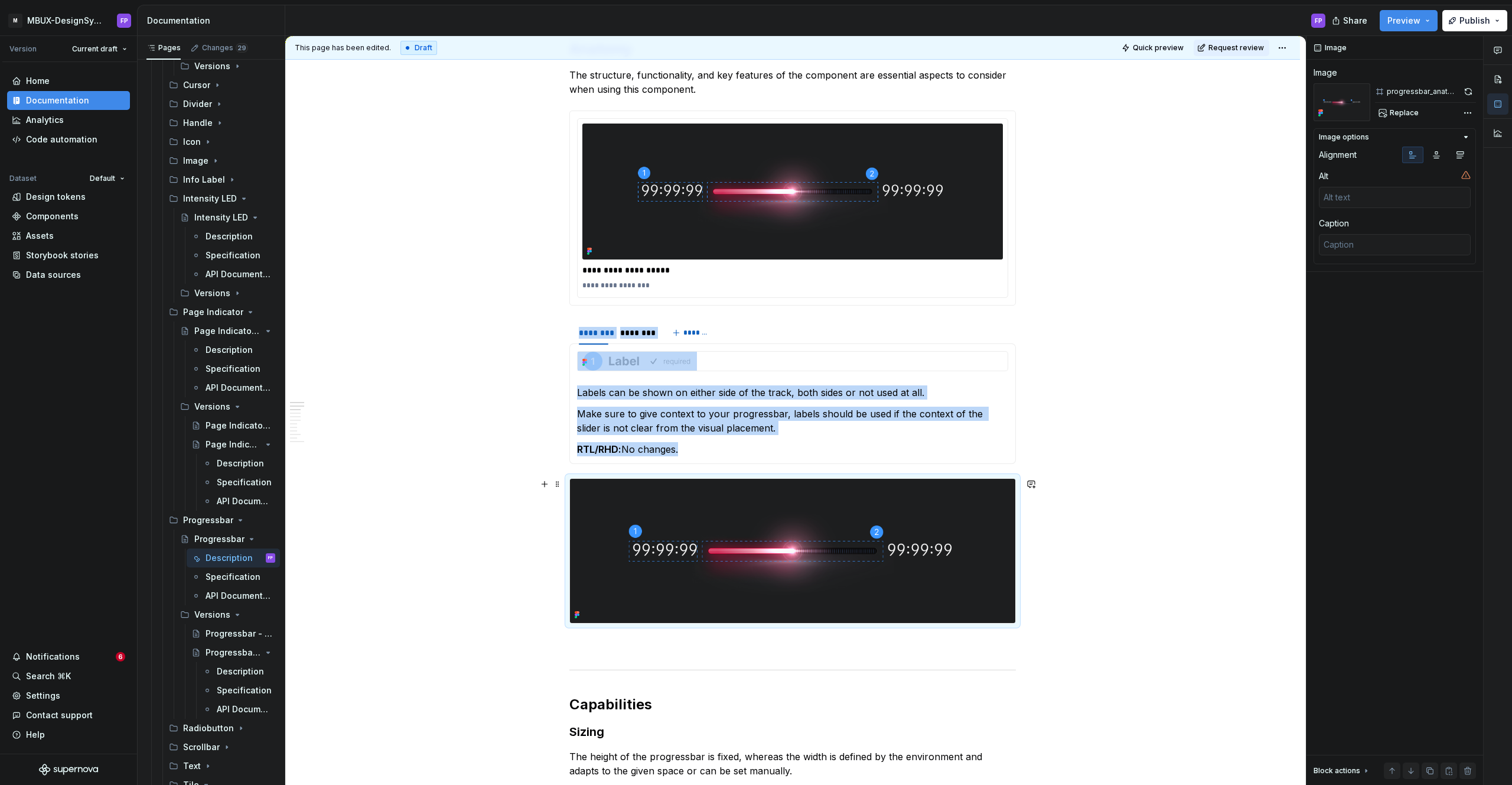
click at [703, 583] on img at bounding box center [793, 551] width 445 height 144
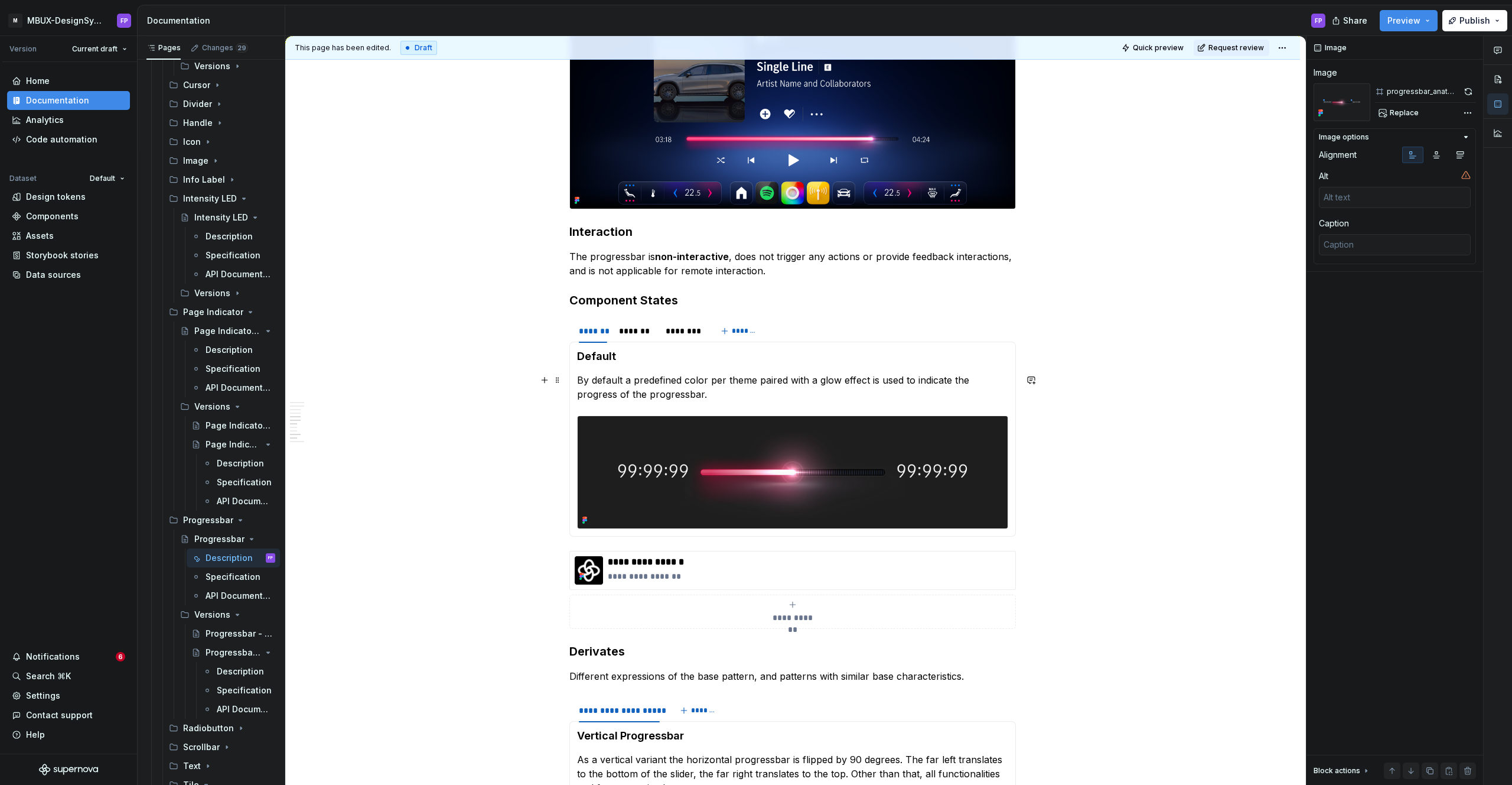
scroll to position [1561, 0]
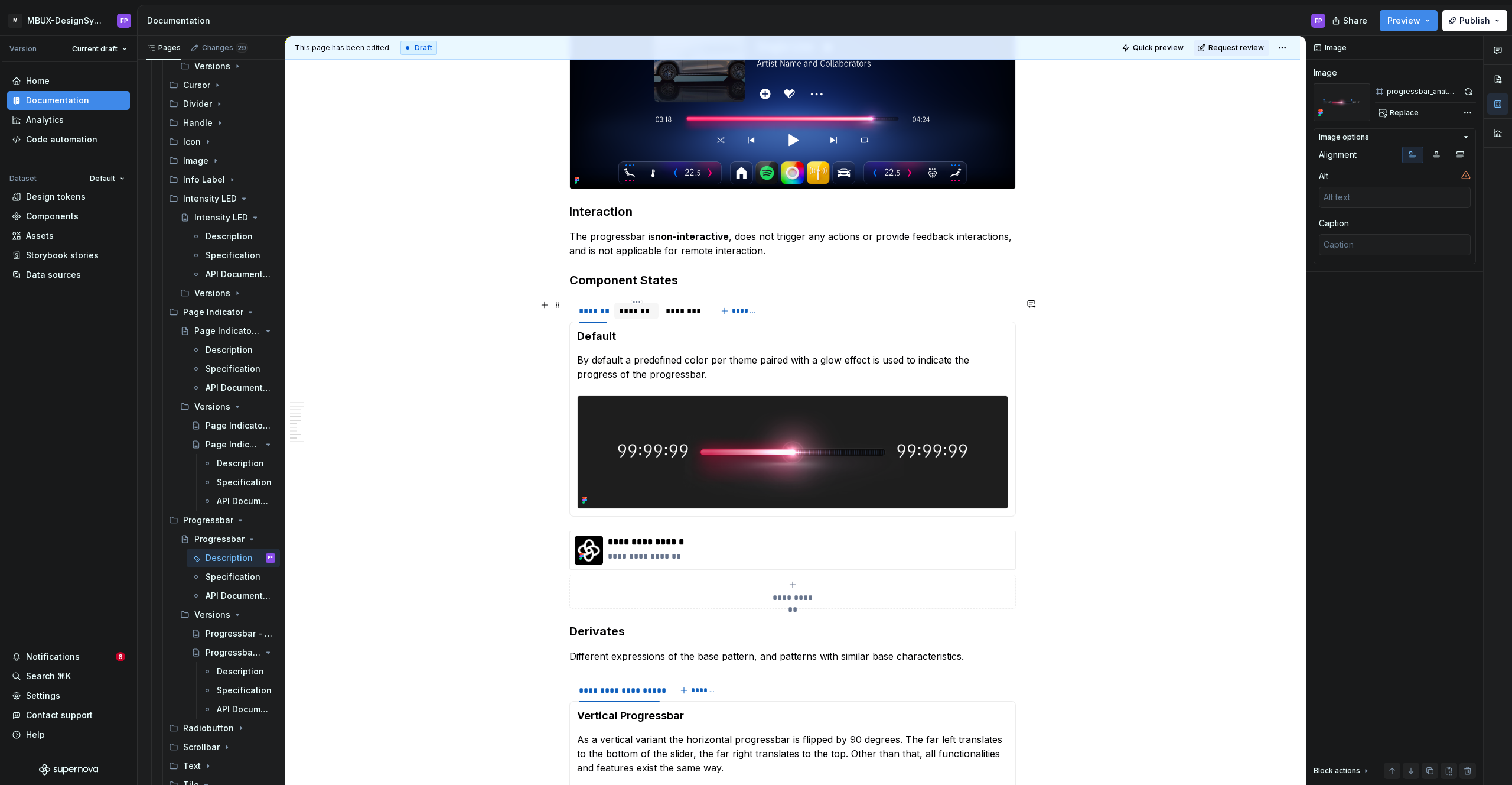
click at [637, 312] on div "*******" at bounding box center [637, 310] width 35 height 12
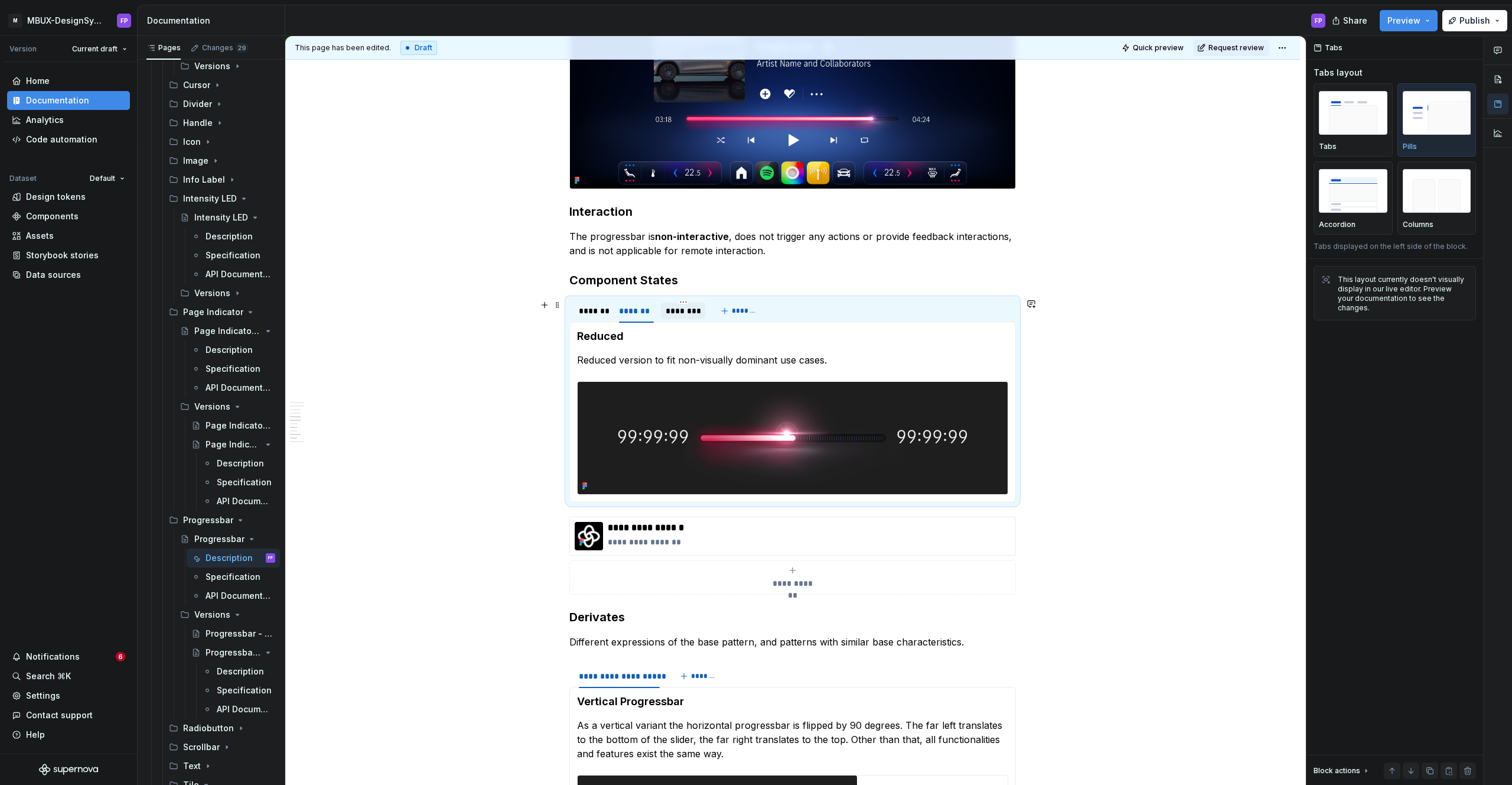
click at [685, 311] on div "********" at bounding box center [683, 310] width 35 height 12
click at [632, 316] on div "*******" at bounding box center [637, 310] width 35 height 12
click at [722, 416] on img at bounding box center [793, 437] width 430 height 113
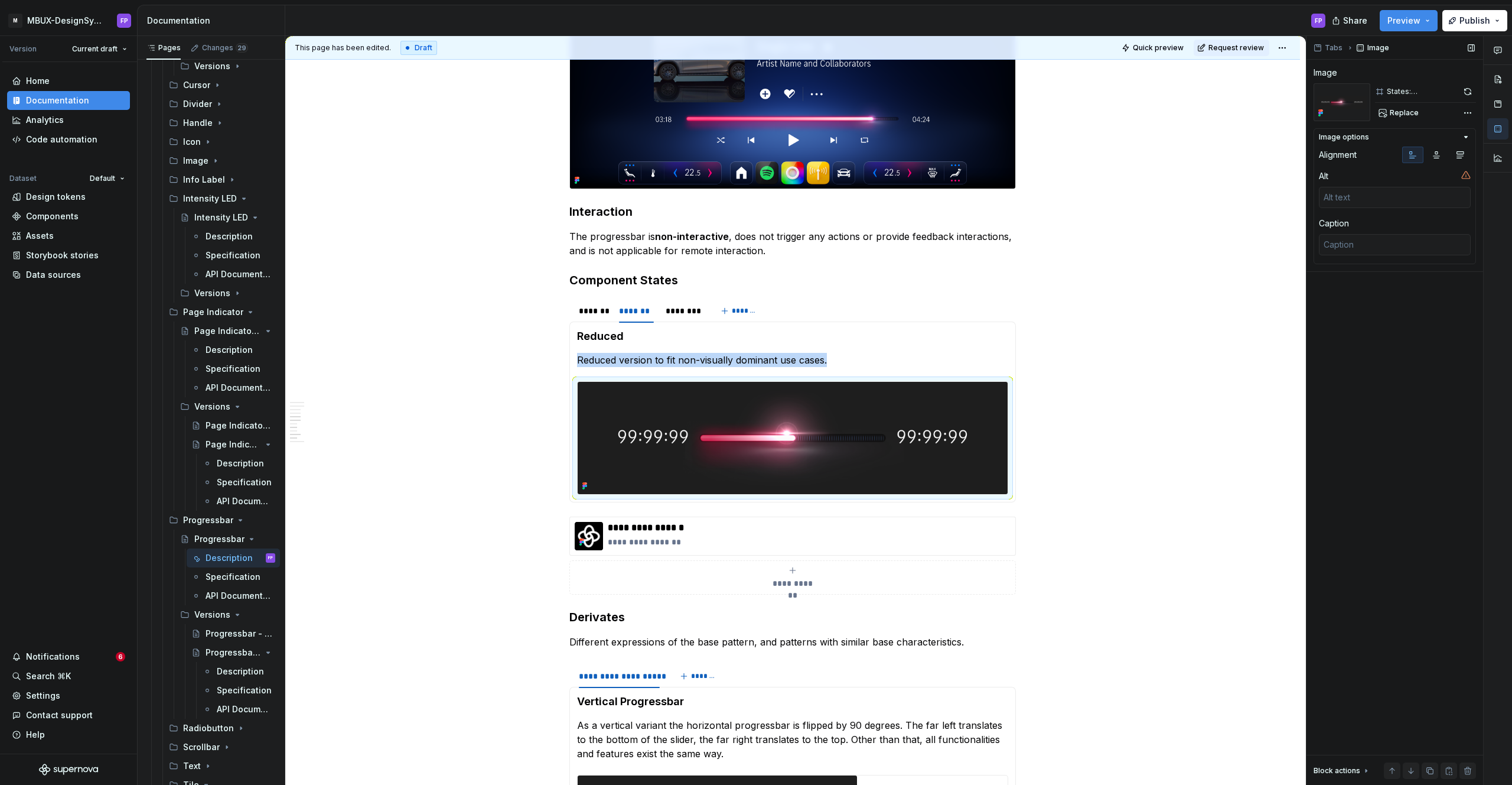
drag, startPoint x: 1466, startPoint y: 92, endPoint x: 1393, endPoint y: 114, distance: 76.2
click at [1464, 92] on button "button" at bounding box center [1468, 91] width 16 height 16
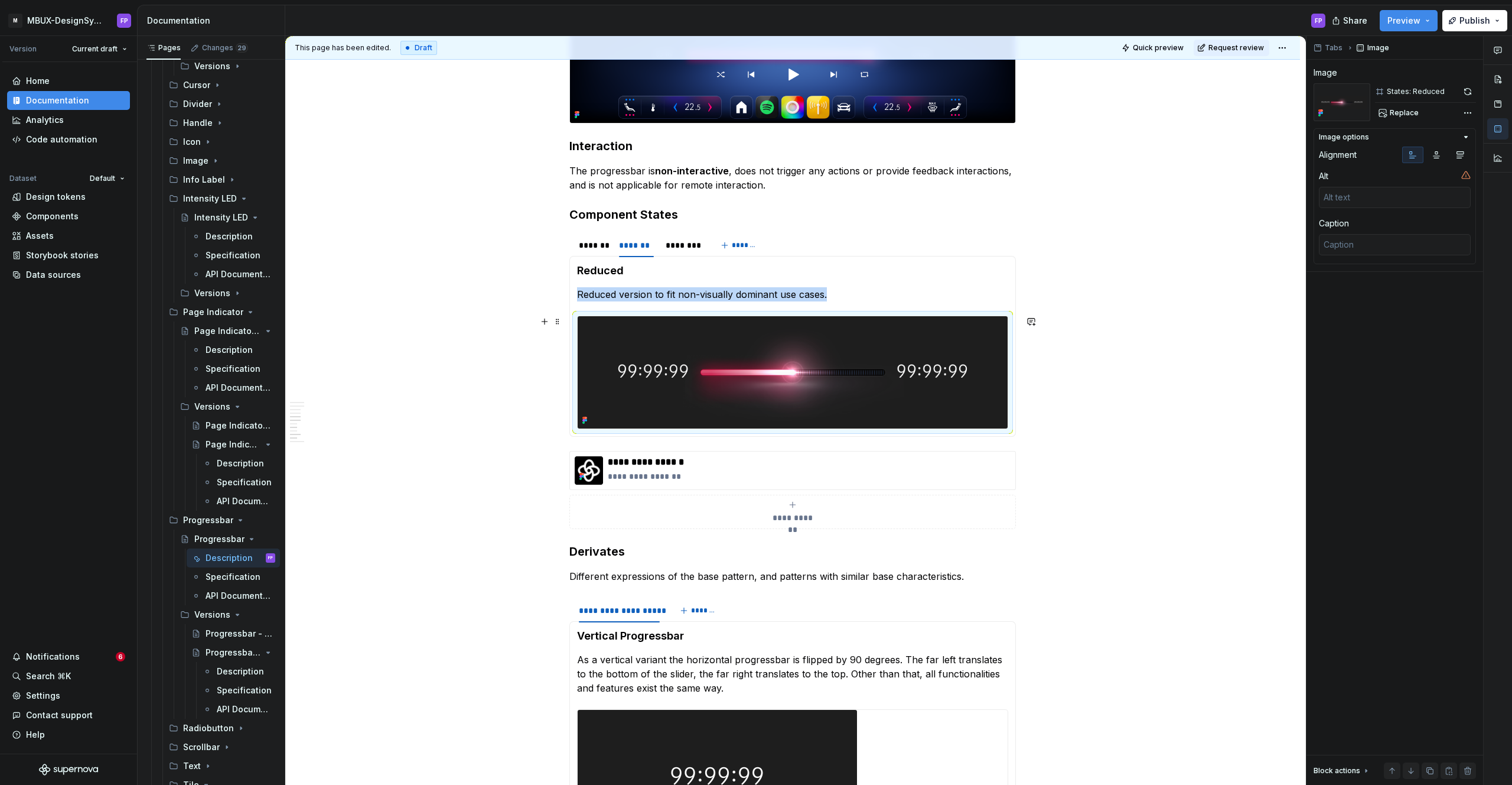
scroll to position [1637, 0]
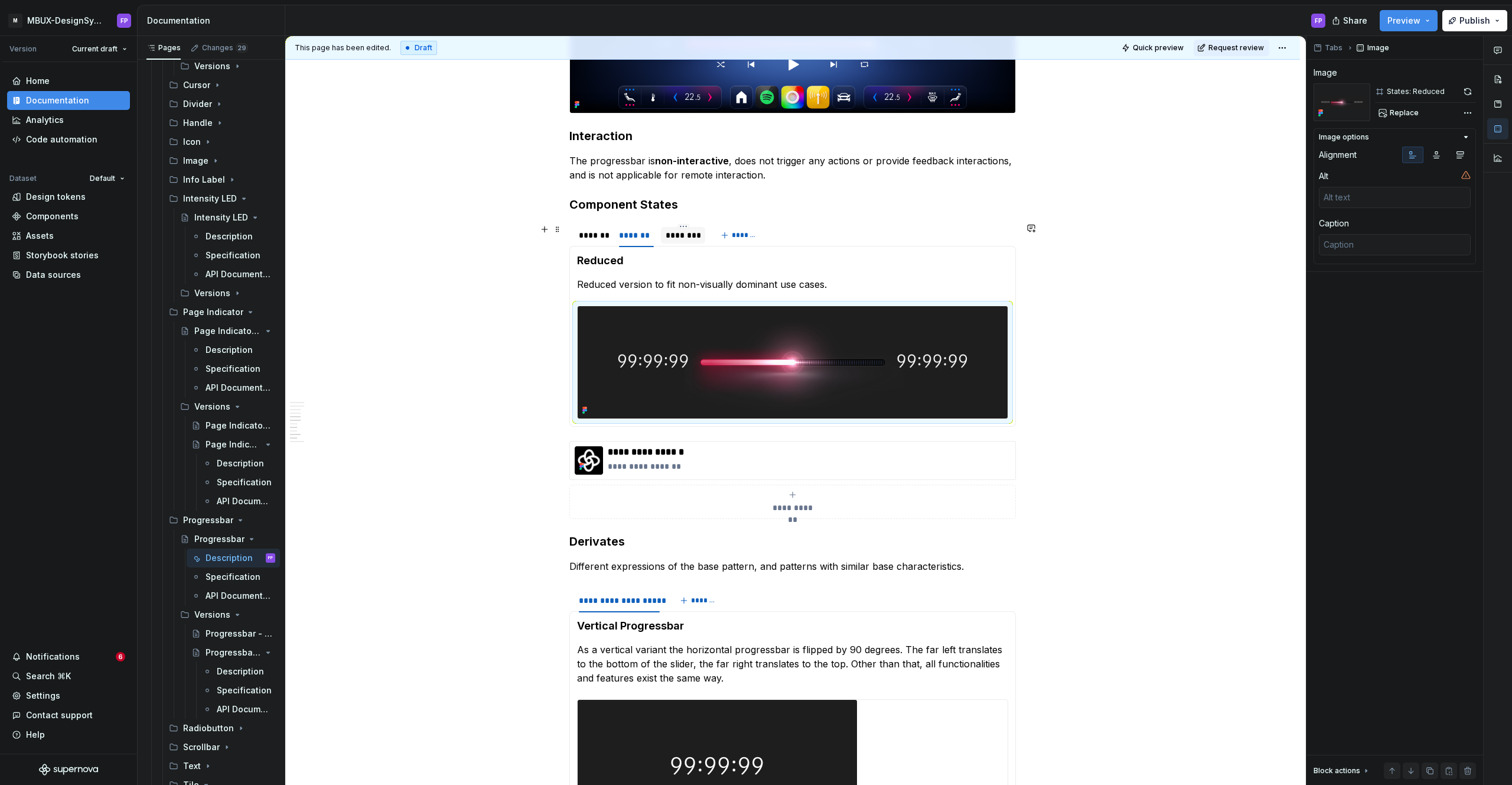
click at [676, 241] on div "********" at bounding box center [682, 235] width 43 height 16
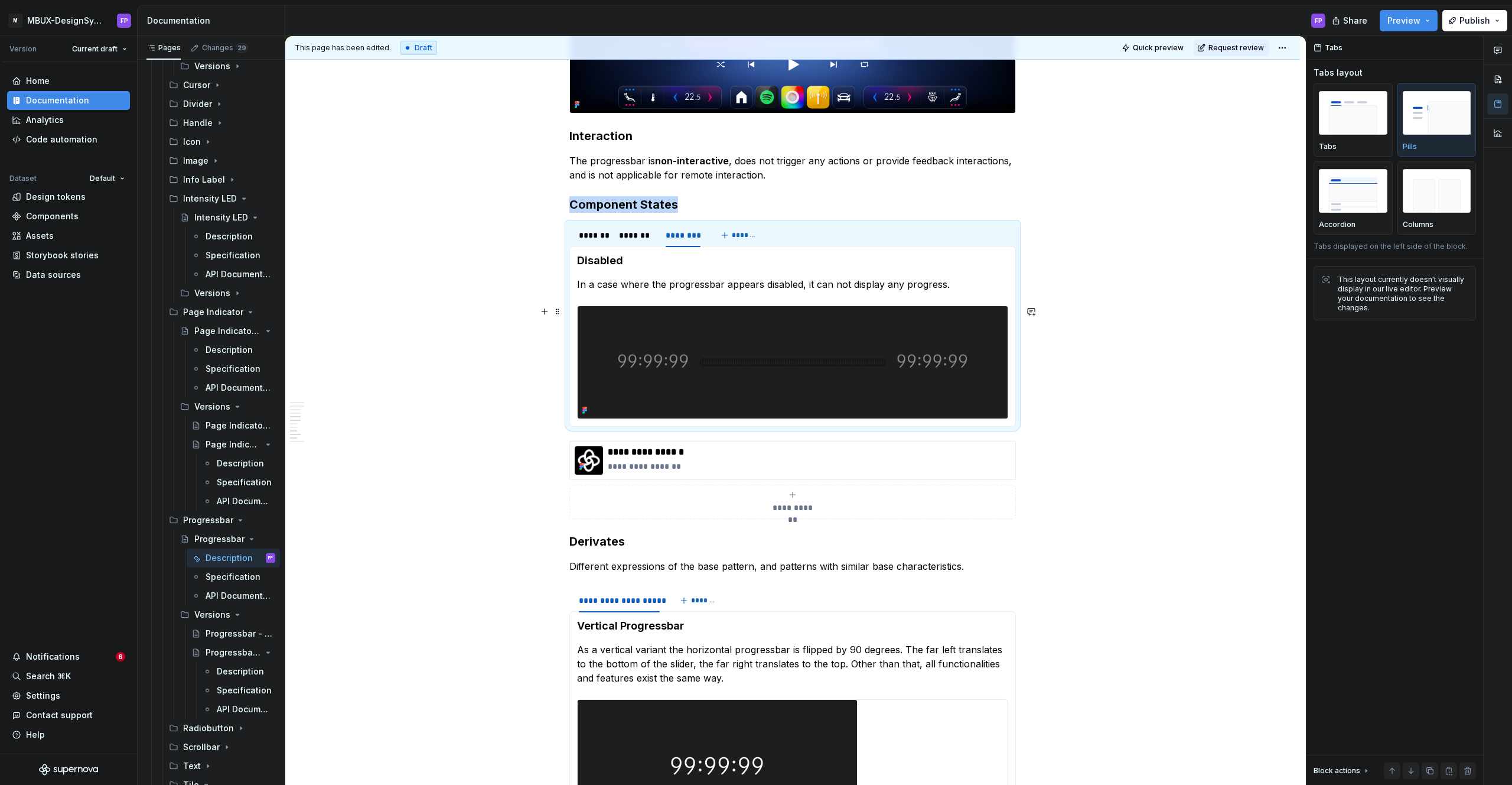
click at [783, 356] on img at bounding box center [793, 362] width 430 height 113
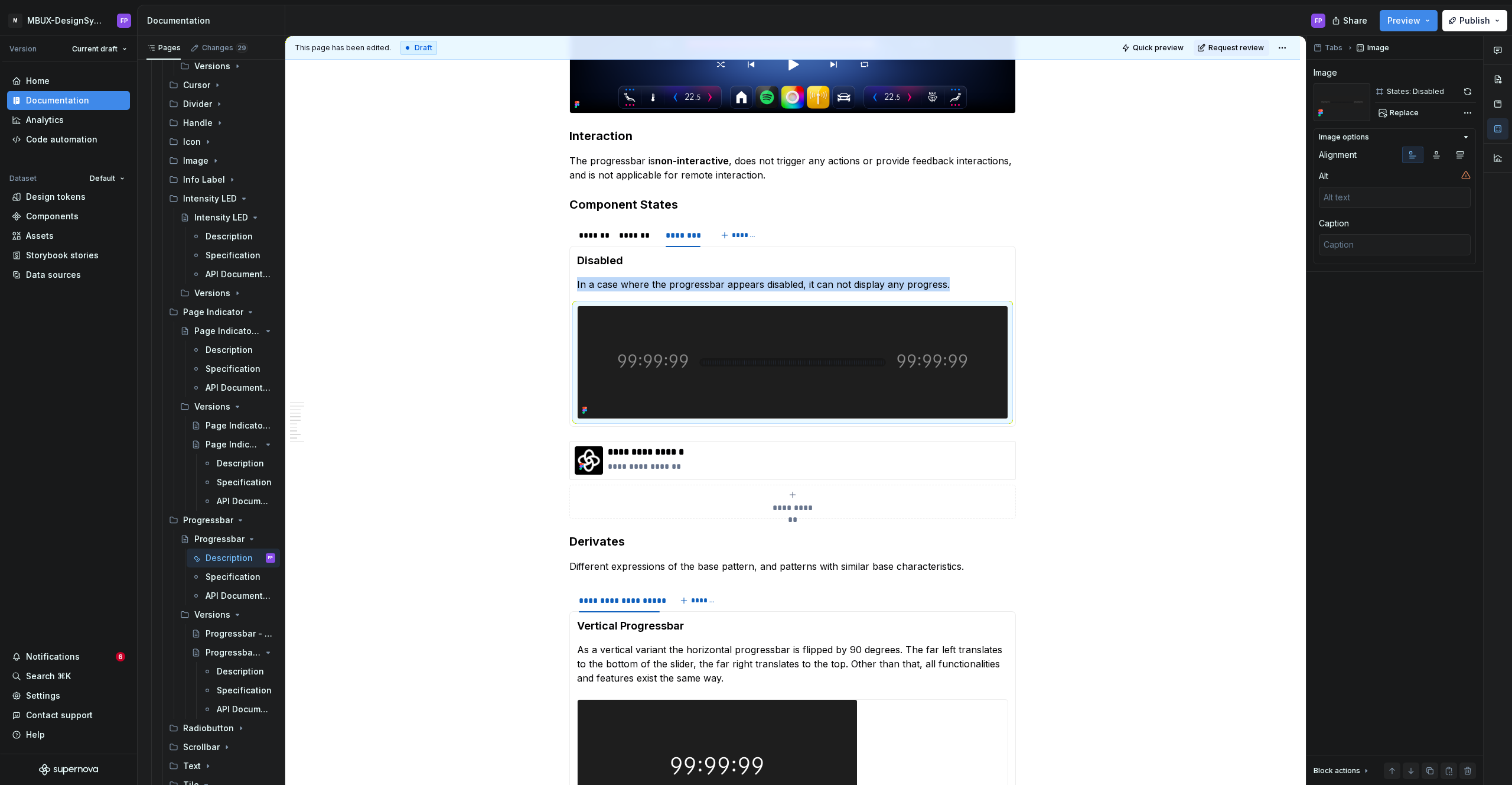
drag, startPoint x: 1468, startPoint y: 89, endPoint x: 1294, endPoint y: 150, distance: 184.4
click at [1466, 90] on button "button" at bounding box center [1468, 91] width 16 height 16
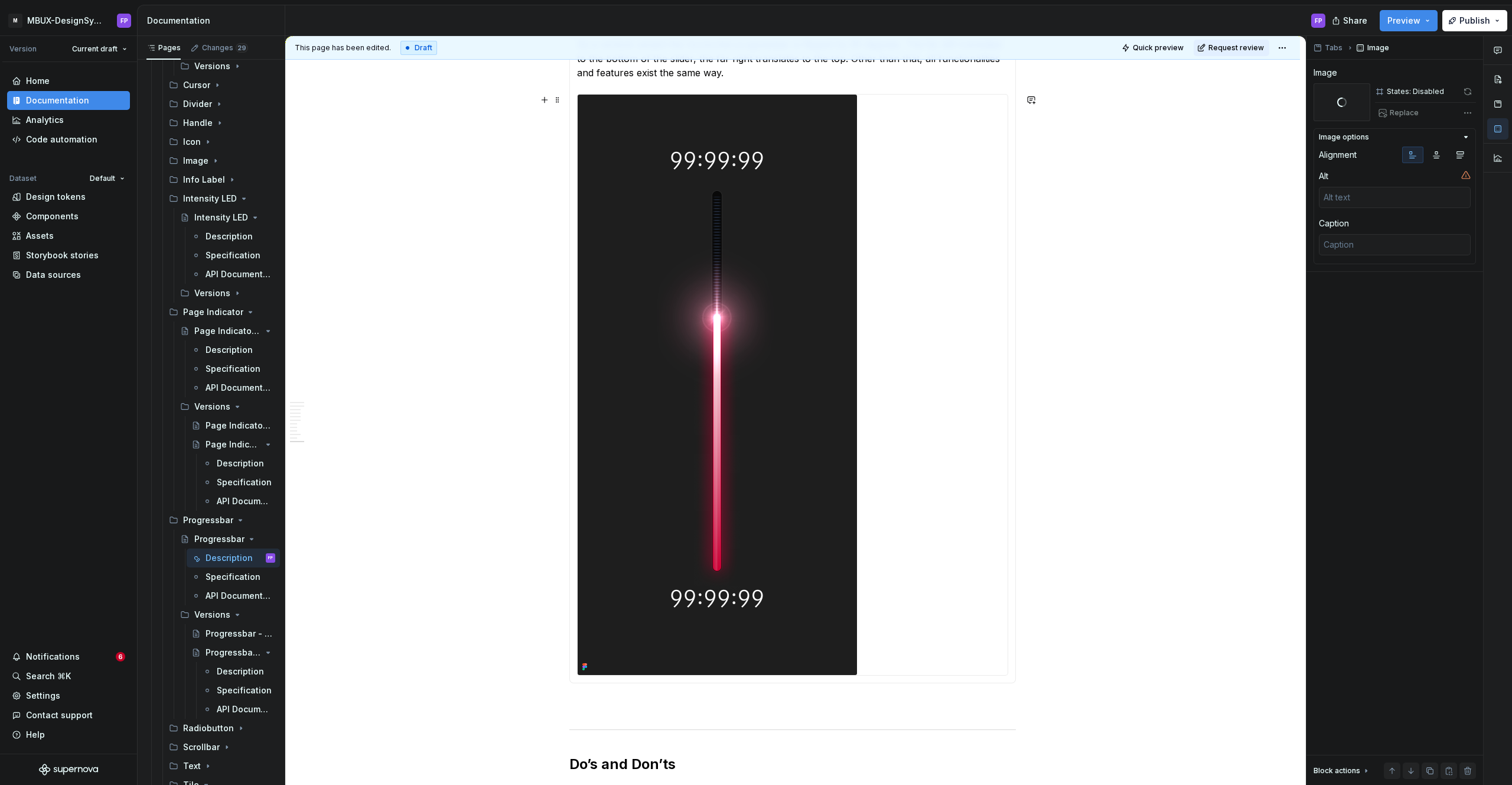
click at [827, 259] on img at bounding box center [717, 384] width 279 height 580
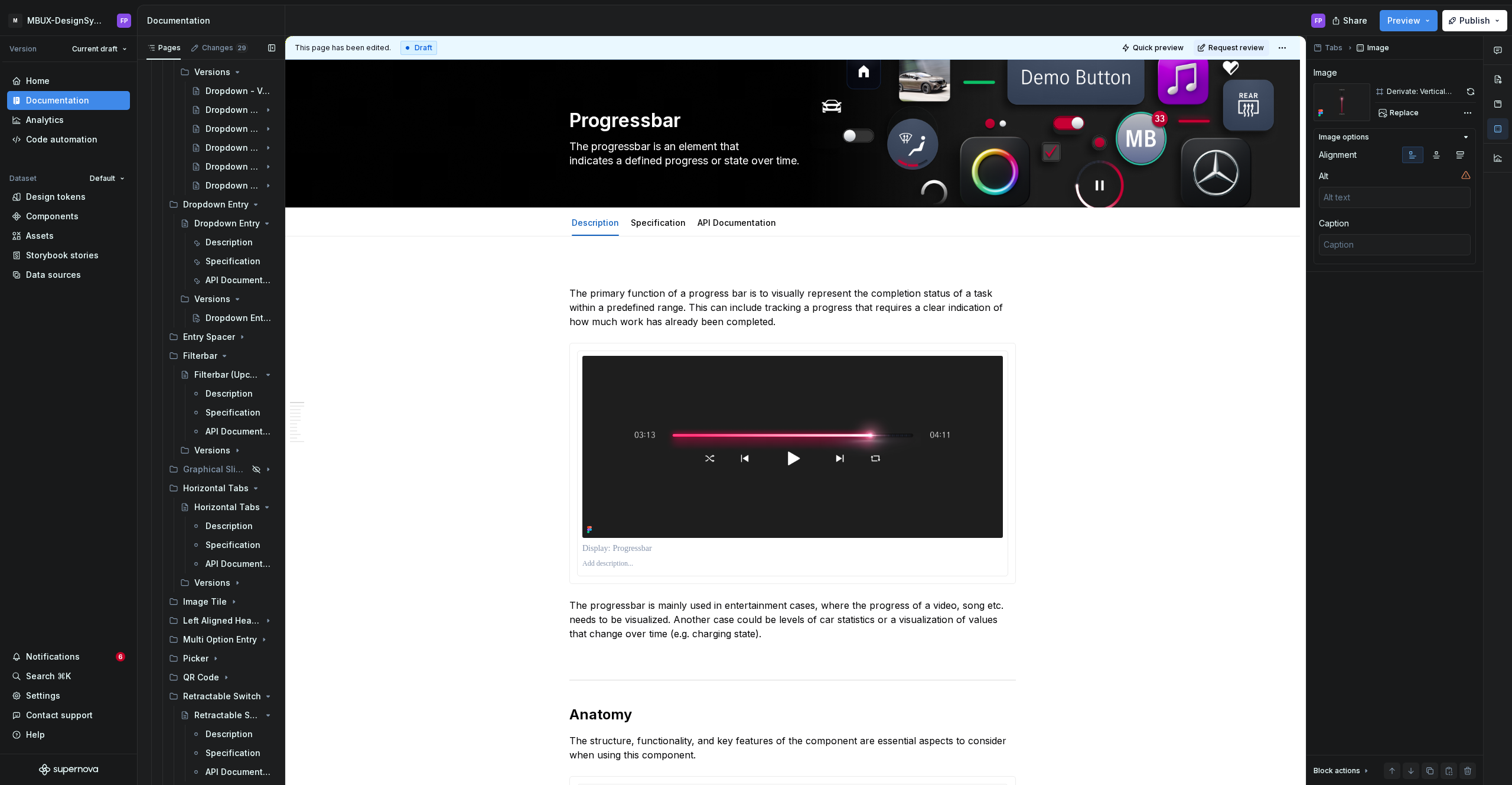
scroll to position [2828, 0]
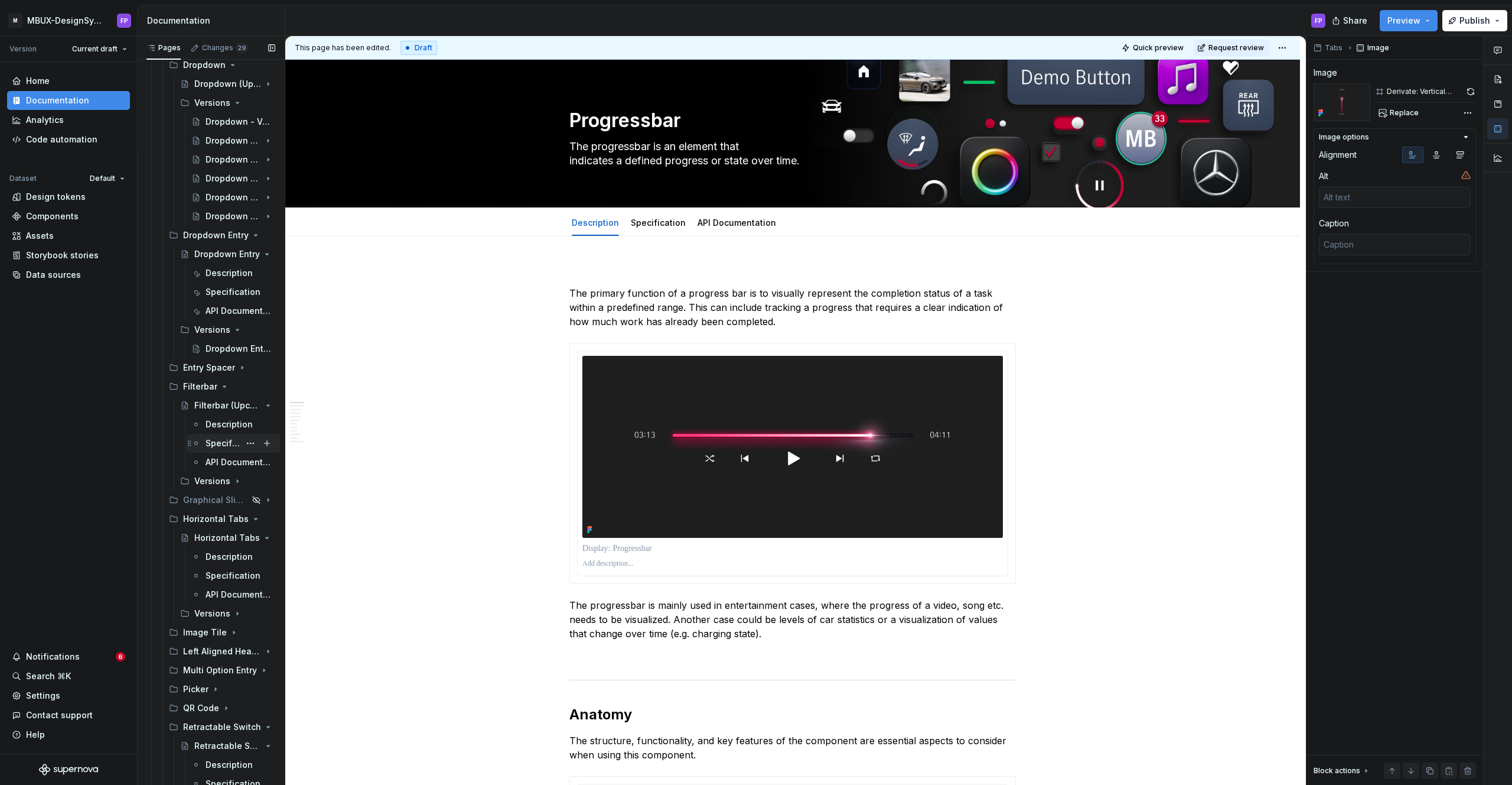
click at [215, 436] on div "Specification" at bounding box center [240, 442] width 69 height 16
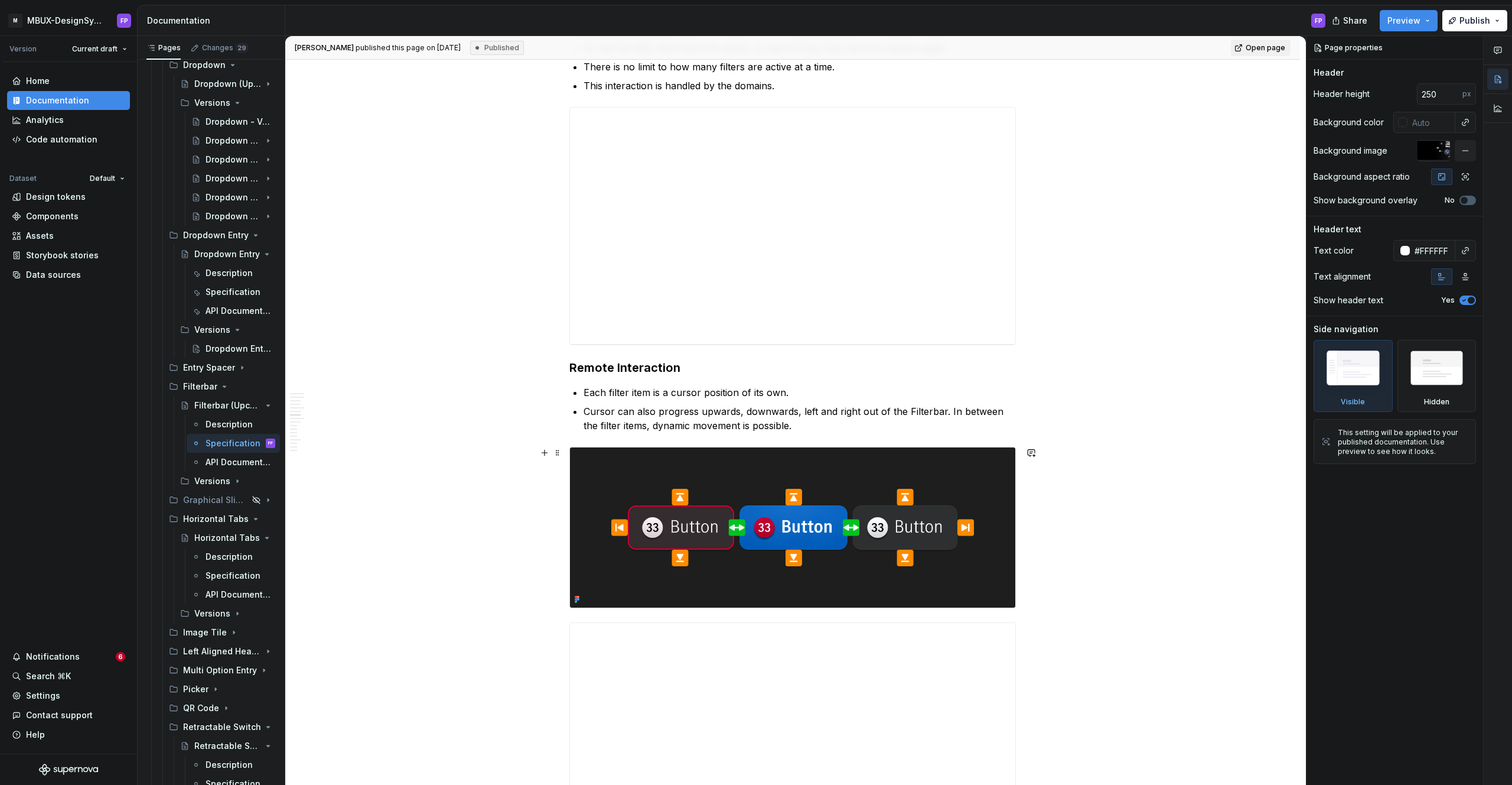
scroll to position [1485, 0]
click at [783, 257] on div "**********" at bounding box center [793, 223] width 445 height 236
type textarea "*"
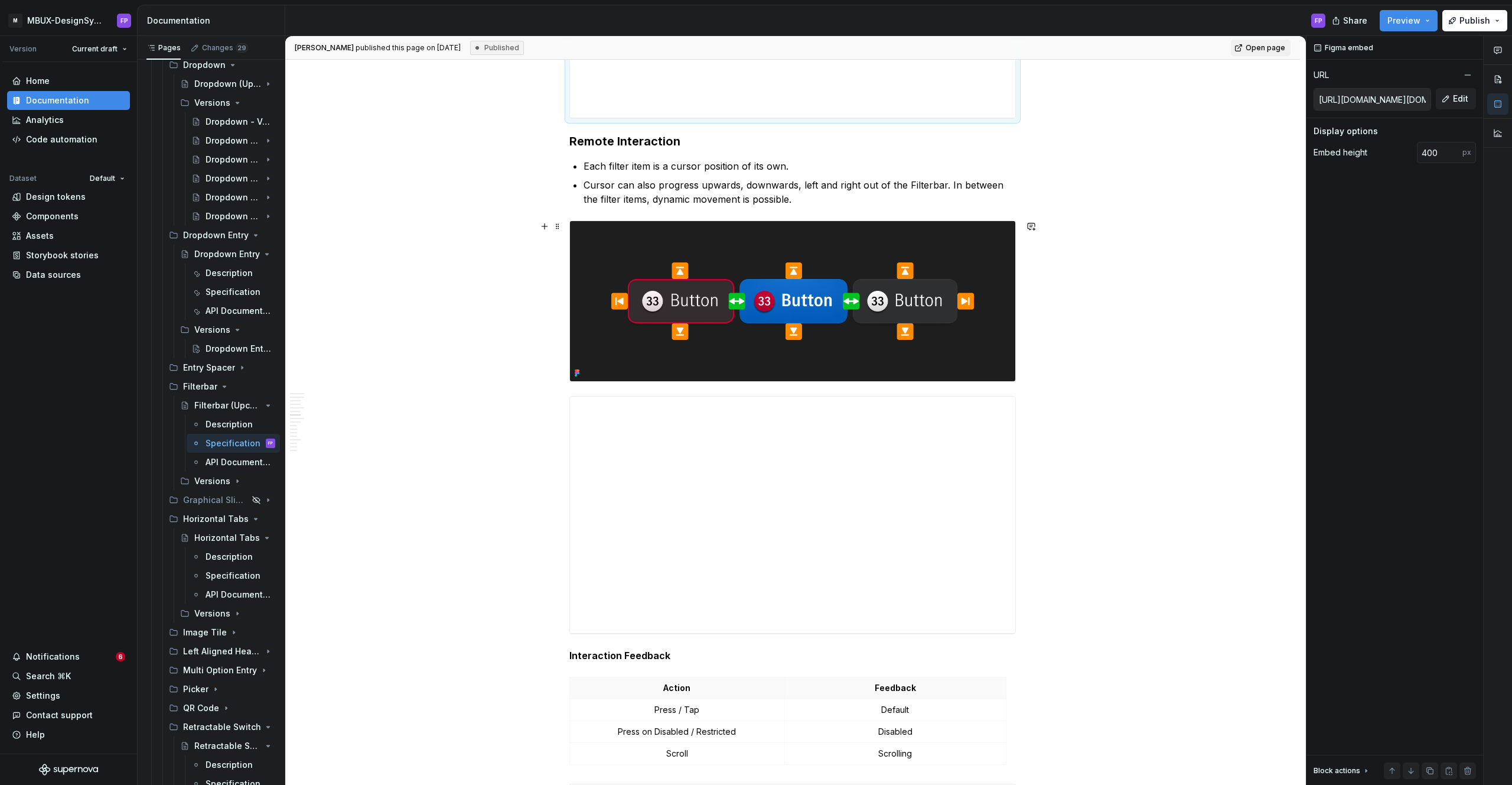
scroll to position [1773, 0]
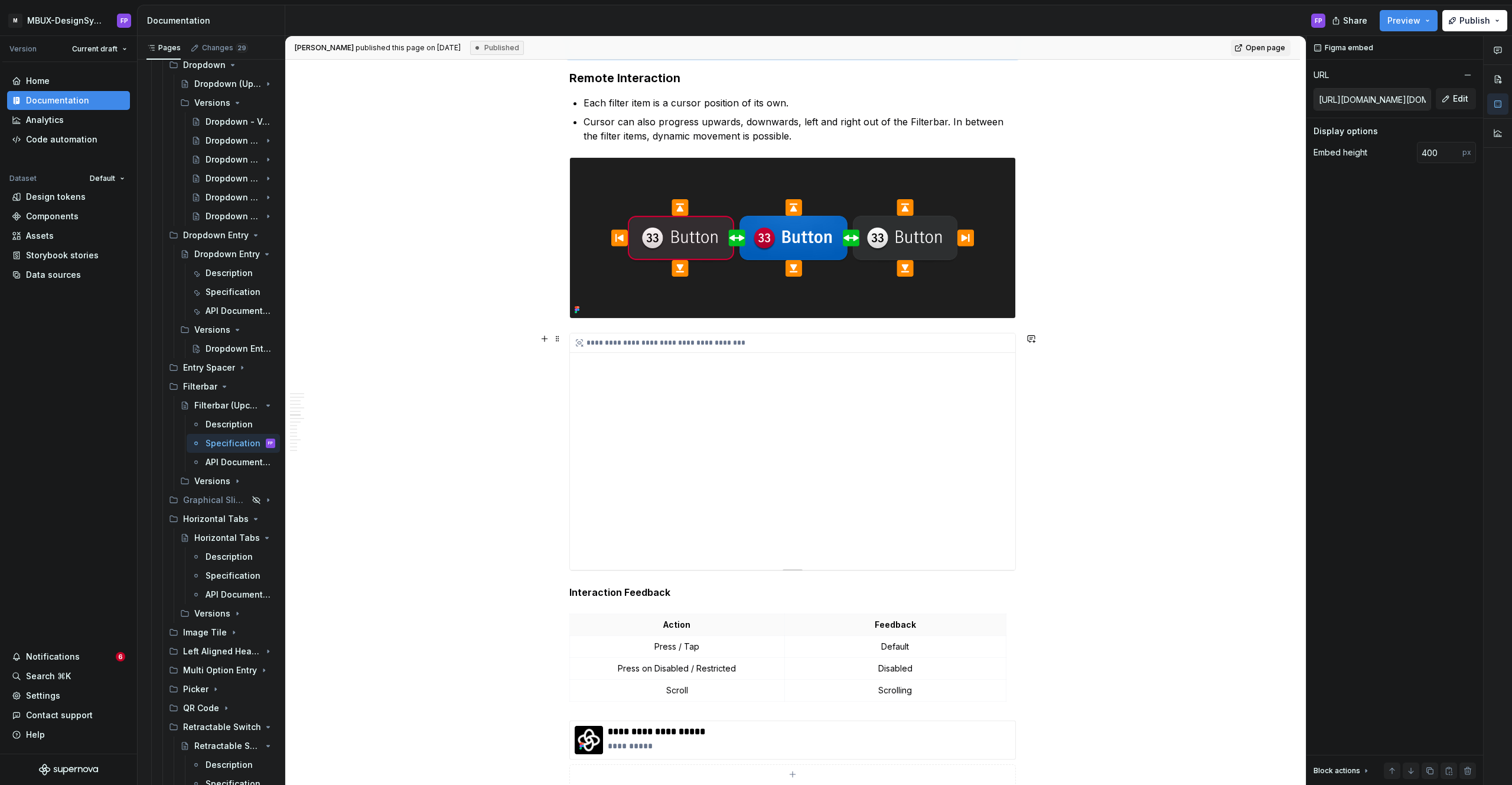
type input "[URL][DOMAIN_NAME][DOMAIN_NAME]"
click at [831, 489] on div "**********" at bounding box center [793, 451] width 445 height 236
click at [831, 444] on div "**********" at bounding box center [793, 451] width 445 height 236
click at [1450, 95] on button "Edit" at bounding box center [1456, 98] width 40 height 21
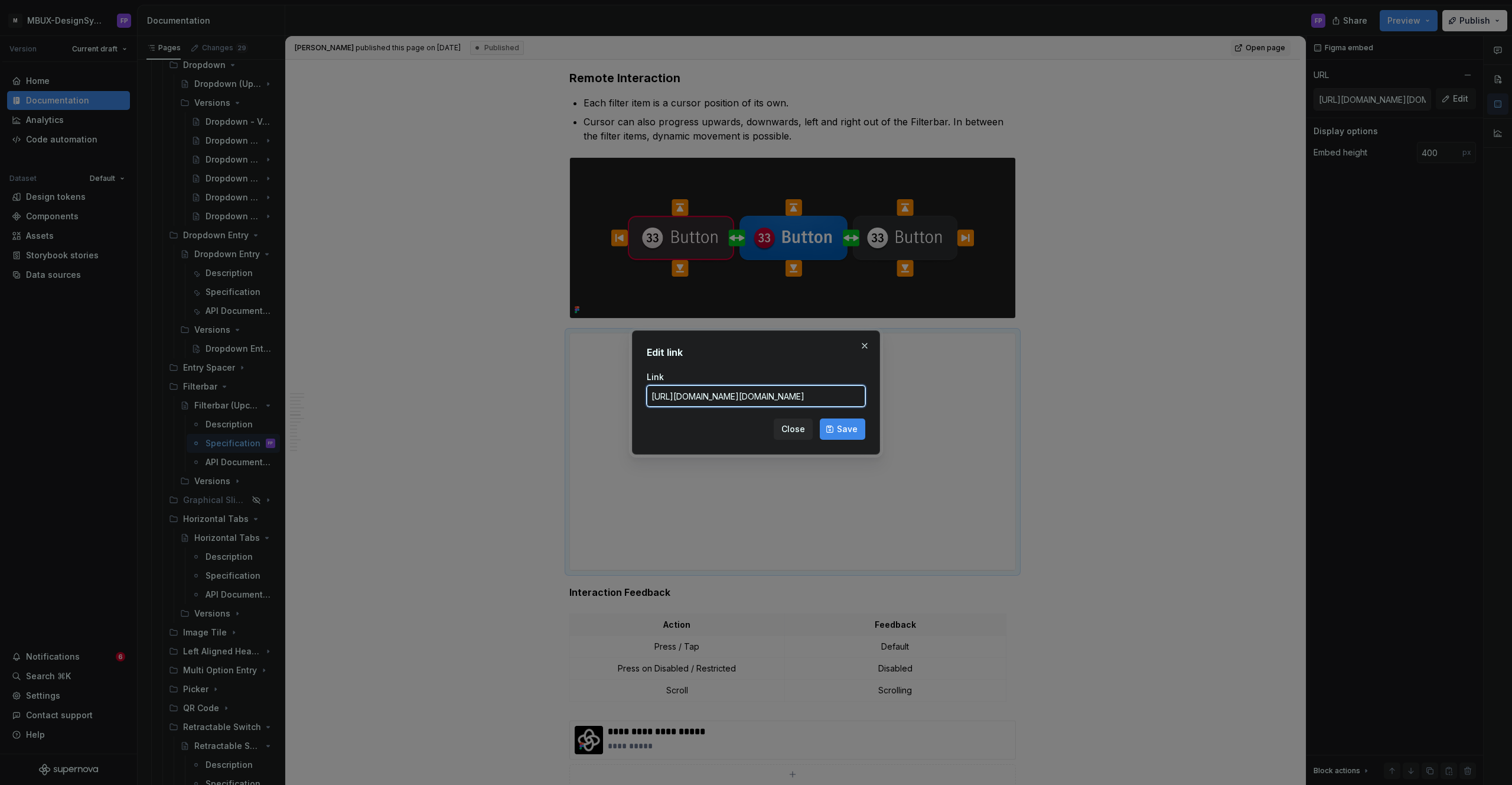
type textarea "*"
click at [870, 344] on button "button" at bounding box center [864, 345] width 16 height 16
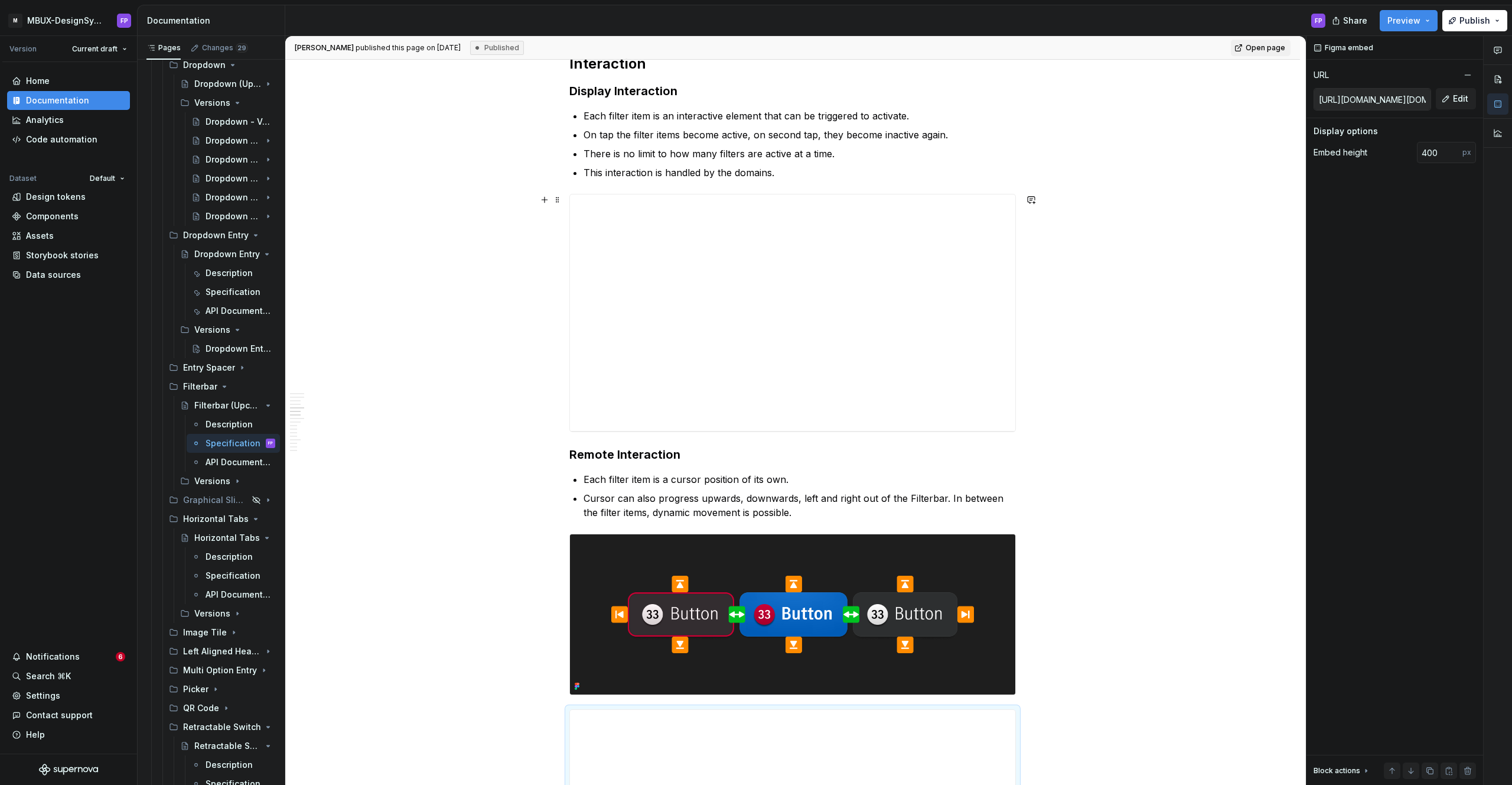
scroll to position [1387, 0]
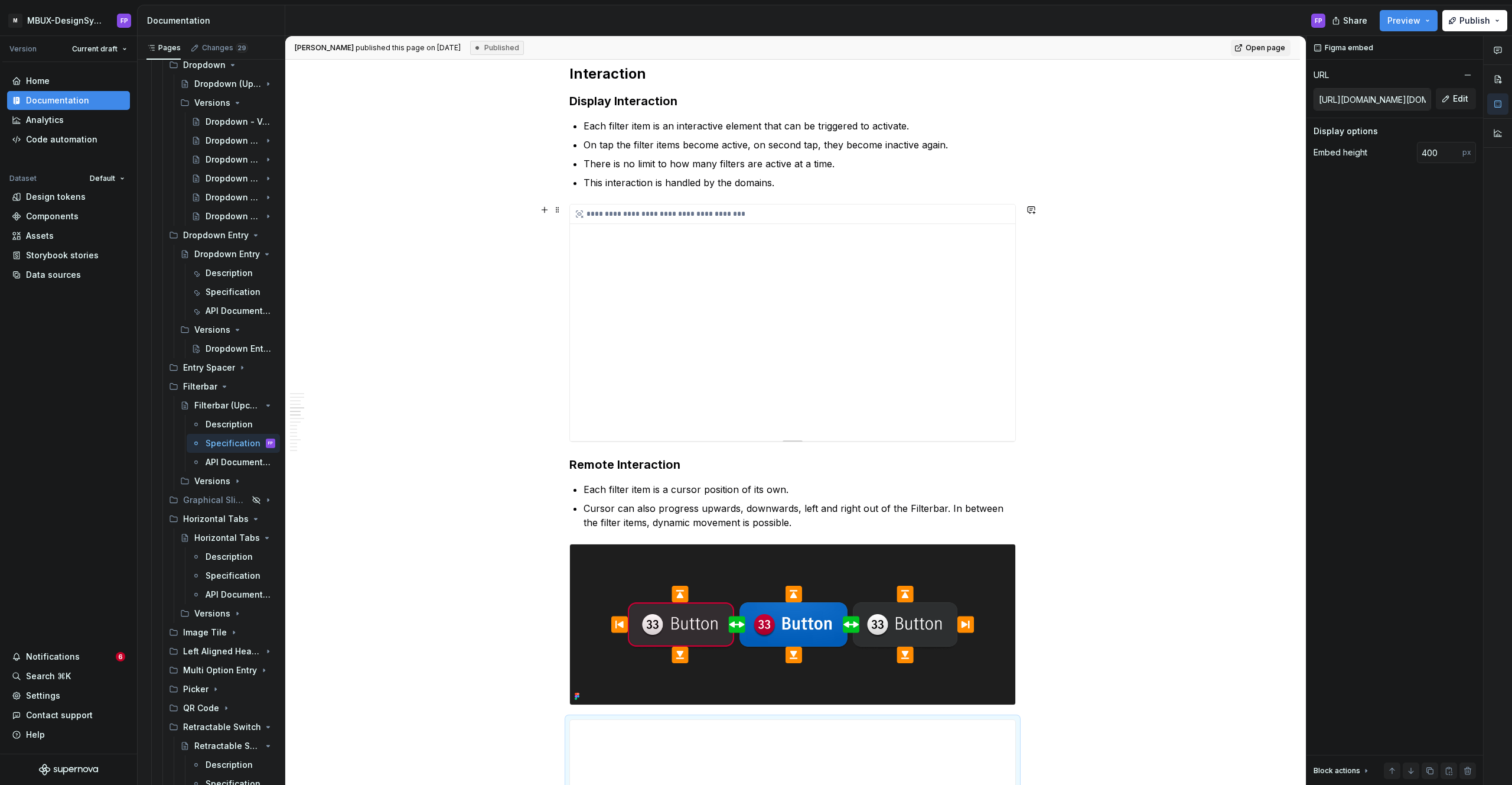
type input "[URL][DOMAIN_NAME][DOMAIN_NAME]"
click at [759, 268] on div "**********" at bounding box center [793, 322] width 445 height 236
click at [1412, 95] on input "[URL][DOMAIN_NAME][DOMAIN_NAME]" at bounding box center [1372, 99] width 117 height 21
click at [1451, 97] on button "Edit" at bounding box center [1456, 98] width 40 height 21
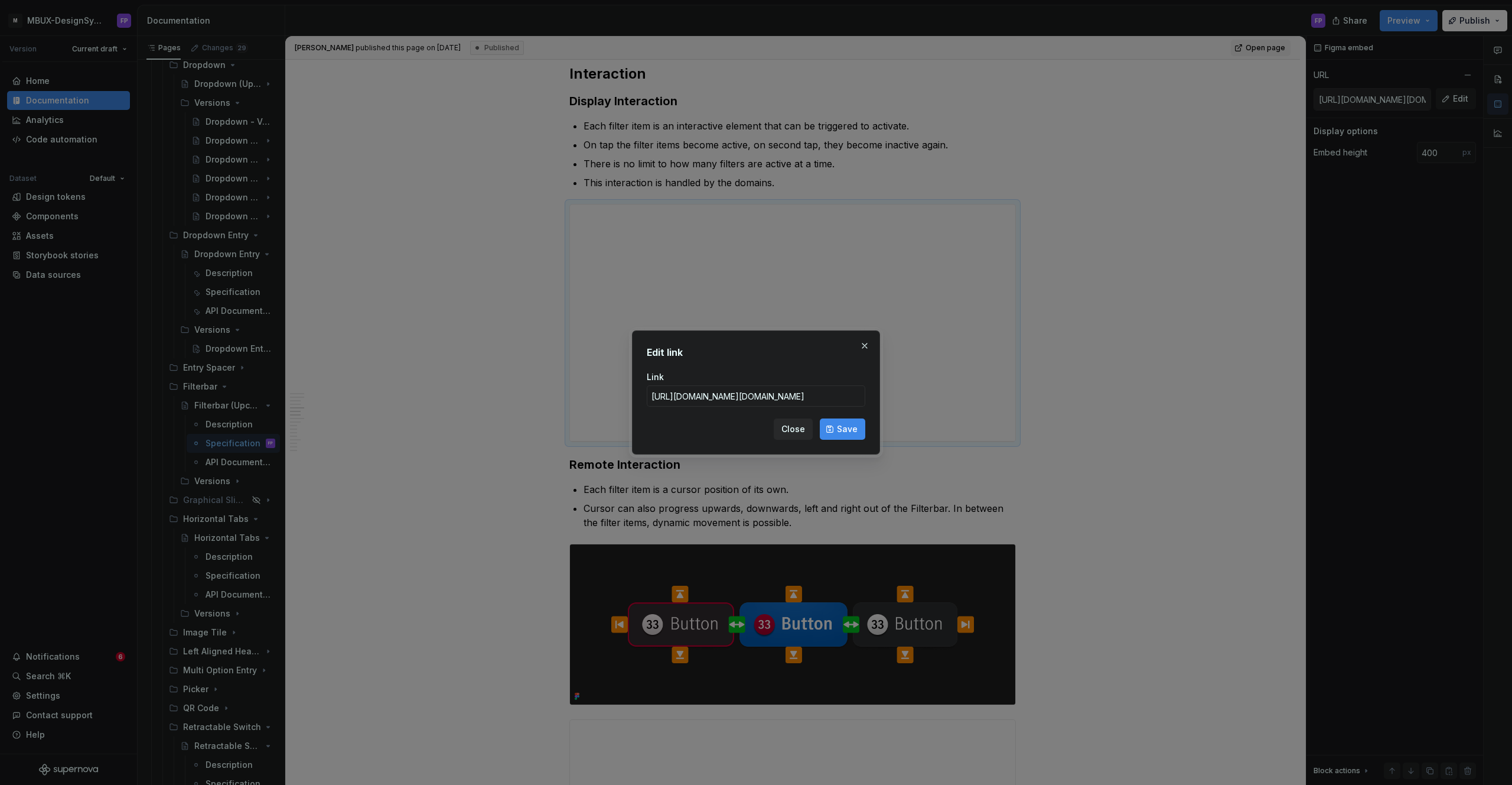
type textarea "*"
